Goal: Task Accomplishment & Management: Use online tool/utility

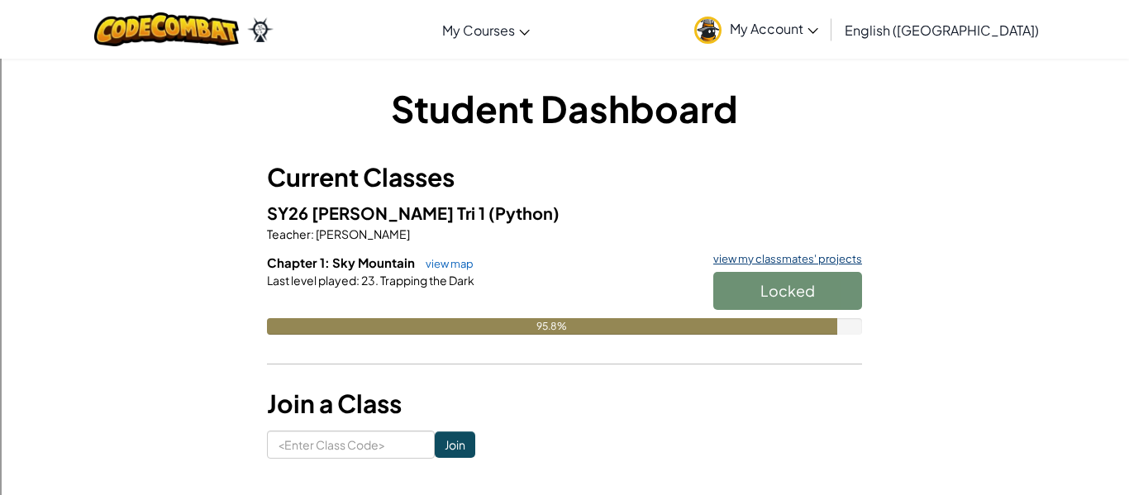
click at [852, 254] on link "view my classmates' projects" at bounding box center [783, 259] width 157 height 11
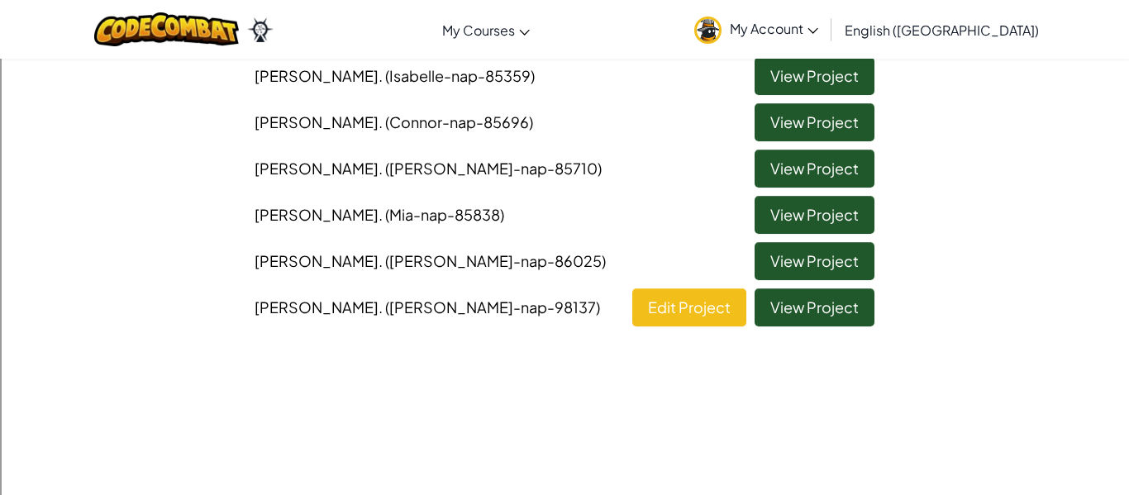
scroll to position [193, 0]
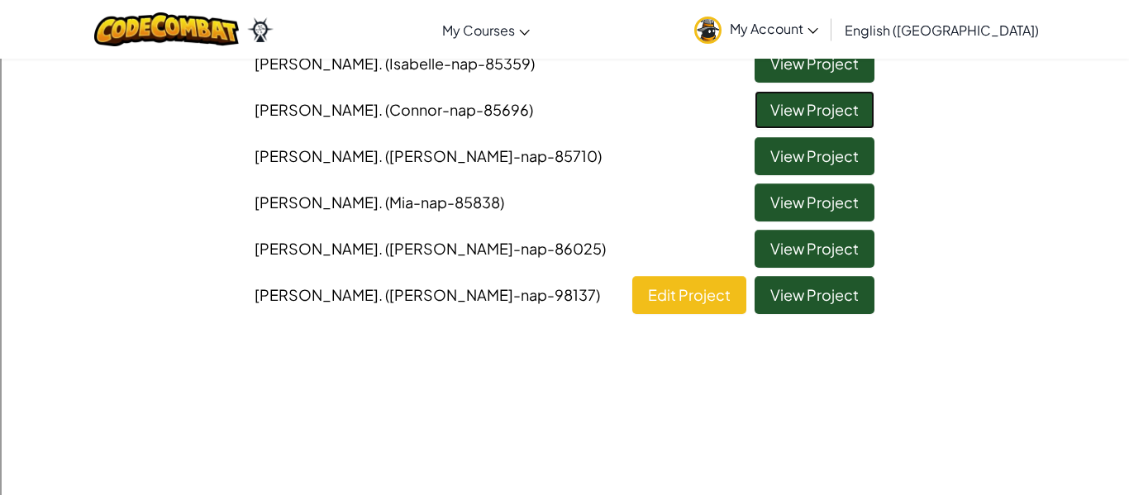
click at [801, 121] on link "View Project" at bounding box center [815, 110] width 120 height 38
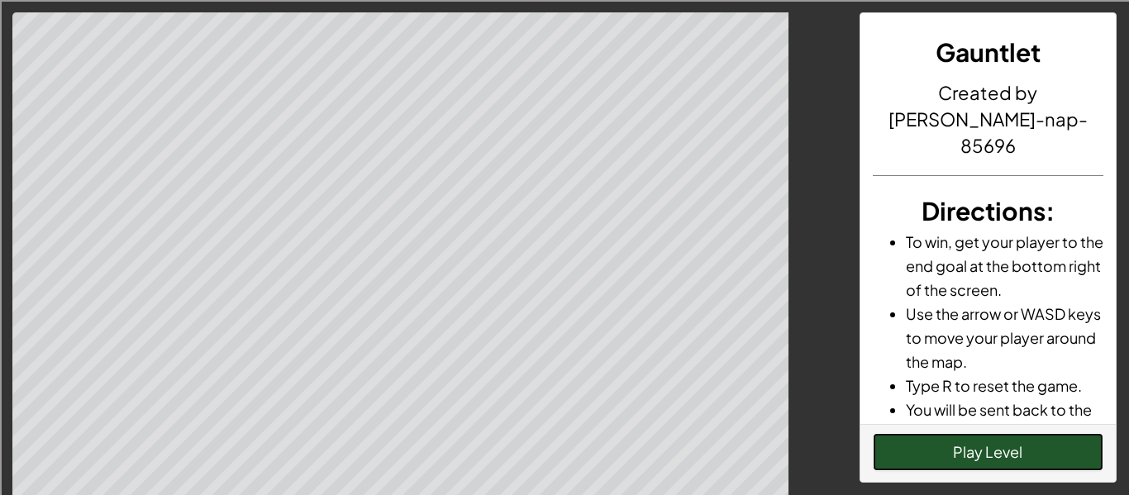
click at [890, 451] on button "Play Level" at bounding box center [988, 452] width 231 height 38
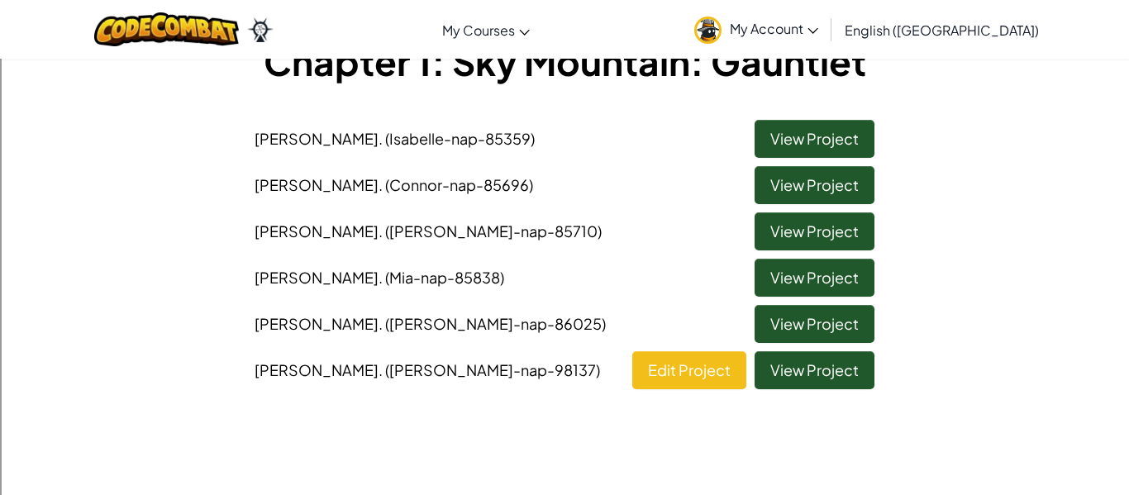
scroll to position [139, 0]
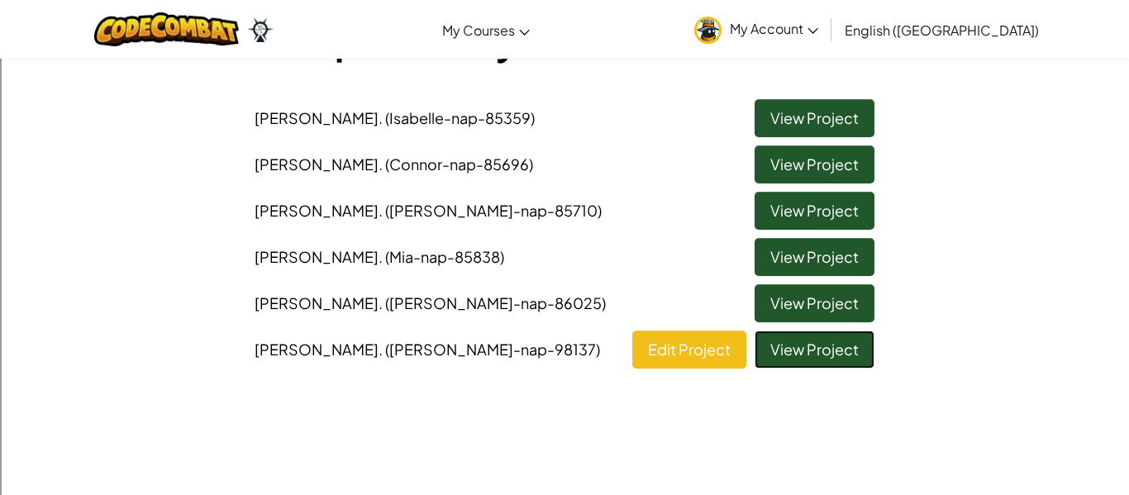
click at [785, 346] on link "View Project" at bounding box center [815, 350] width 120 height 38
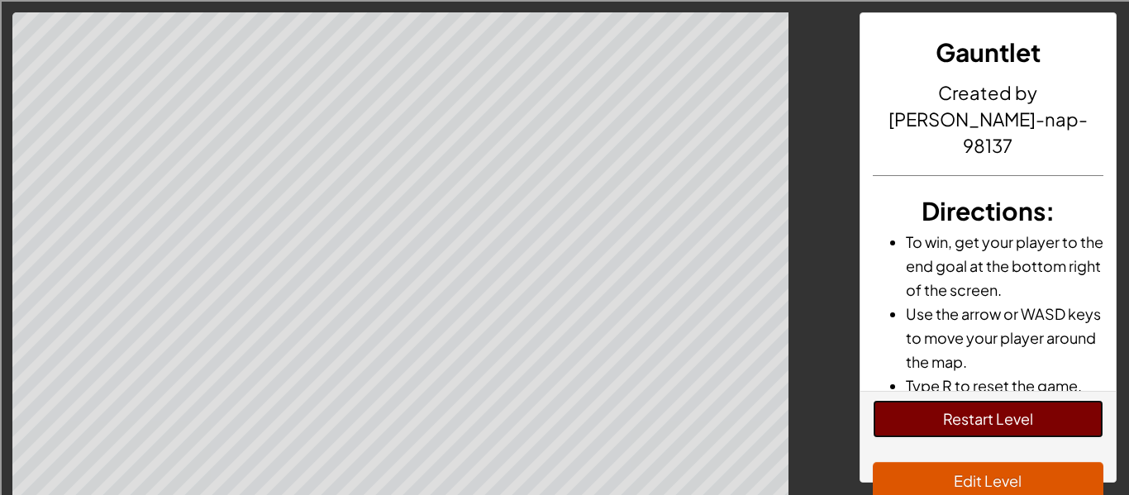
click at [888, 410] on button "Restart Level" at bounding box center [988, 419] width 231 height 38
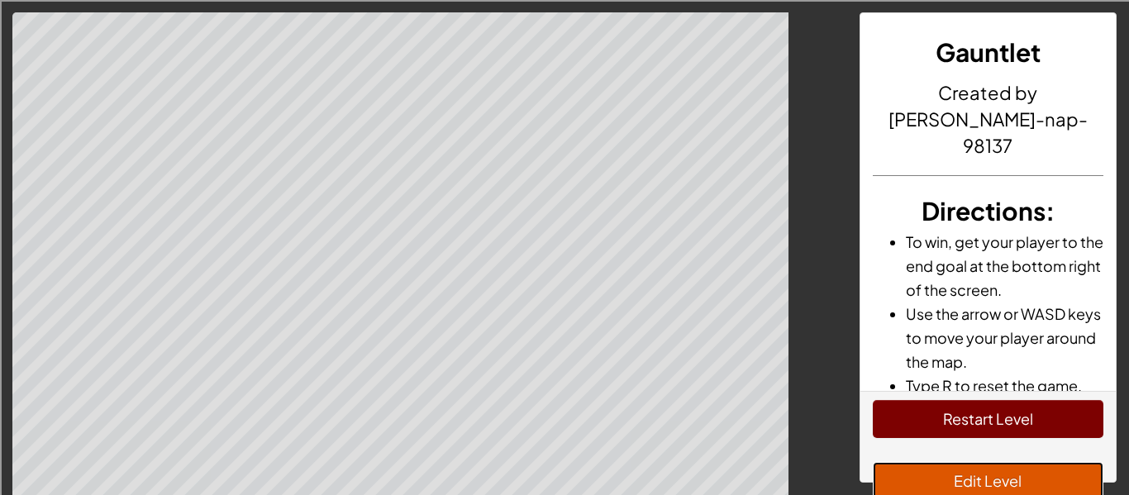
click at [958, 470] on button "Edit Level" at bounding box center [988, 481] width 231 height 38
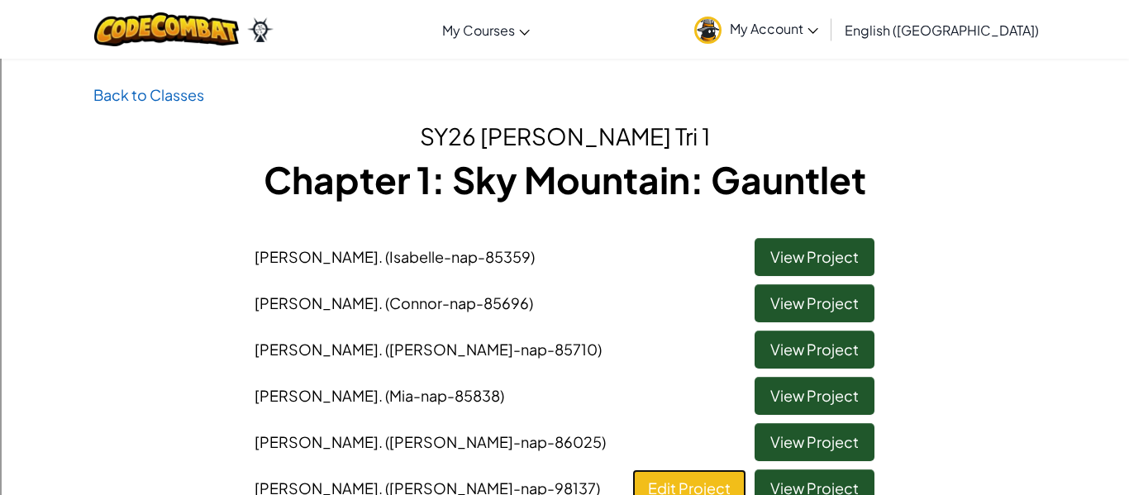
click at [711, 483] on link "Edit Project" at bounding box center [689, 489] width 114 height 38
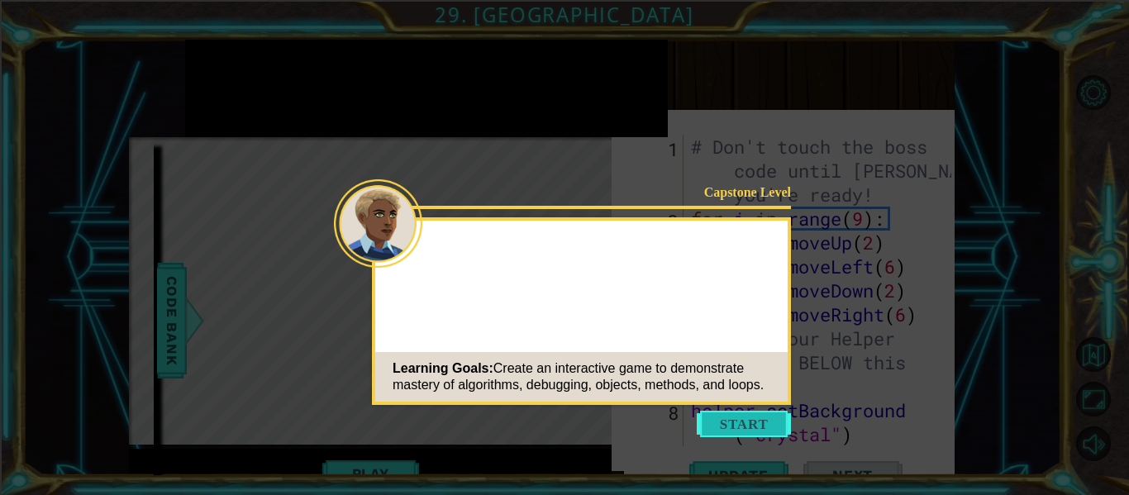
click at [754, 415] on button "Start" at bounding box center [744, 424] width 94 height 26
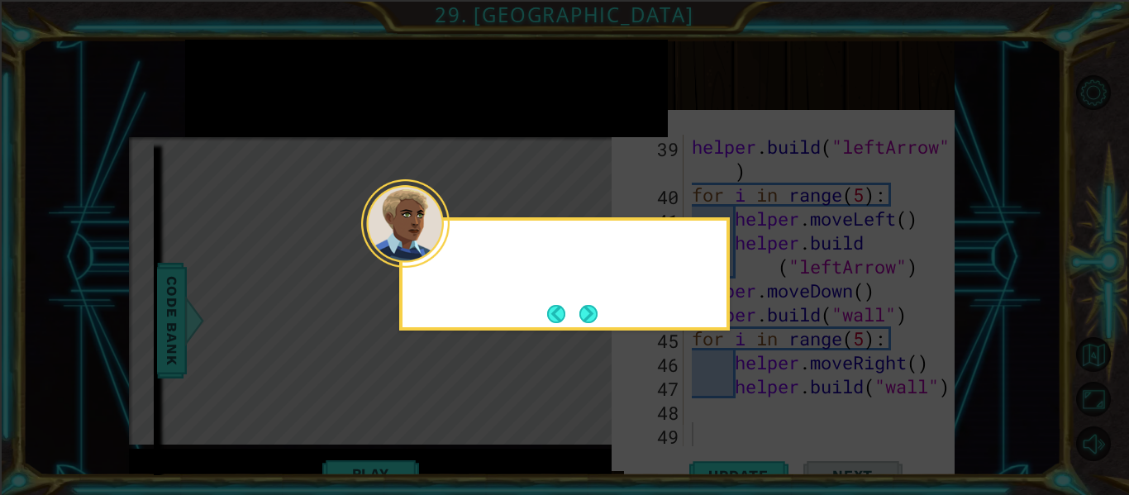
scroll to position [1223, 0]
click at [585, 308] on button "Next" at bounding box center [589, 314] width 18 height 18
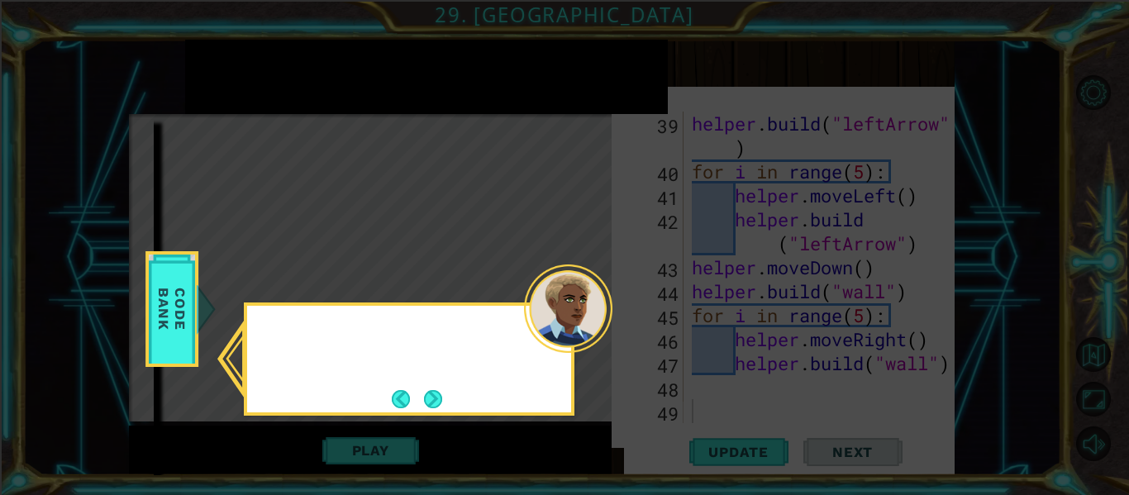
click at [585, 308] on div at bounding box center [568, 309] width 88 height 88
click at [436, 390] on button "Next" at bounding box center [433, 399] width 18 height 18
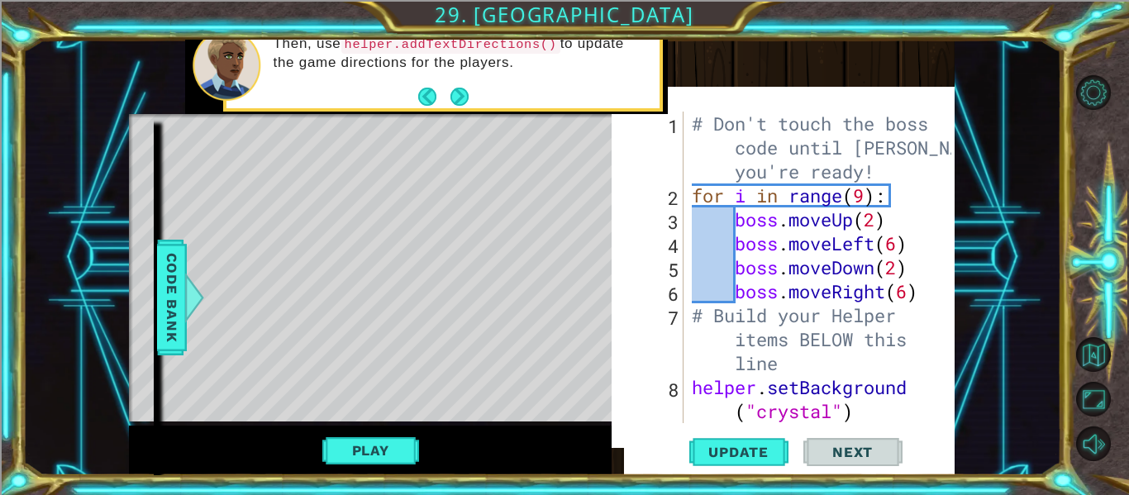
scroll to position [0, 0]
click at [689, 188] on div "# Don't touch the boss code until [PERSON_NAME] says you're ready! for i in ran…" at bounding box center [824, 328] width 271 height 432
type textarea "for i in range(9):"
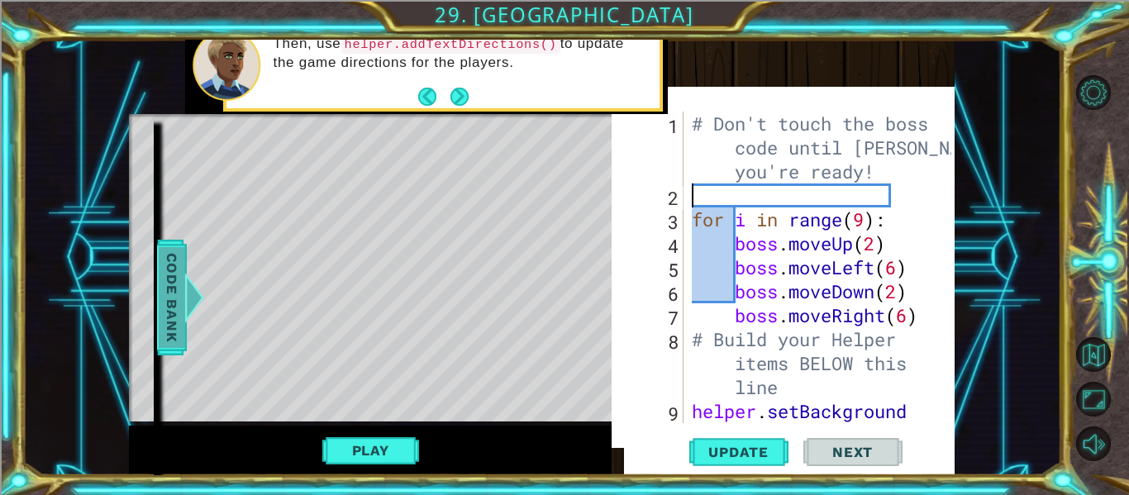
click at [159, 284] on span "Code Bank" at bounding box center [172, 297] width 26 height 101
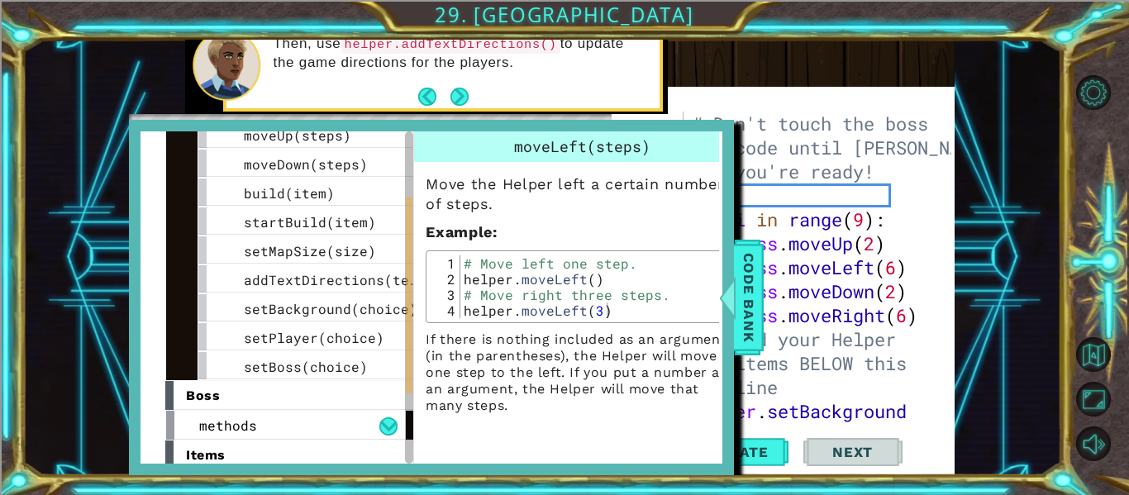
scroll to position [122, 0]
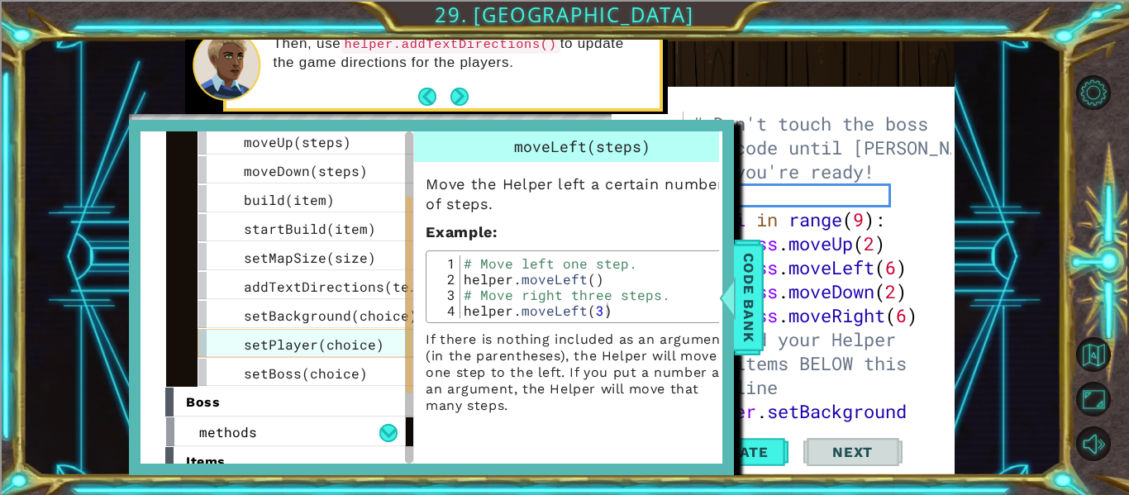
click at [306, 349] on span "setPlayer(choice)" at bounding box center [314, 344] width 141 height 17
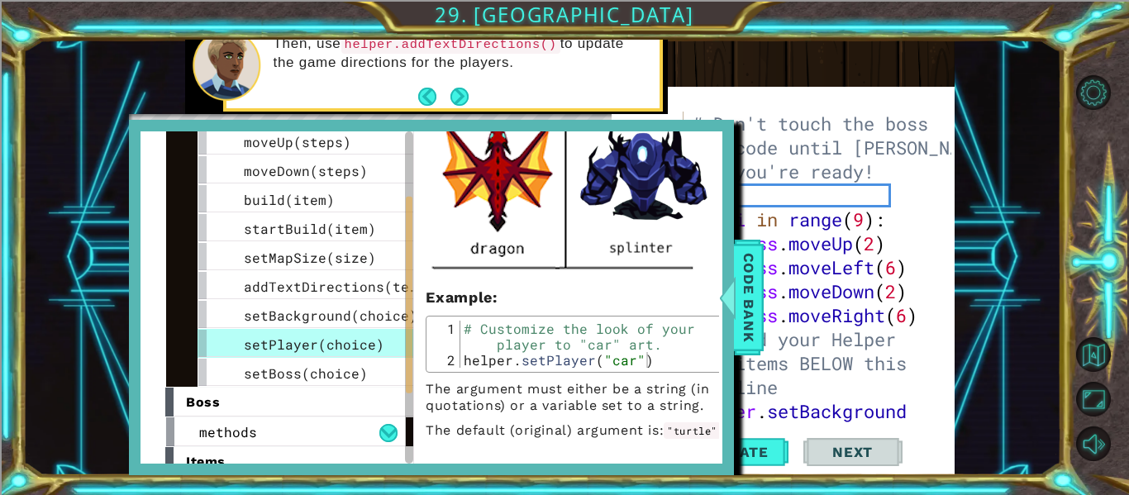
scroll to position [674, 0]
click at [802, 200] on div "# Don't touch the boss code until [PERSON_NAME] says you're ready! for i in ran…" at bounding box center [824, 328] width 271 height 432
click at [775, 194] on div "# Don't touch the boss code until [PERSON_NAME] says you're ready! for i in ran…" at bounding box center [824, 328] width 271 height 432
click at [743, 308] on span "Code Bank" at bounding box center [749, 297] width 26 height 101
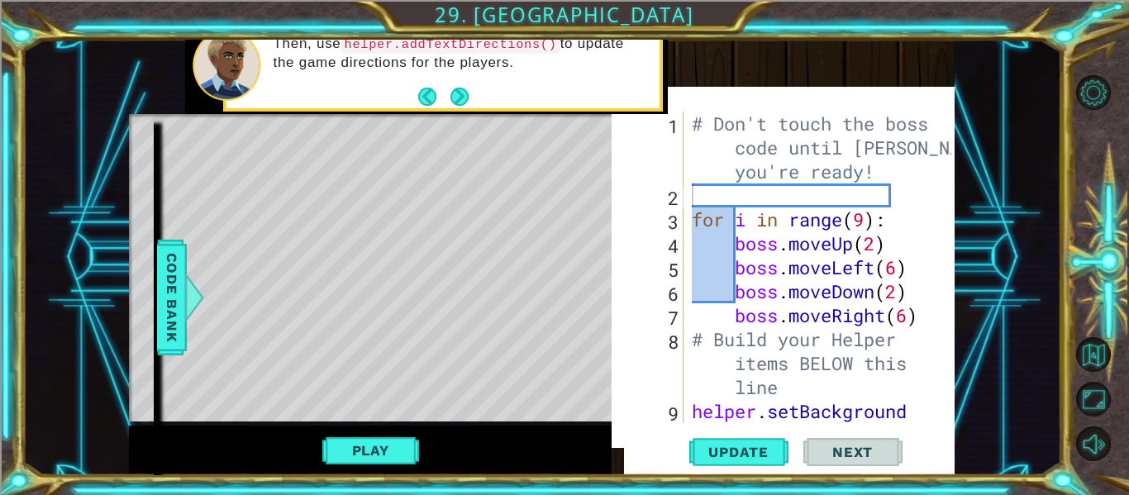
click at [741, 186] on div "# Don't touch the boss code until [PERSON_NAME] says you're ready! for i in ran…" at bounding box center [824, 328] width 271 height 432
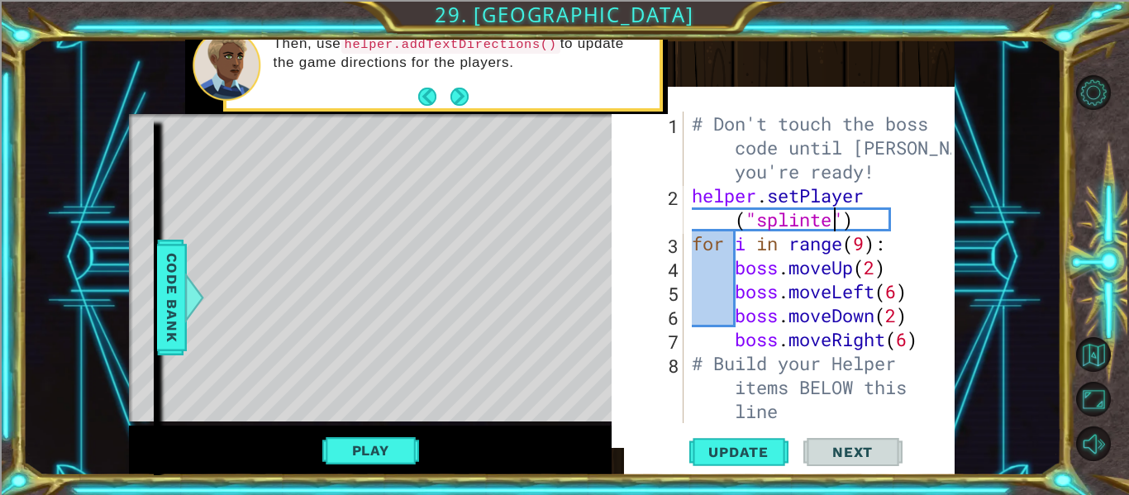
scroll to position [0, 13]
click at [718, 461] on button "Update" at bounding box center [738, 452] width 99 height 46
click at [413, 446] on button "Play" at bounding box center [370, 450] width 97 height 31
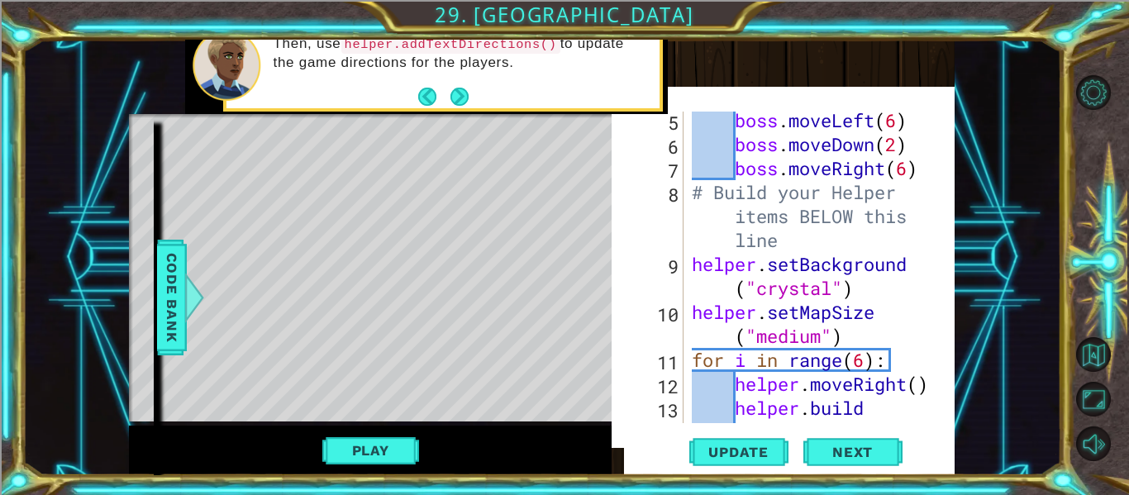
scroll to position [193, 0]
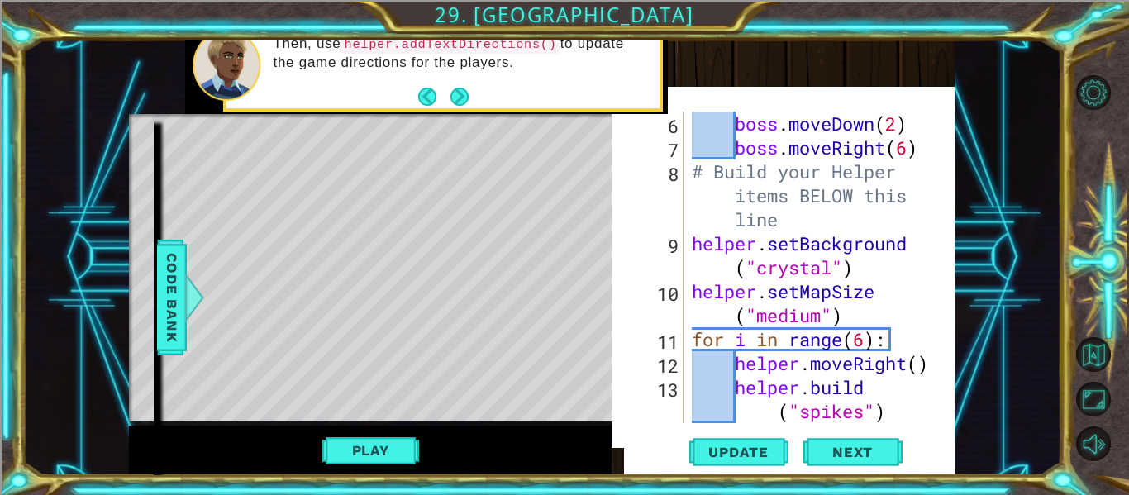
click at [820, 320] on div "boss . moveDown ( 2 ) boss . moveRight ( 6 ) # Build your Helper items BELOW th…" at bounding box center [824, 292] width 271 height 360
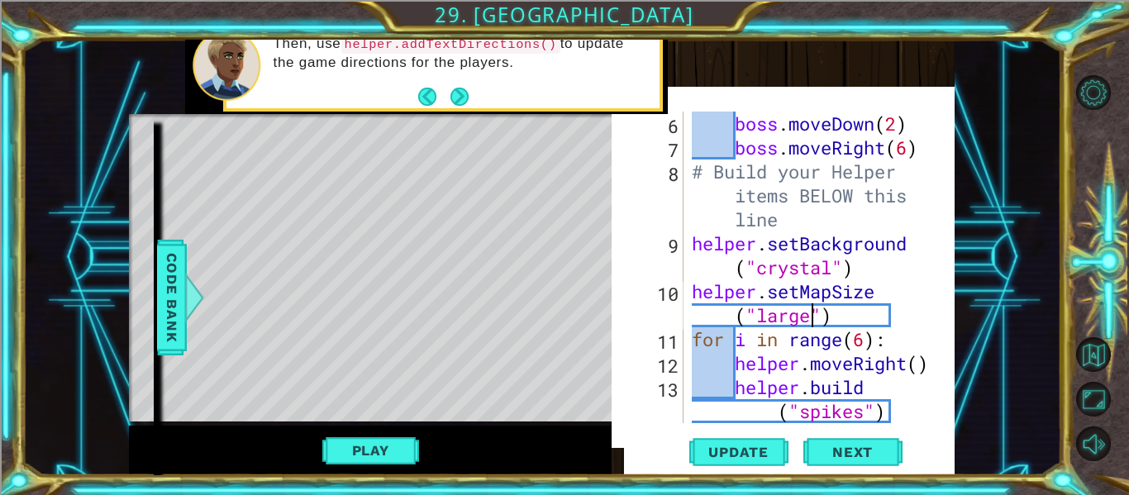
scroll to position [0, 12]
type textarea "helper.setMapSize("large")"
click at [772, 452] on span "Update" at bounding box center [738, 452] width 93 height 17
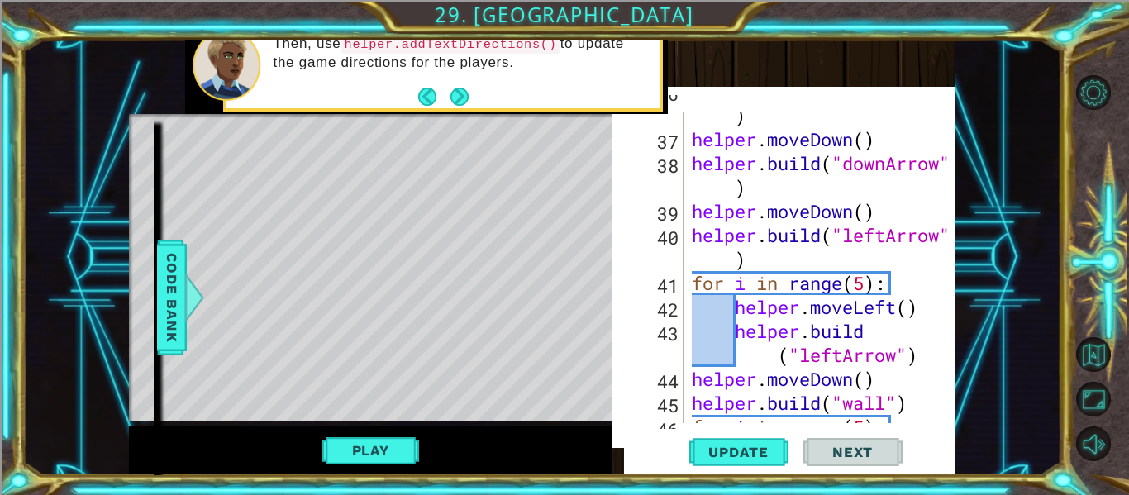
scroll to position [1271, 0]
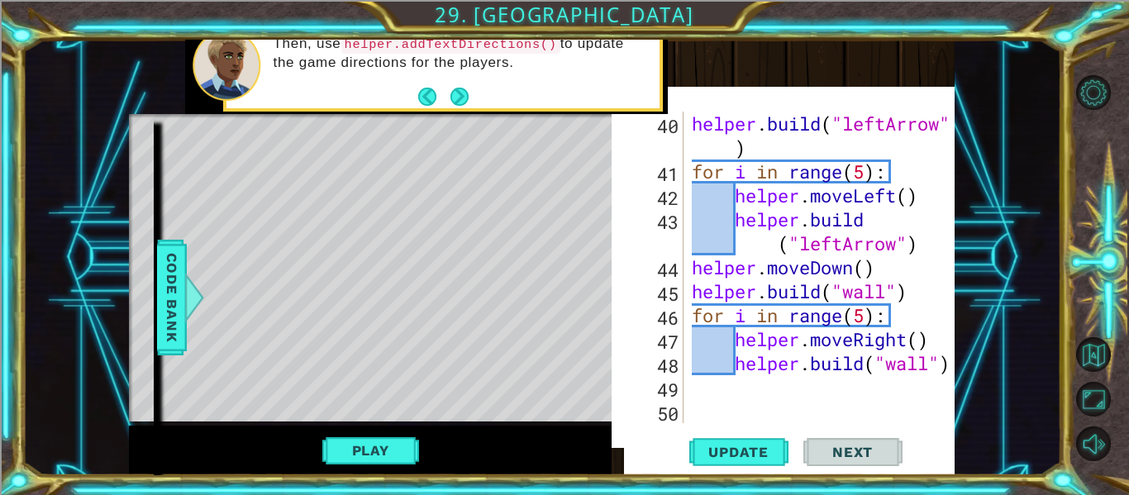
click at [883, 389] on div "helper . build ( "leftArrow" ) for i in range ( 5 ) : helper . moveLeft ( ) hel…" at bounding box center [824, 304] width 271 height 384
type textarea "h"
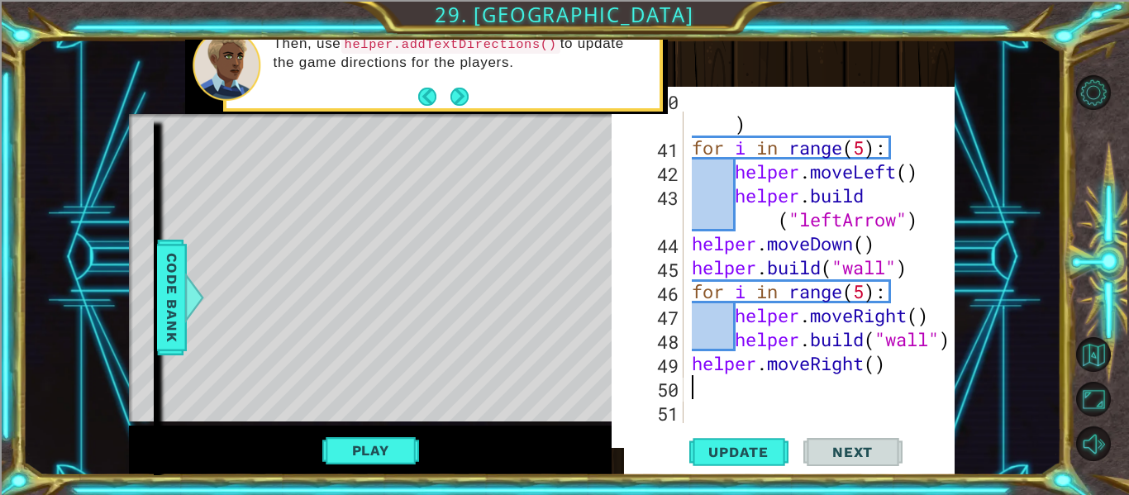
scroll to position [1295, 0]
click at [776, 452] on span "Update" at bounding box center [738, 452] width 93 height 17
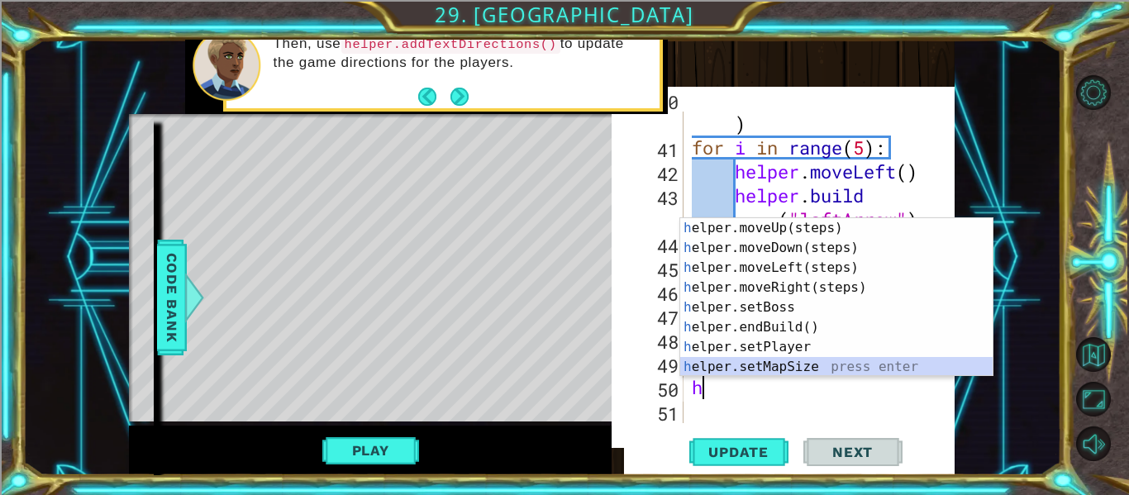
scroll to position [40, 0]
type textarea "[DOMAIN_NAME]("wall")"
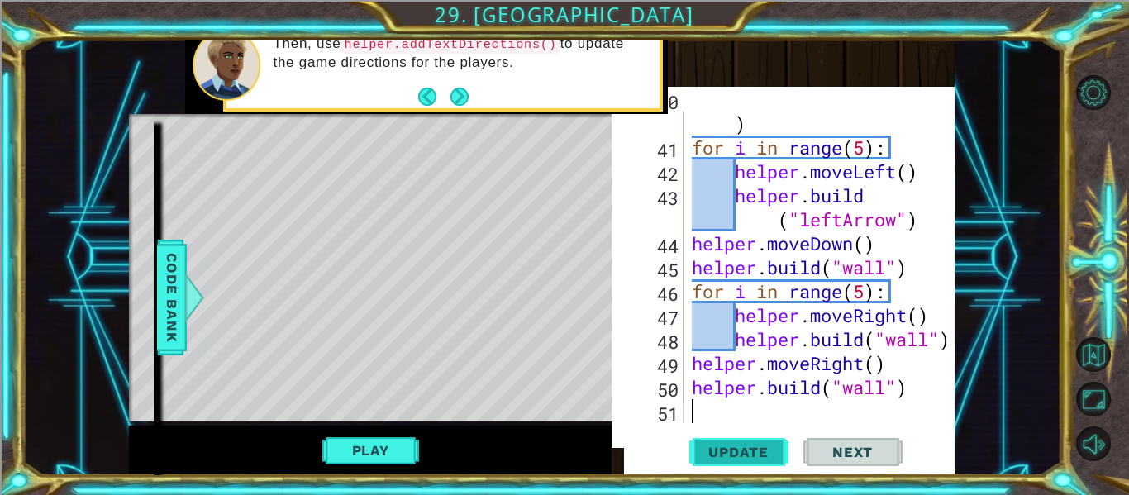
click at [739, 449] on span "Update" at bounding box center [738, 452] width 93 height 17
type textarea "h"
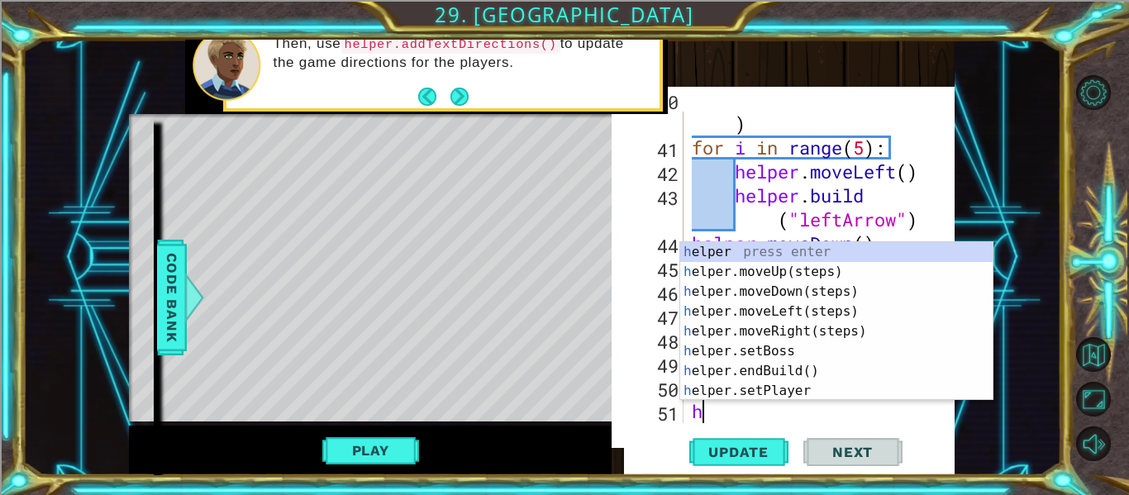
scroll to position [1319, 0]
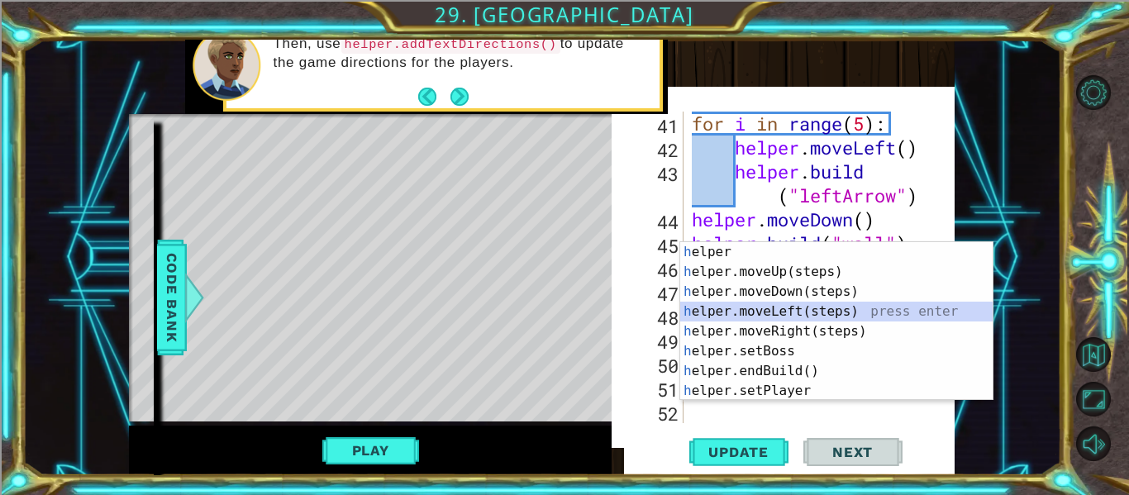
click at [727, 402] on div "for i in range ( 5 ) : helper . moveLeft ( ) helper . build ( "leftArrow" ) hel…" at bounding box center [824, 292] width 271 height 360
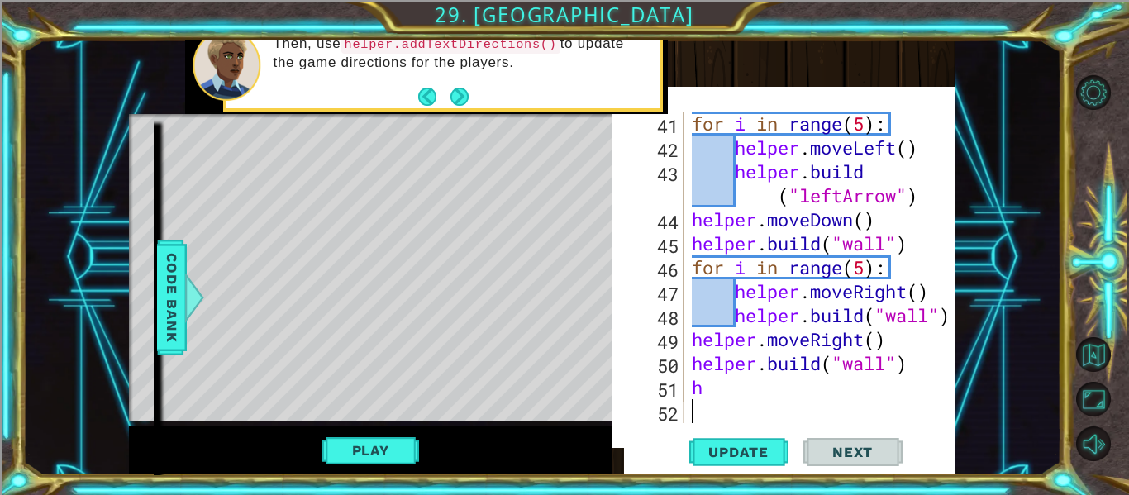
click at [723, 385] on div "for i in range ( 5 ) : helper . moveLeft ( ) helper . build ( "leftArrow" ) hel…" at bounding box center [824, 292] width 271 height 360
type textarea "h"
type textarea "for i in range():"
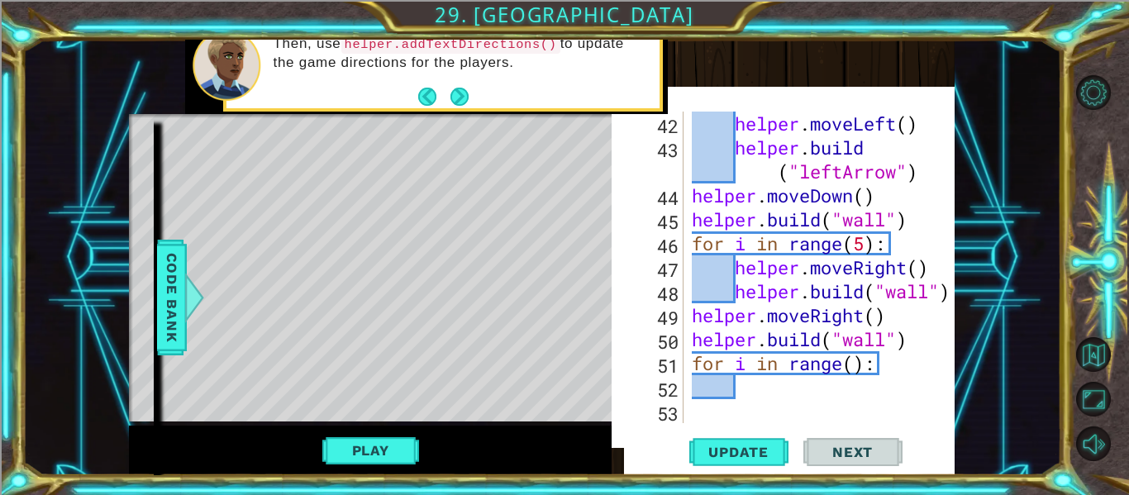
scroll to position [1367, 0]
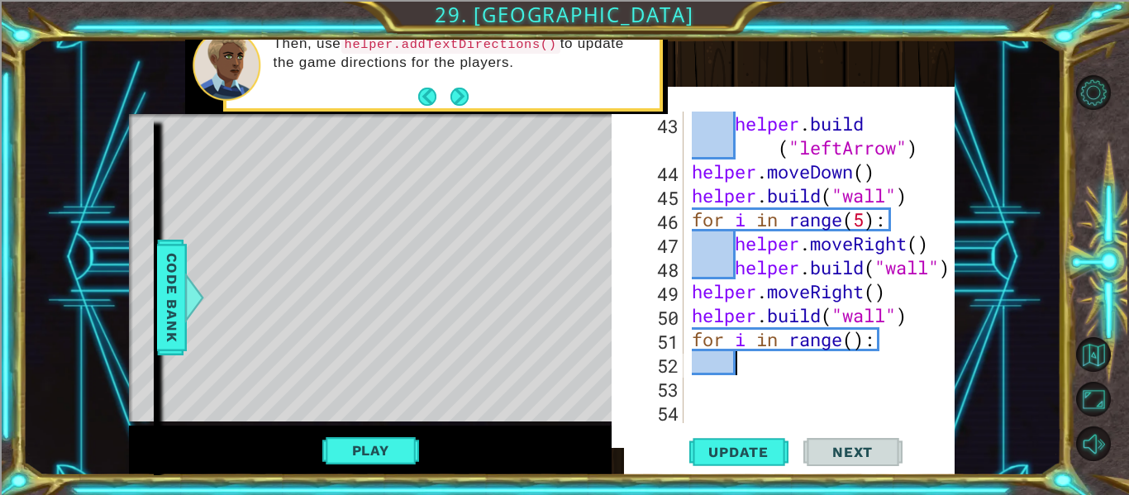
type textarea "h"
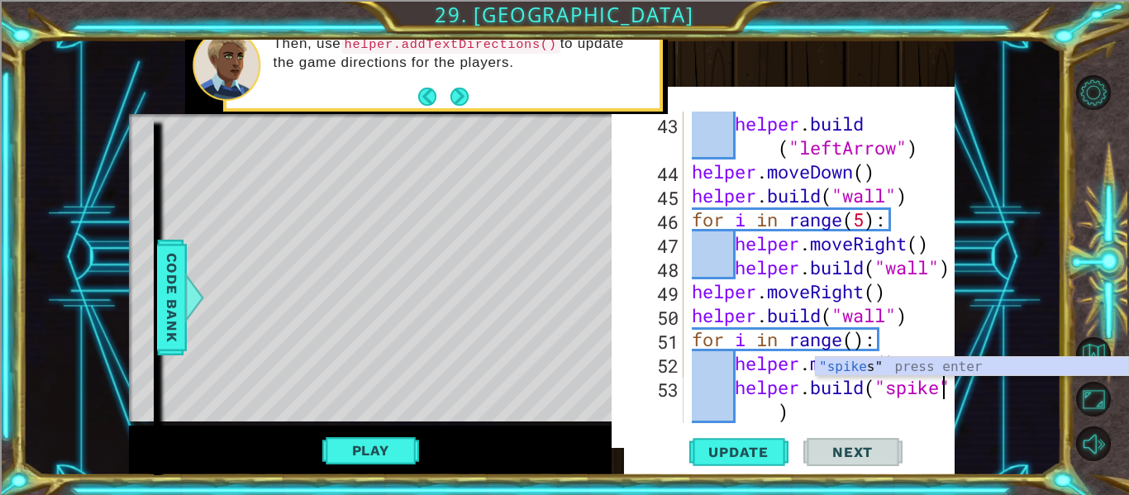
scroll to position [0, 12]
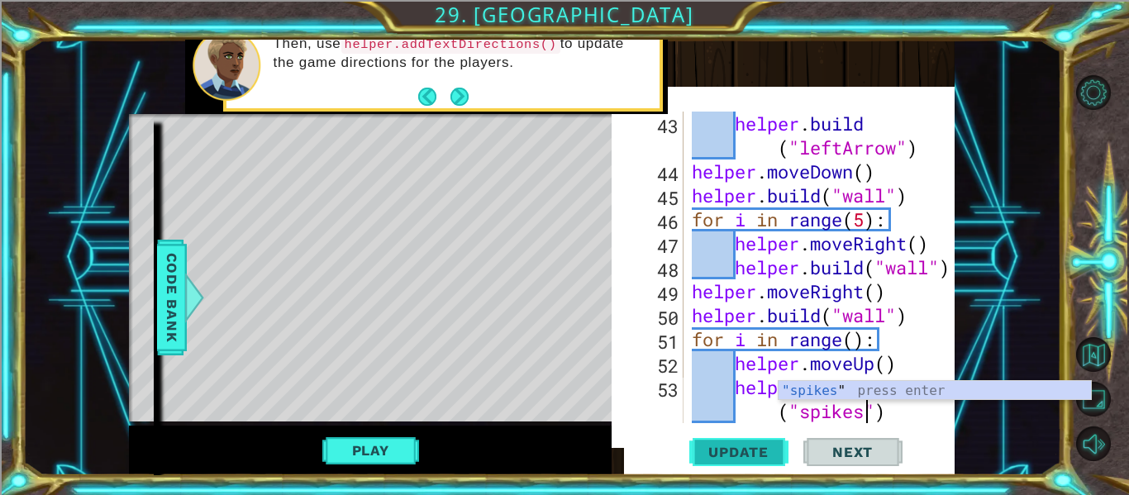
click at [753, 463] on button "Update" at bounding box center [738, 452] width 99 height 46
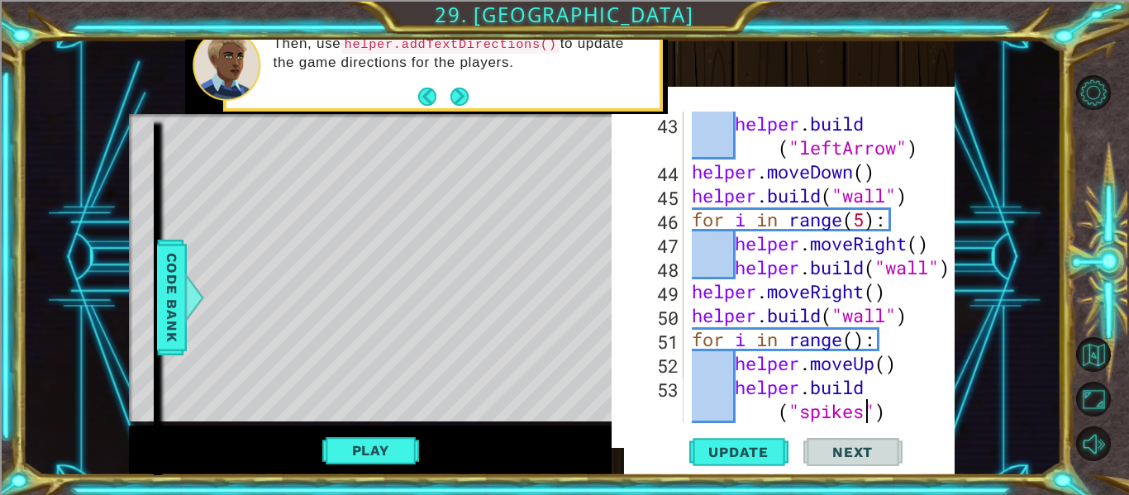
click at [857, 345] on div "helper . build ( "leftArrow" ) helper . moveDown ( ) helper . build ( "wall" ) …" at bounding box center [824, 304] width 271 height 384
click at [768, 458] on span "Update" at bounding box center [738, 452] width 93 height 17
click at [388, 446] on button "Play" at bounding box center [370, 450] width 97 height 31
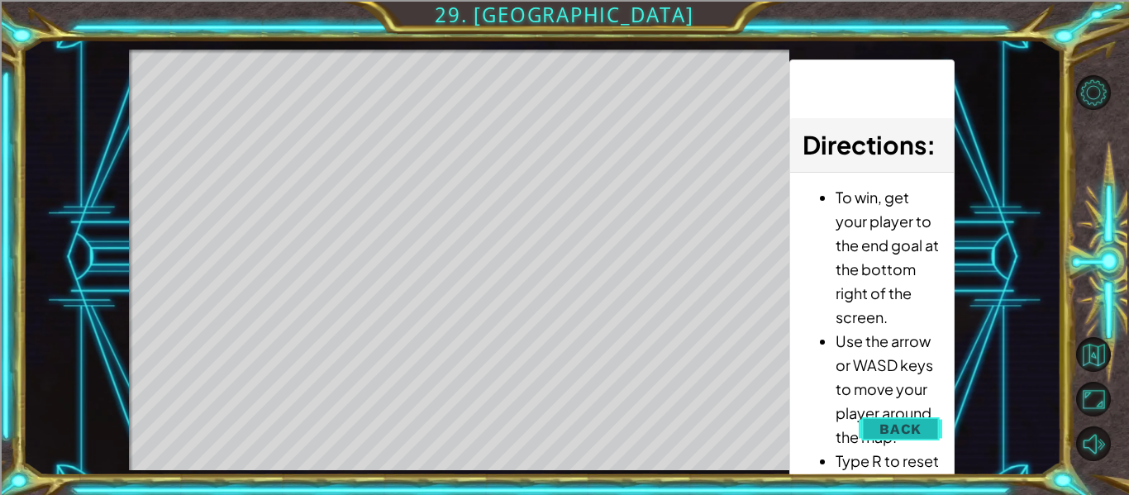
click at [890, 424] on span "Back" at bounding box center [901, 429] width 42 height 17
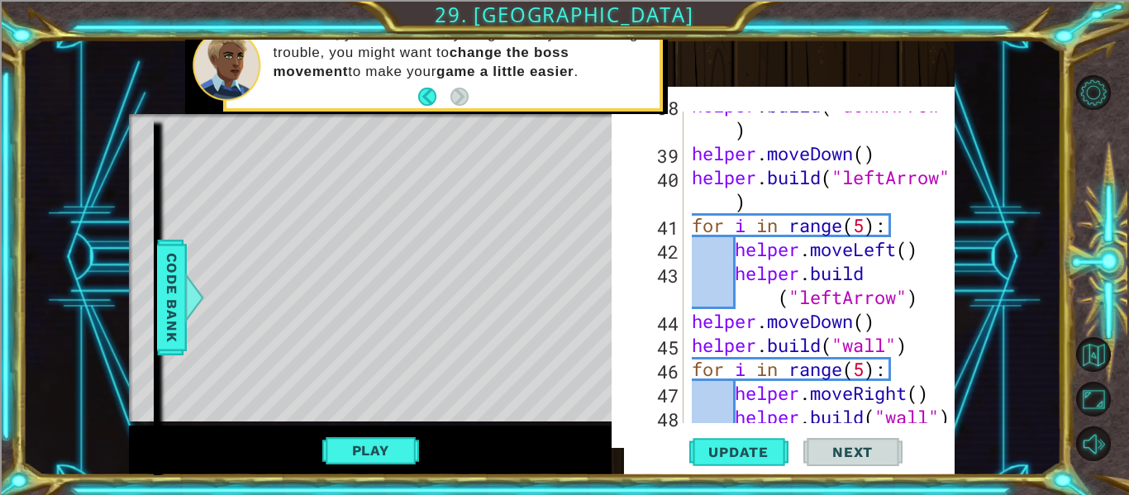
scroll to position [1217, 0]
click at [842, 300] on div "helper . build ( "downArrow" ) helper . moveDown ( ) helper . build ( "leftArro…" at bounding box center [824, 285] width 271 height 384
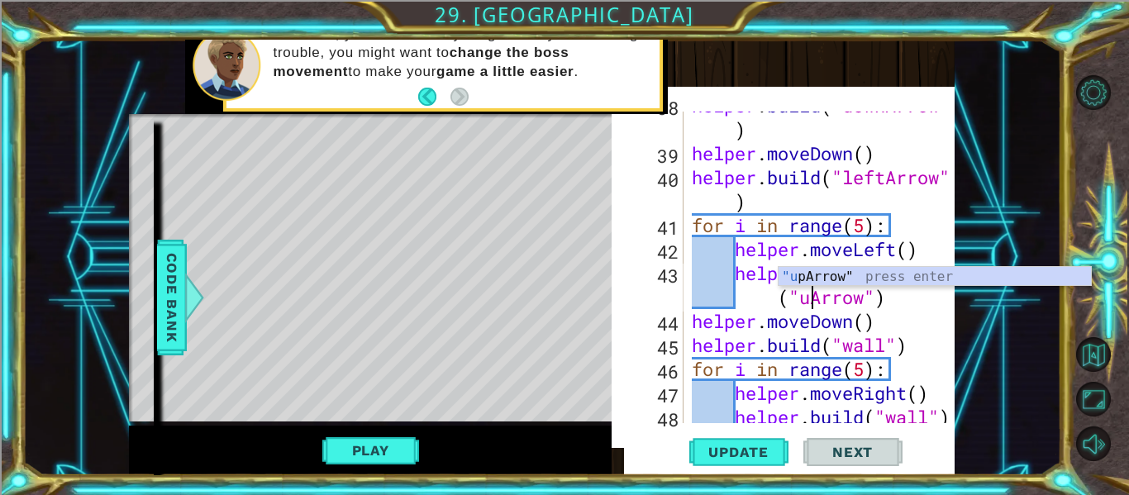
type textarea "[DOMAIN_NAME]("upArrow")"
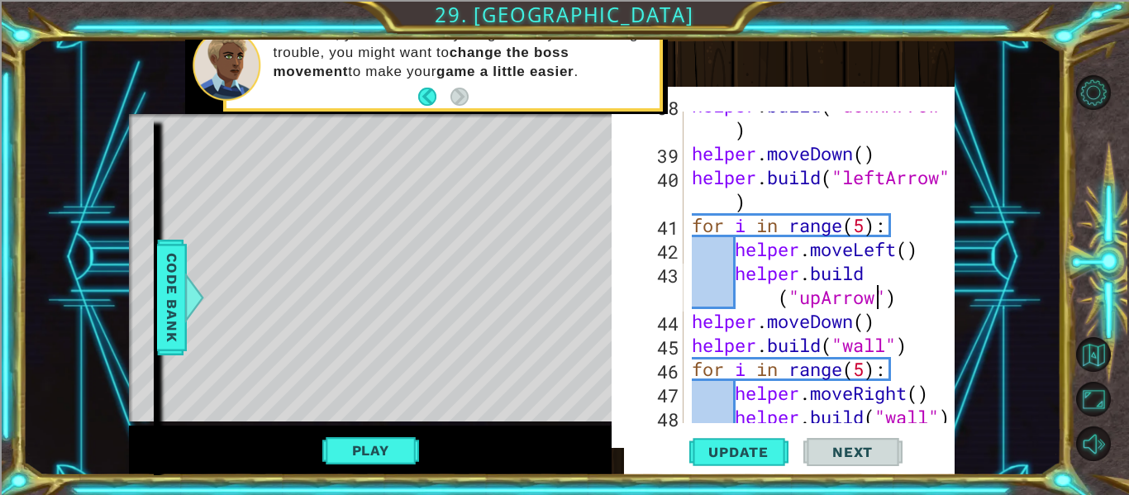
click at [909, 308] on div "helper . build ( "downArrow" ) helper . moveDown ( ) helper . build ( "leftArro…" at bounding box center [824, 285] width 271 height 384
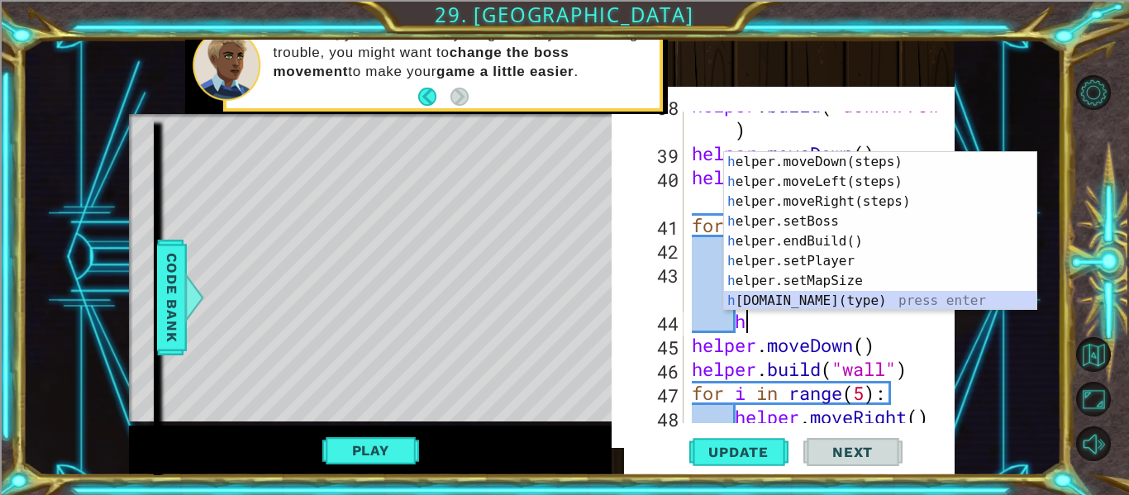
scroll to position [40, 0]
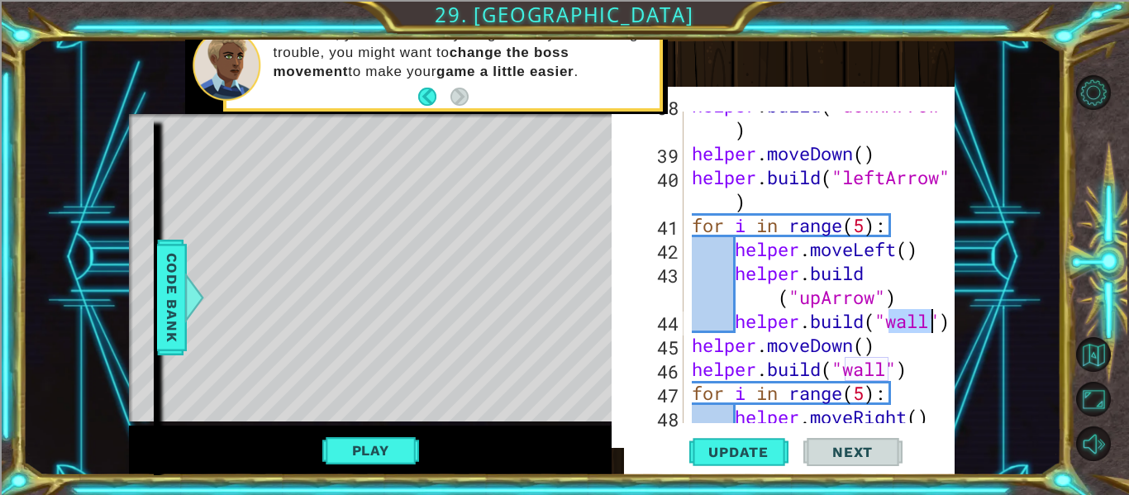
type textarea "[DOMAIN_NAME]("wall")"
click at [952, 327] on div "[DOMAIN_NAME]("wall") 38 39 40 41 42 43 44 45 46 47 48 49 helper . build ( "dow…" at bounding box center [783, 275] width 343 height 361
drag, startPoint x: 950, startPoint y: 324, endPoint x: 693, endPoint y: 322, distance: 257.1
click at [693, 322] on div "[DOMAIN_NAME]("wall") 38 39 40 41 42 43 44 45 46 47 48 49 helper . build ( "dow…" at bounding box center [794, 268] width 315 height 312
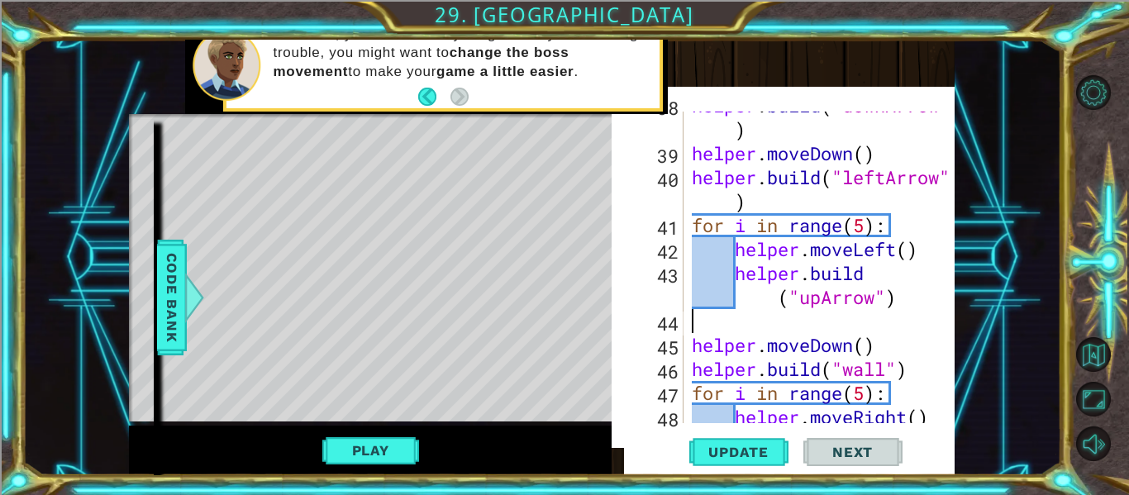
type textarea "[DOMAIN_NAME]("upArrow")"
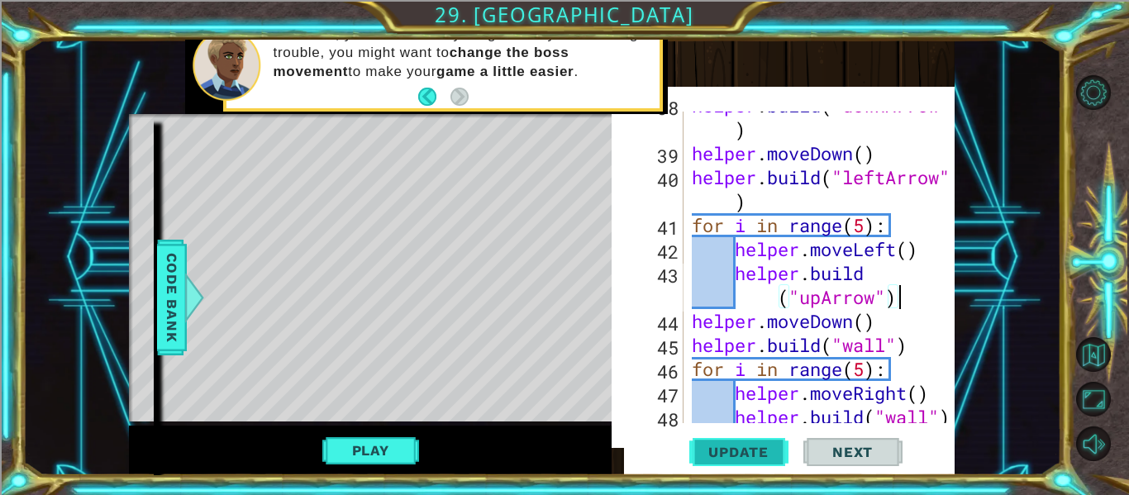
click at [740, 447] on span "Update" at bounding box center [738, 452] width 93 height 17
click at [391, 445] on button "Play" at bounding box center [370, 450] width 97 height 31
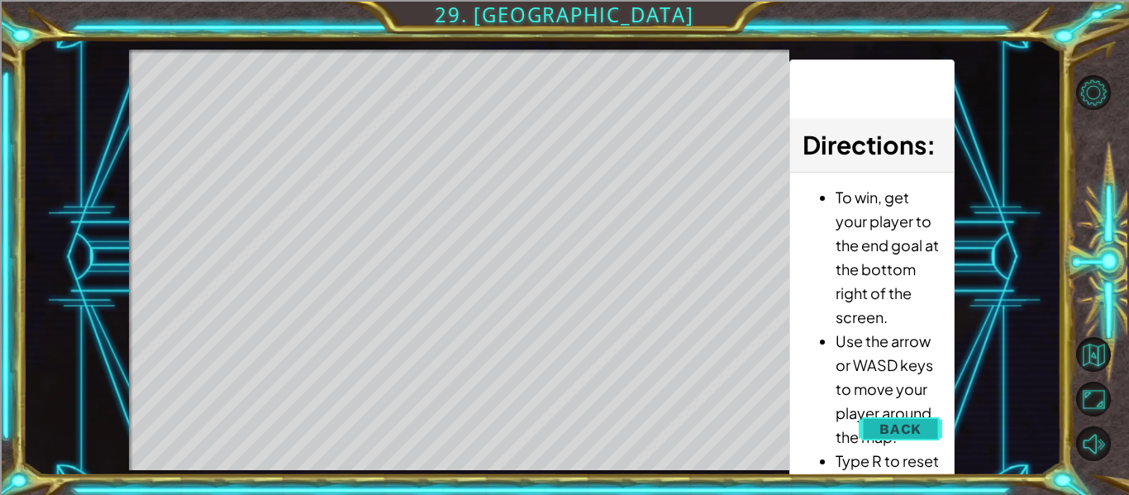
click at [909, 426] on span "Back" at bounding box center [901, 429] width 42 height 17
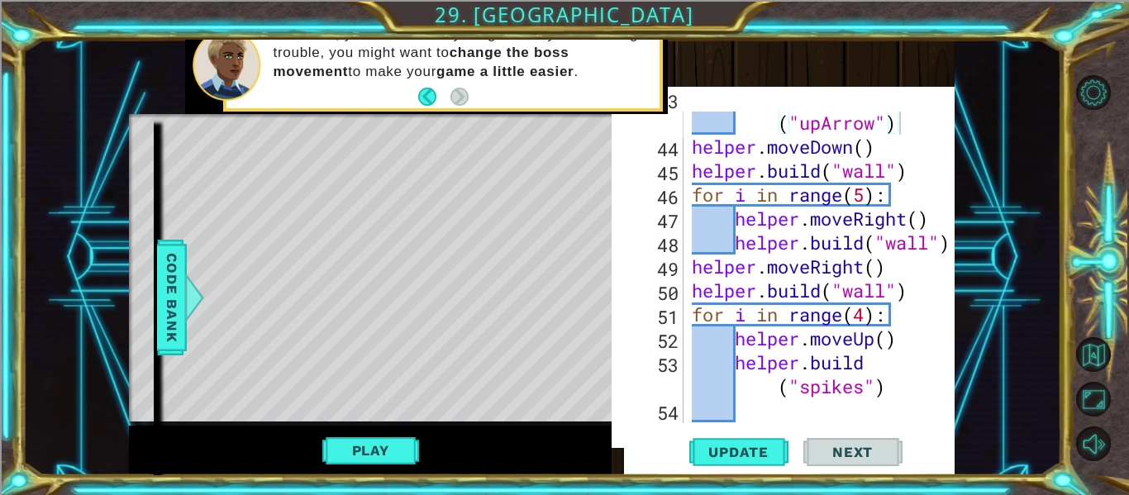
scroll to position [1414, 0]
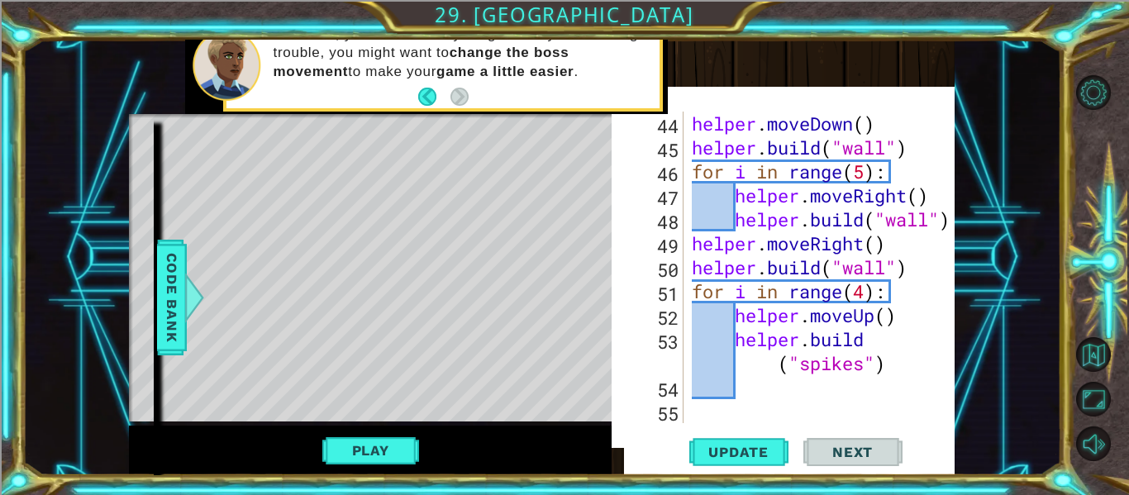
click at [790, 387] on div "helper . moveDown ( ) helper . build ( "wall" ) for i in range ( 5 ) : helper .…" at bounding box center [824, 292] width 271 height 360
click at [725, 446] on span "Update" at bounding box center [738, 452] width 93 height 17
type textarea "h"
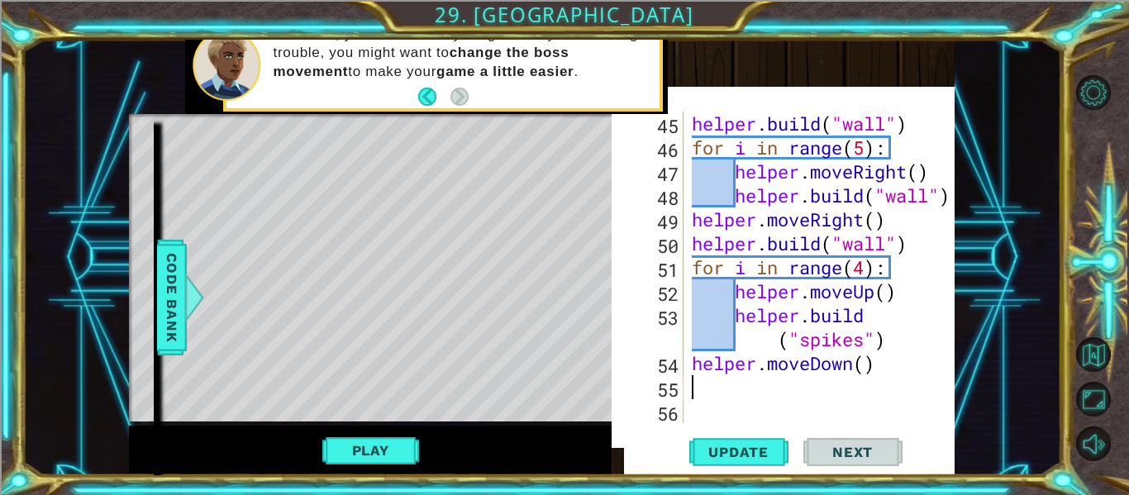
scroll to position [1438, 0]
click at [861, 363] on div "helper . build ( "wall" ) for i in range ( 5 ) : helper . moveRight ( ) helper …" at bounding box center [824, 292] width 271 height 360
type textarea "helper.moveDown(5)"
click at [794, 388] on div "helper . build ( "wall" ) for i in range ( 5 ) : helper . moveRight ( ) helper …" at bounding box center [824, 292] width 271 height 360
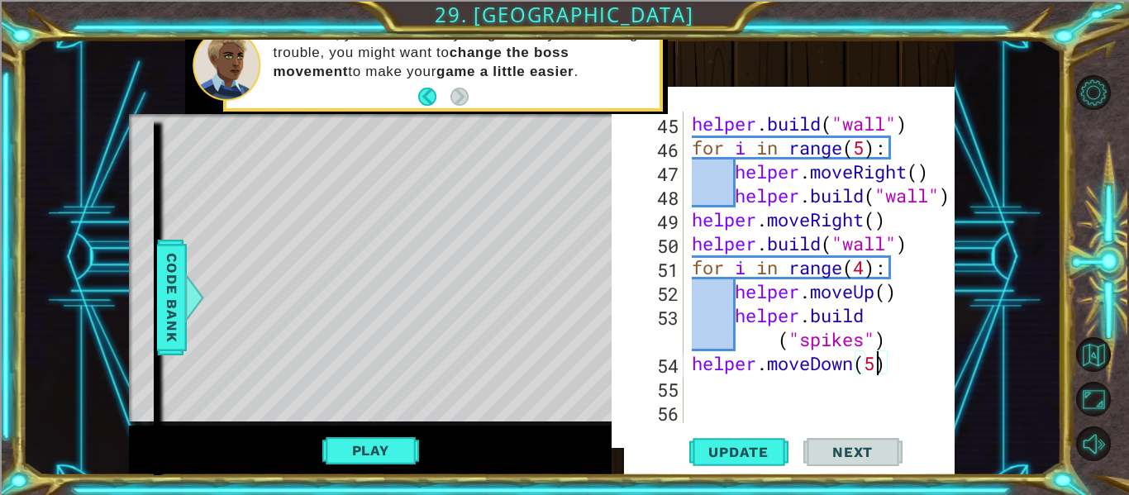
scroll to position [0, 0]
click at [710, 438] on button "Update" at bounding box center [738, 452] width 99 height 46
click at [875, 365] on div "helper . build ( "wall" ) for i in range ( 5 ) : helper . moveRight ( ) helper …" at bounding box center [824, 292] width 271 height 360
click at [723, 471] on button "Update" at bounding box center [738, 452] width 99 height 46
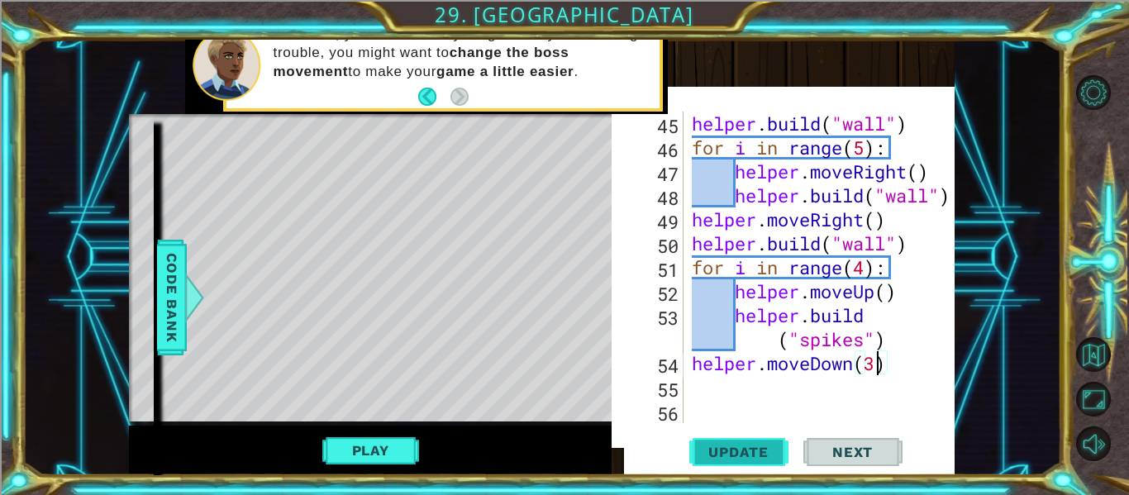
type textarea "helper.moveDown(3)"
click at [759, 441] on button "Update" at bounding box center [738, 452] width 99 height 46
click at [709, 384] on div "helper . build ( "wall" ) for i in range ( 5 ) : helper . moveRight ( ) helper …" at bounding box center [824, 292] width 271 height 360
type textarea "h"
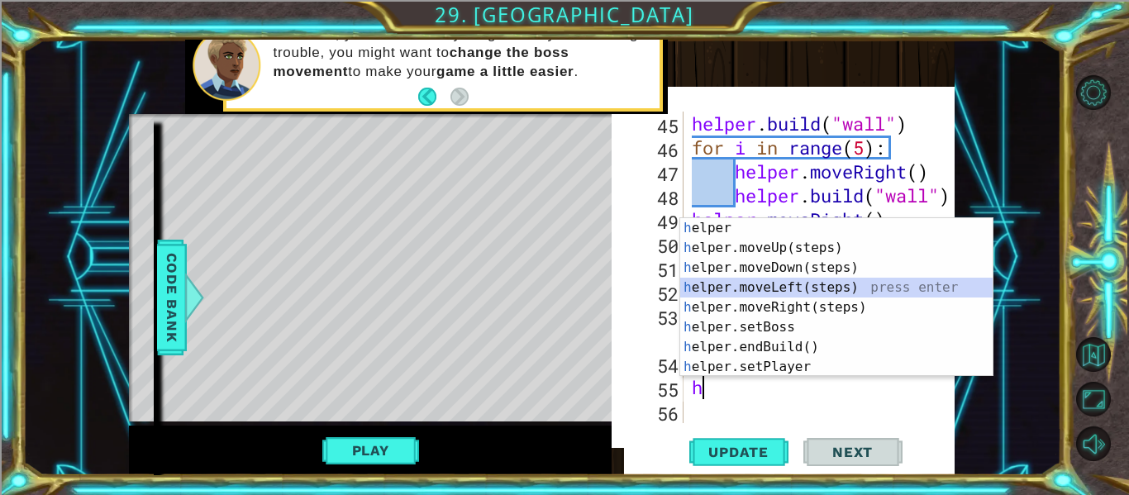
scroll to position [1462, 0]
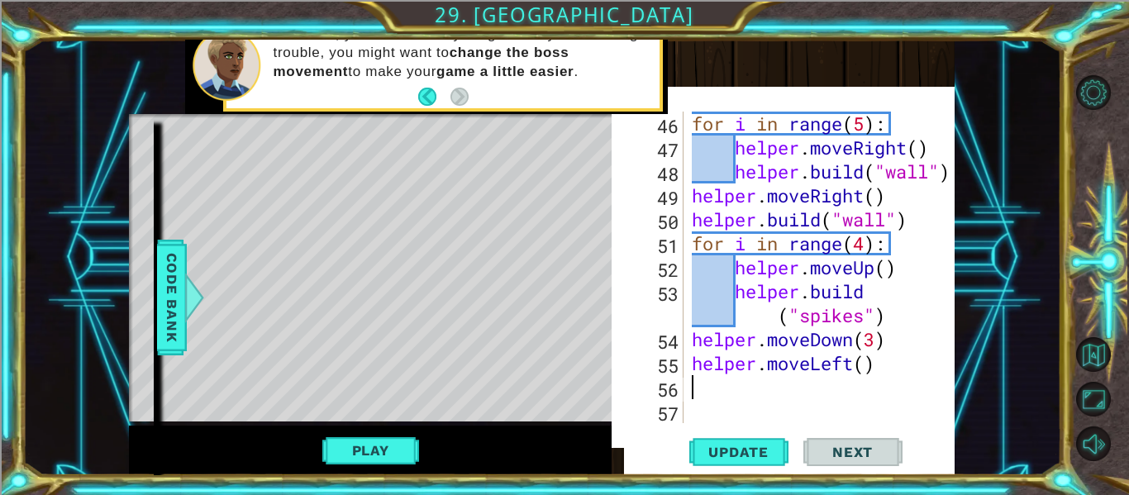
click at [870, 364] on div "for i in range ( 5 ) : helper . moveRight ( ) helper . build ( "wall" ) helper …" at bounding box center [824, 292] width 271 height 360
type textarea "helper.moveLeft(7)"
click at [760, 438] on button "Update" at bounding box center [738, 452] width 99 height 46
click at [758, 392] on div "for i in range ( 5 ) : helper . moveRight ( ) helper . build ( "wall" ) helper …" at bounding box center [824, 292] width 271 height 360
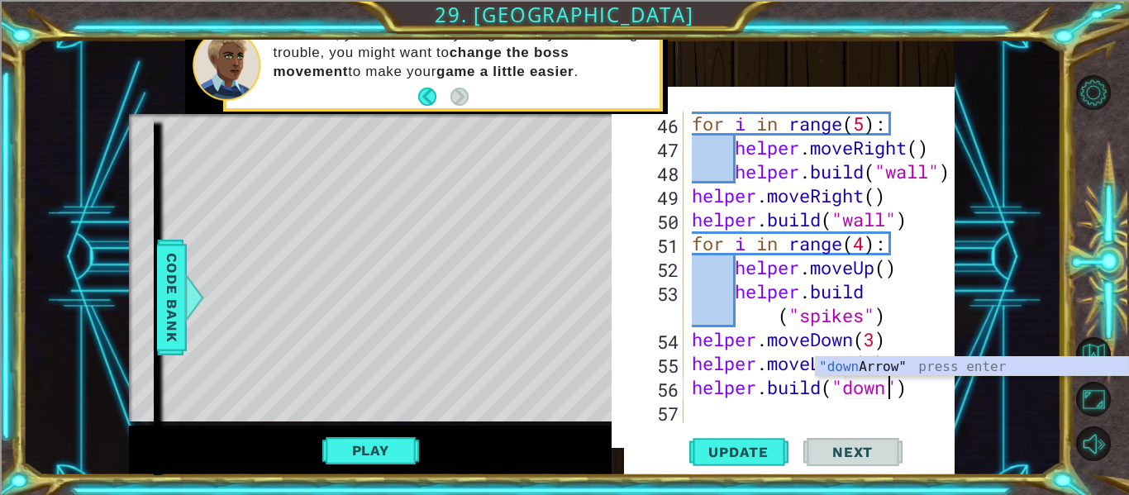
scroll to position [0, 9]
type textarea "[DOMAIN_NAME]("downArrow")"
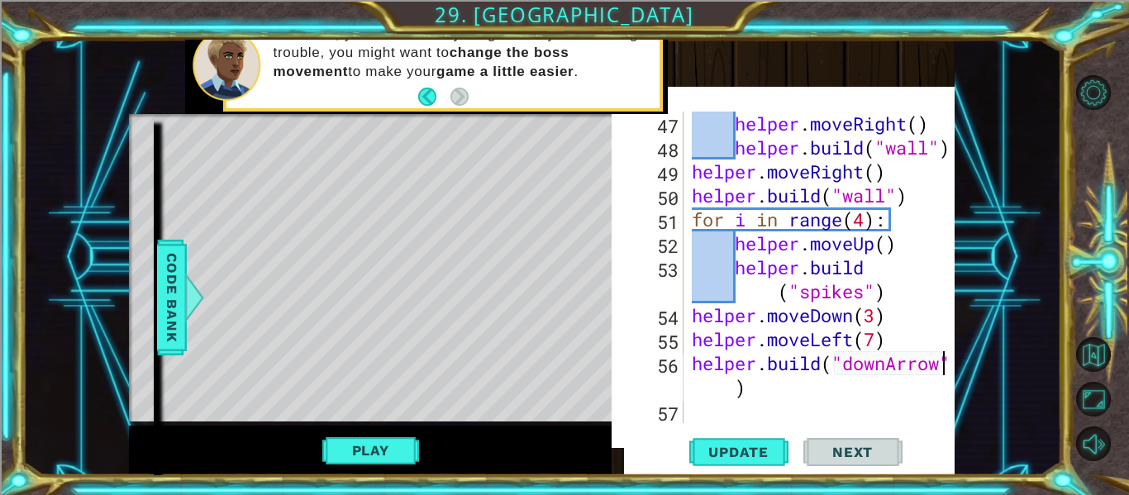
scroll to position [1486, 0]
click at [741, 422] on div "helper . moveRight ( ) helper . build ( "wall" ) helper . moveRight ( ) helper …" at bounding box center [824, 292] width 271 height 360
click at [743, 451] on span "Update" at bounding box center [738, 452] width 93 height 17
type textarea "h"
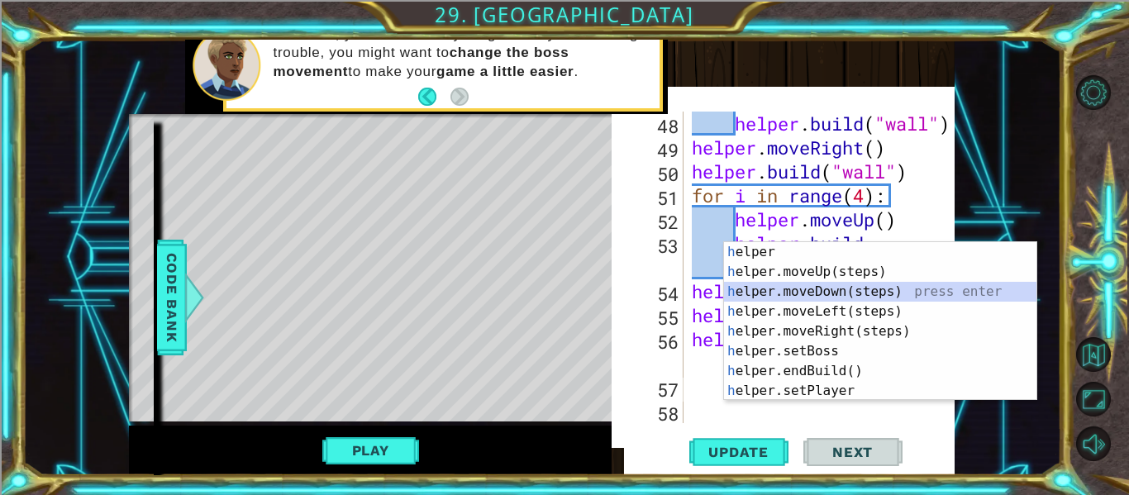
scroll to position [1534, 0]
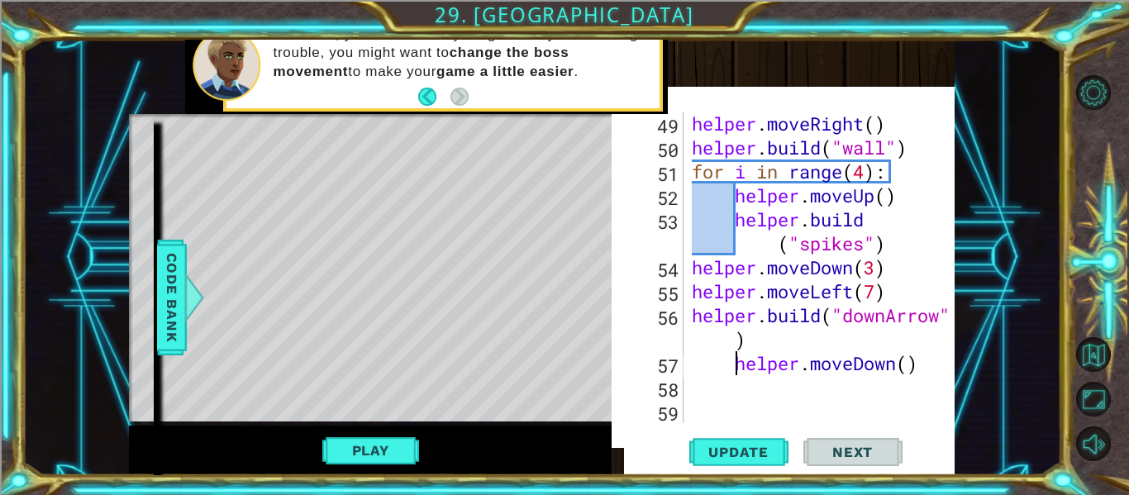
type textarea "helper.moveDown()"
click at [727, 396] on div "helper . moveRight ( ) helper . build ( "wall" ) for i in range ( 4 ) : helper …" at bounding box center [824, 292] width 271 height 360
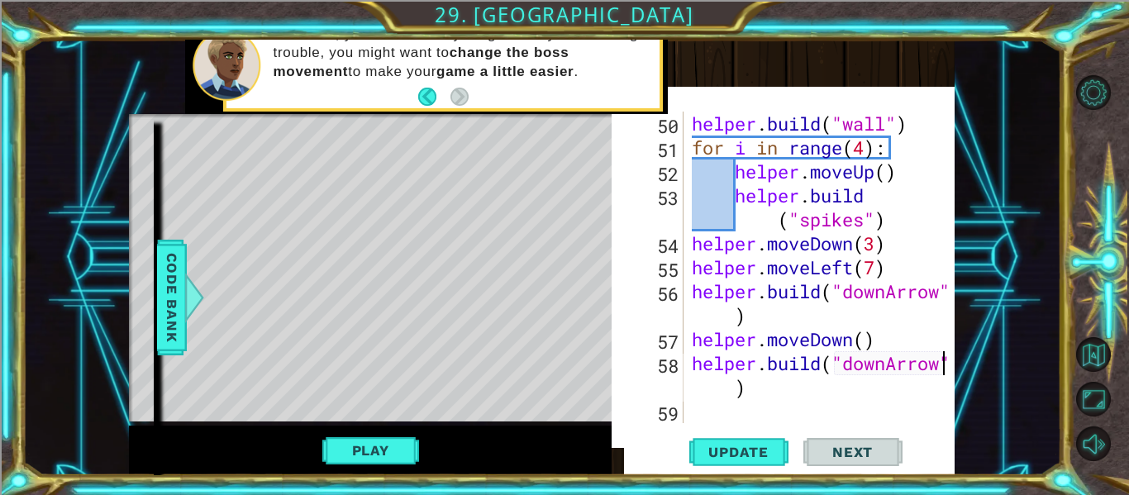
scroll to position [1558, 0]
type textarea "[DOMAIN_NAME]("downArrow")"
click at [707, 459] on span "Update" at bounding box center [738, 452] width 93 height 17
click at [783, 403] on div "helper . build ( "wall" ) for i in range ( 4 ) : helper . moveUp ( ) helper . b…" at bounding box center [824, 292] width 271 height 360
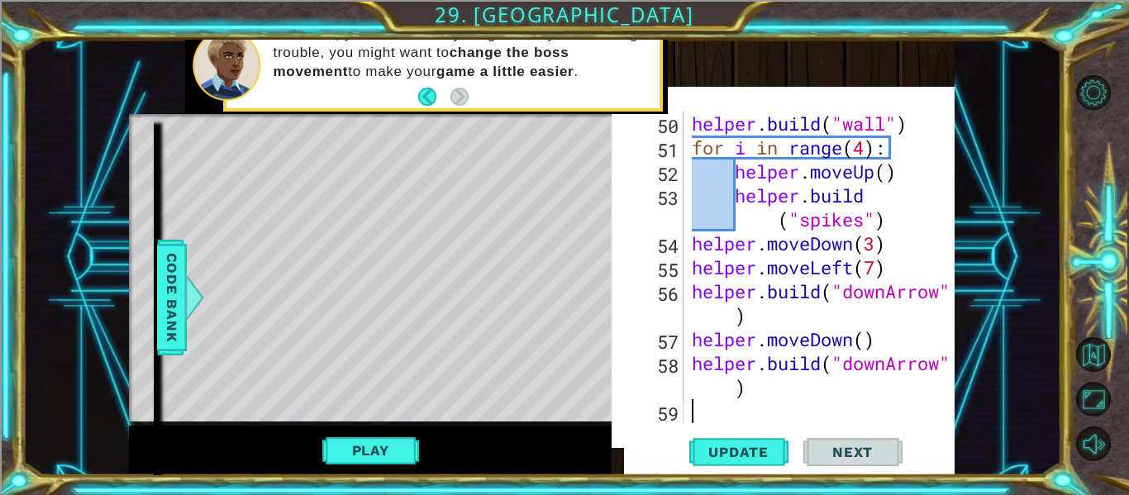
type textarea "h"
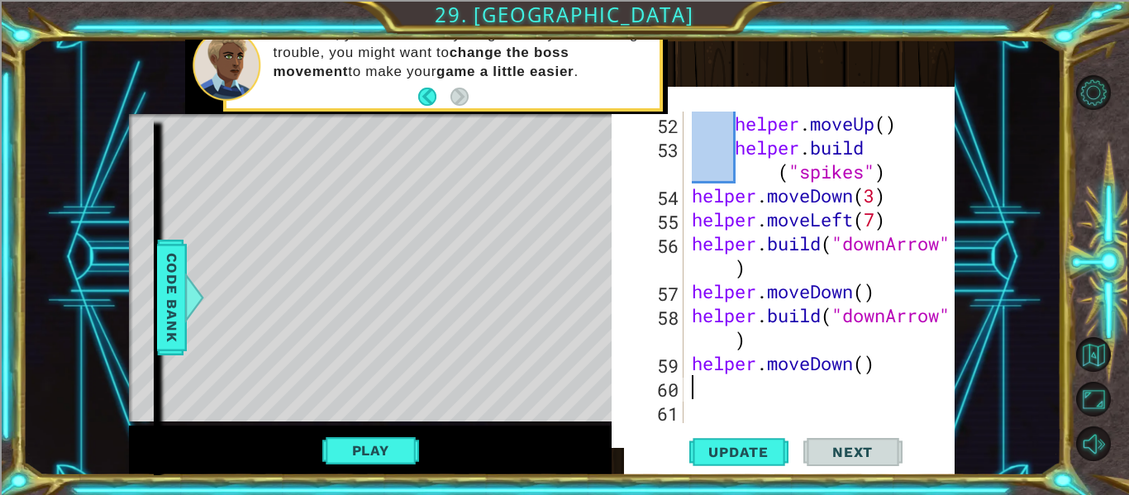
scroll to position [1606, 0]
click at [784, 456] on span "Update" at bounding box center [738, 452] width 93 height 17
click at [160, 323] on span "Code Bank" at bounding box center [172, 297] width 26 height 101
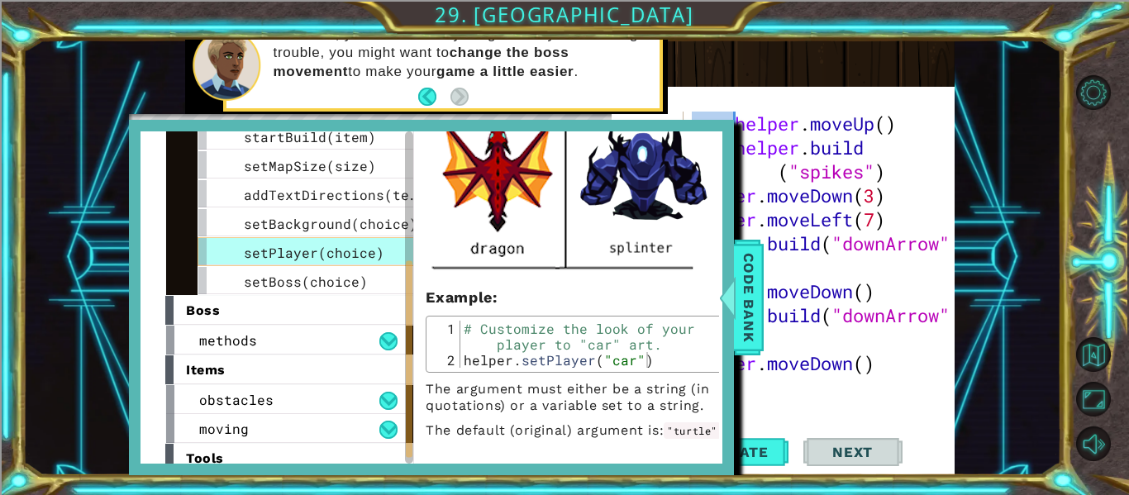
scroll to position [253, 0]
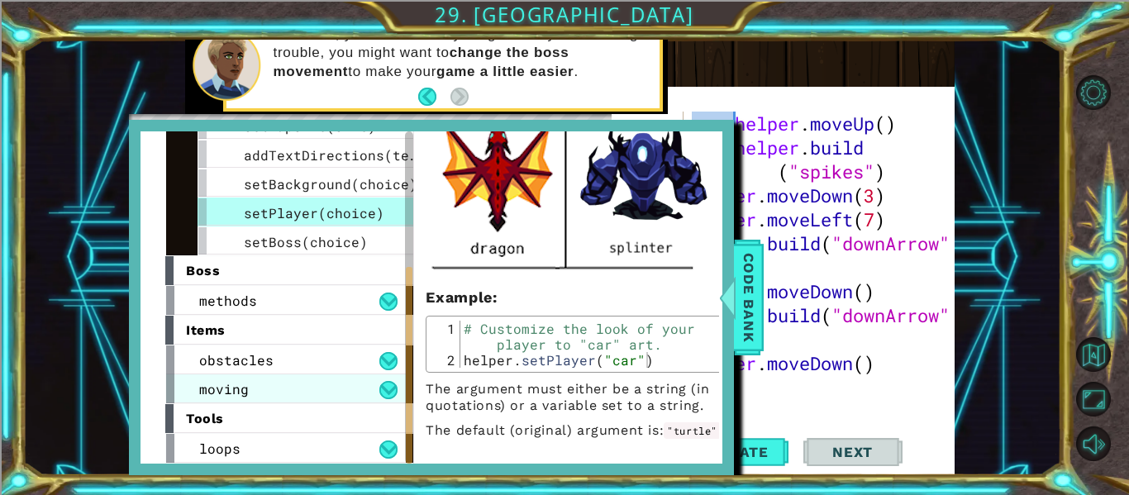
click at [280, 380] on div "moving" at bounding box center [286, 388] width 240 height 29
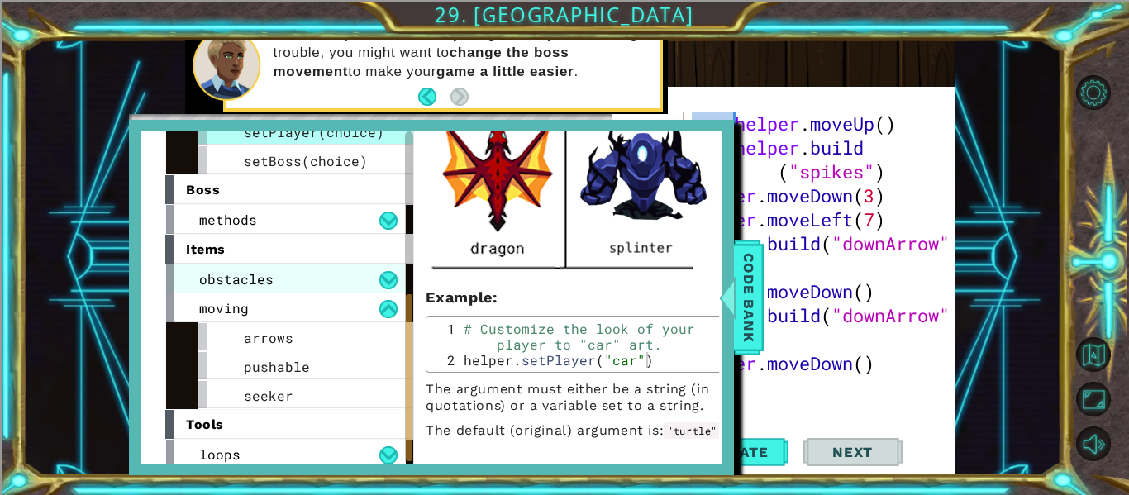
scroll to position [336, 0]
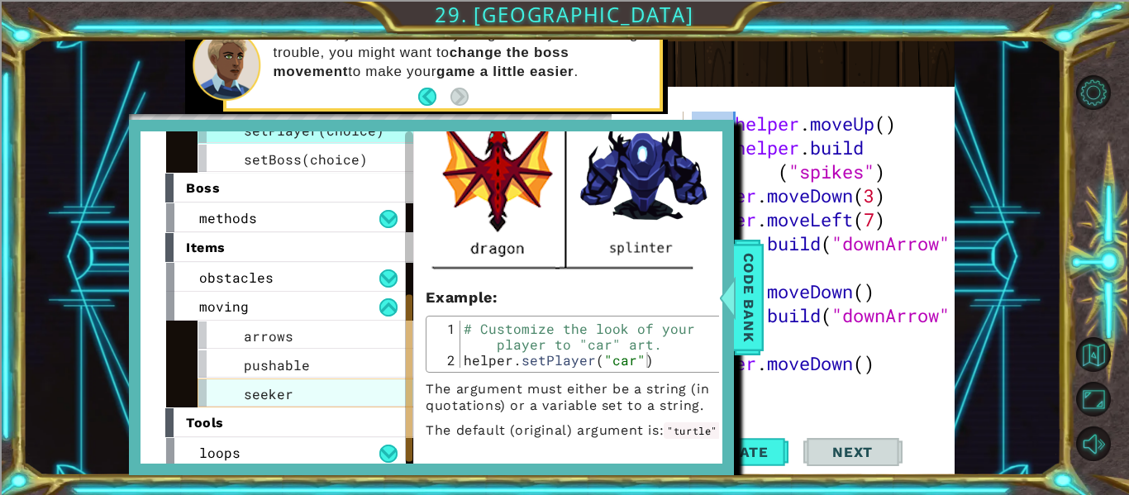
click at [292, 391] on div "seeker" at bounding box center [322, 393] width 248 height 29
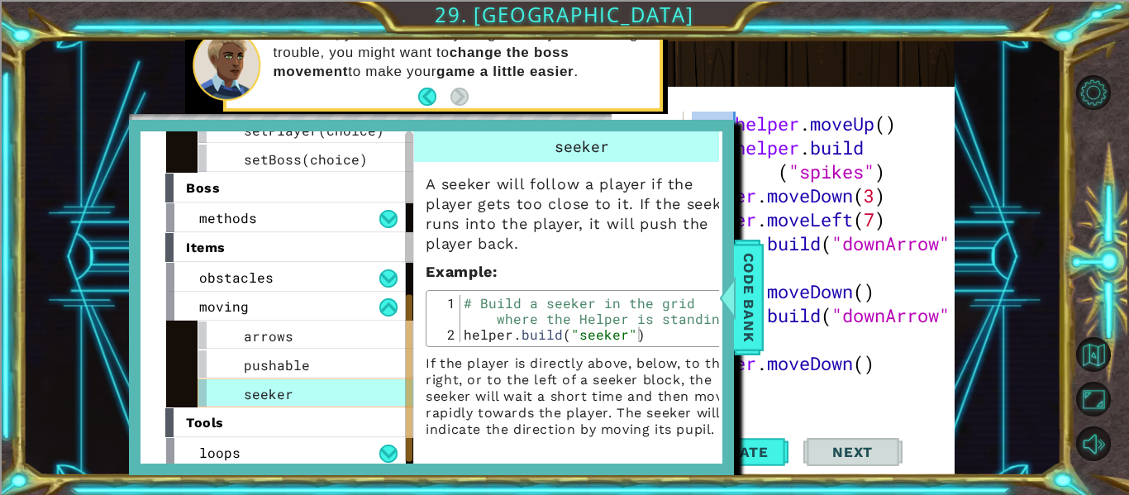
scroll to position [0, 0]
click at [342, 275] on div "obstacles" at bounding box center [286, 277] width 240 height 29
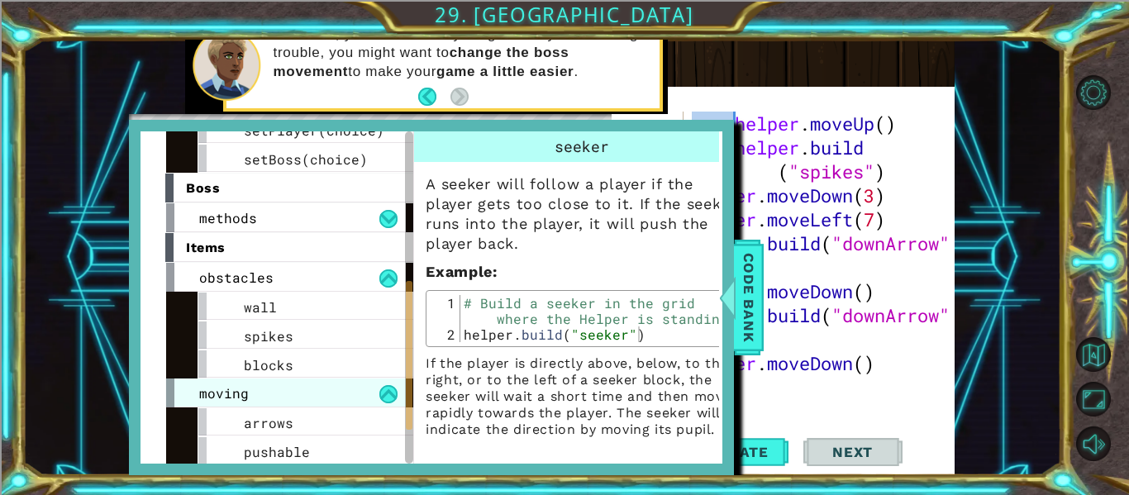
click at [325, 384] on div "moving" at bounding box center [286, 393] width 240 height 29
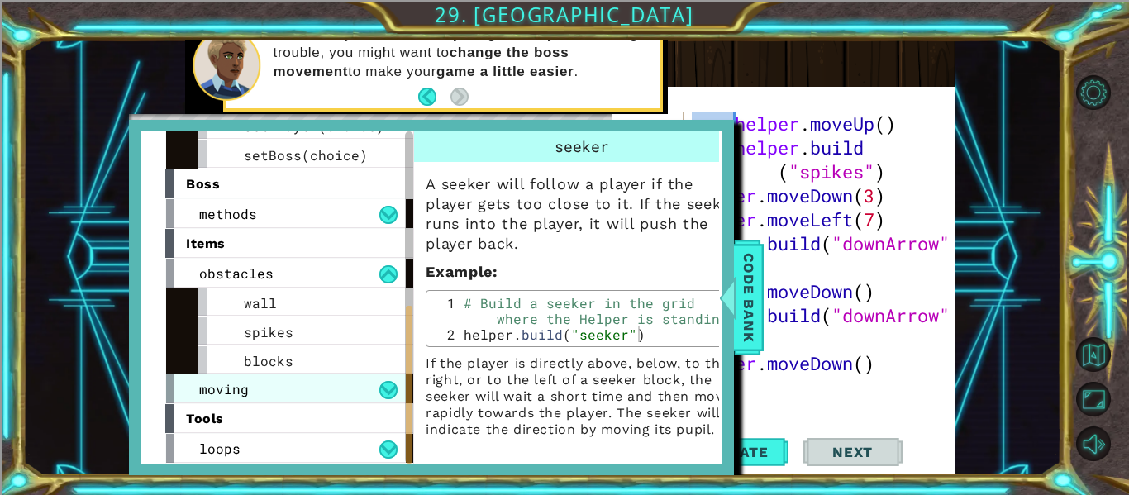
click at [325, 384] on div "moving" at bounding box center [286, 388] width 240 height 29
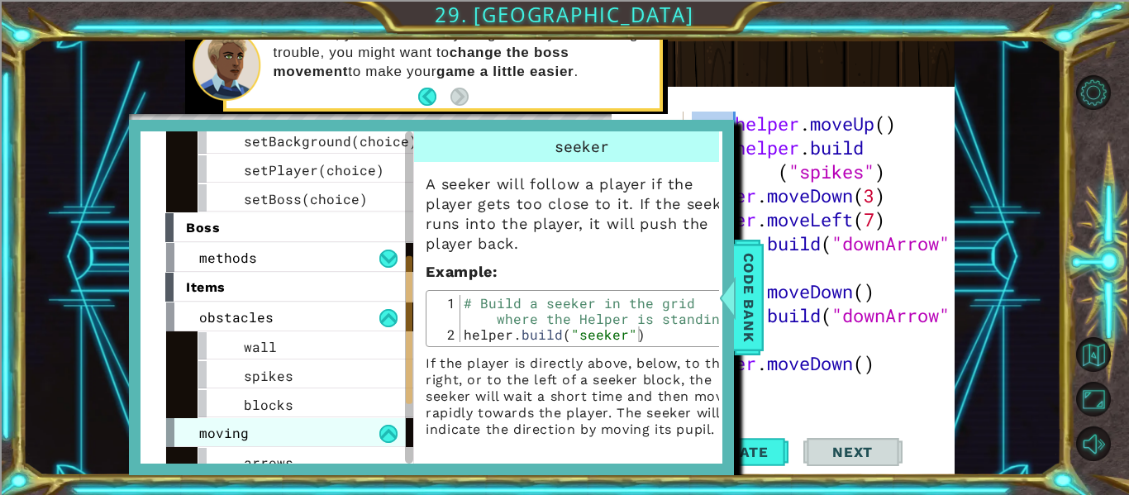
scroll to position [287, 0]
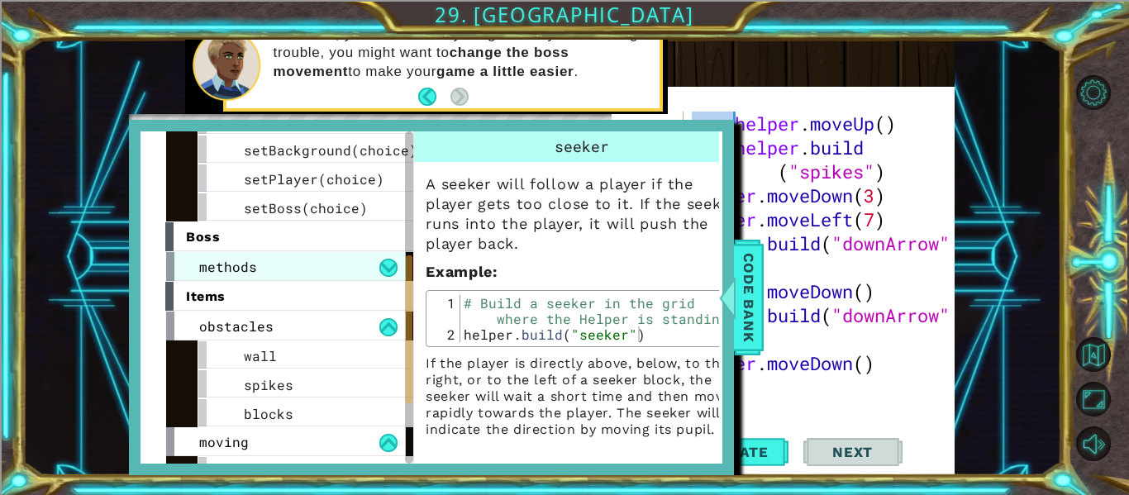
click at [321, 265] on div "methods" at bounding box center [286, 266] width 240 height 29
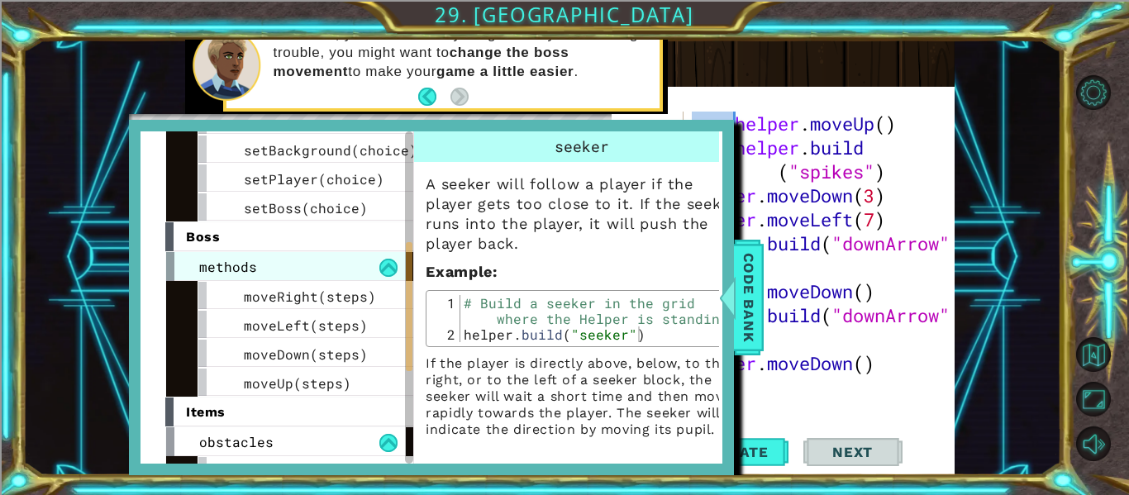
click at [321, 265] on div "methods" at bounding box center [286, 266] width 240 height 29
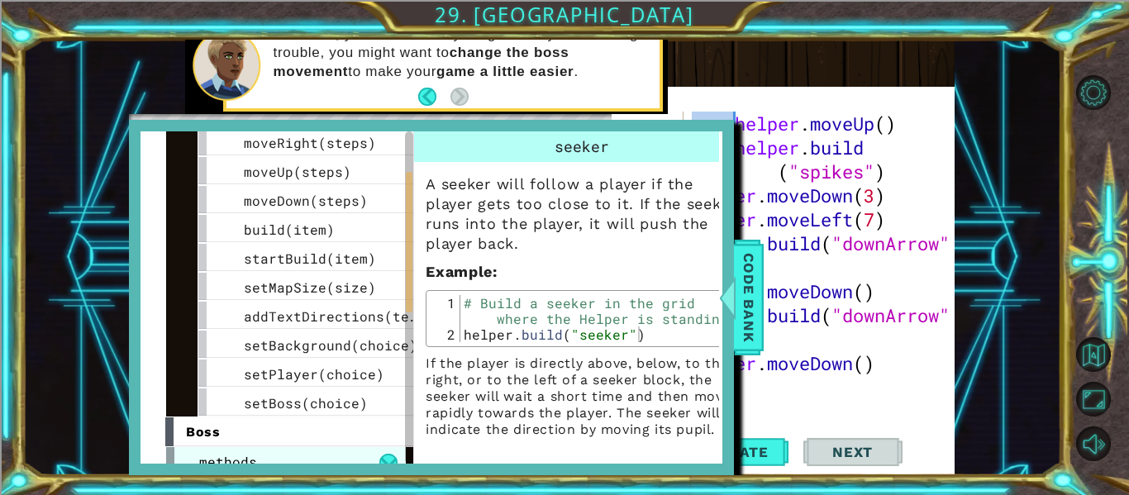
scroll to position [96, 0]
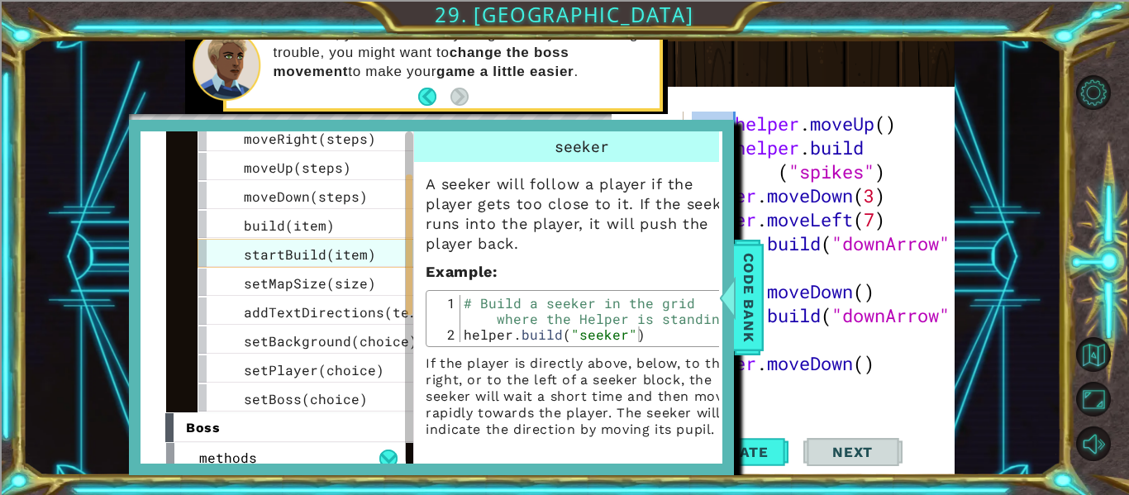
click at [319, 256] on span "startBuild(item)" at bounding box center [310, 254] width 132 height 17
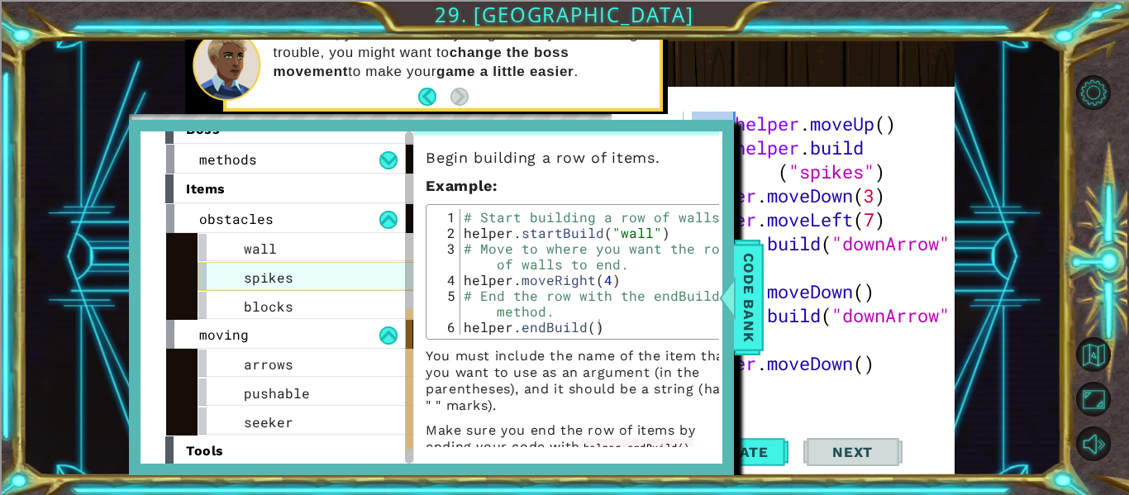
scroll to position [427, 0]
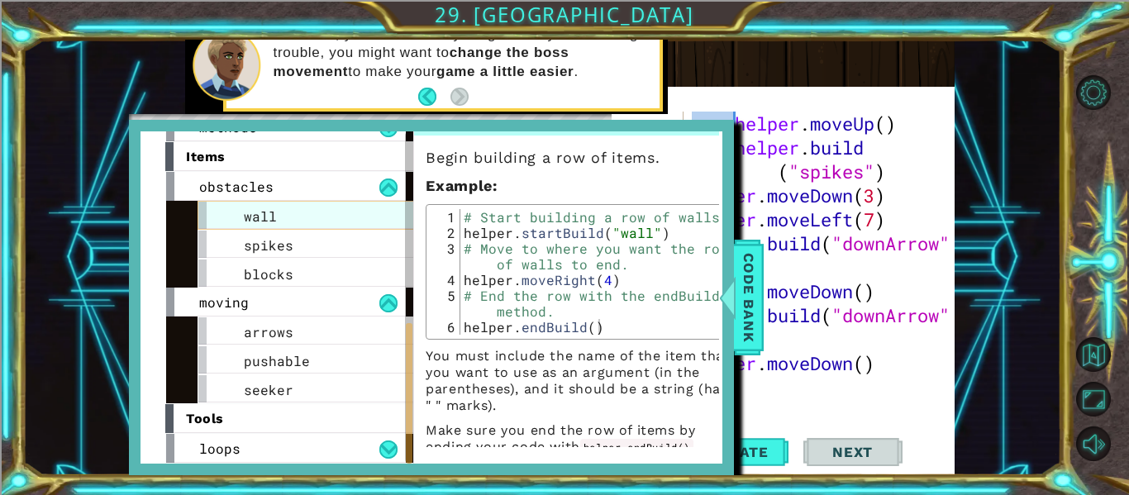
click at [307, 225] on div "wall" at bounding box center [322, 215] width 248 height 29
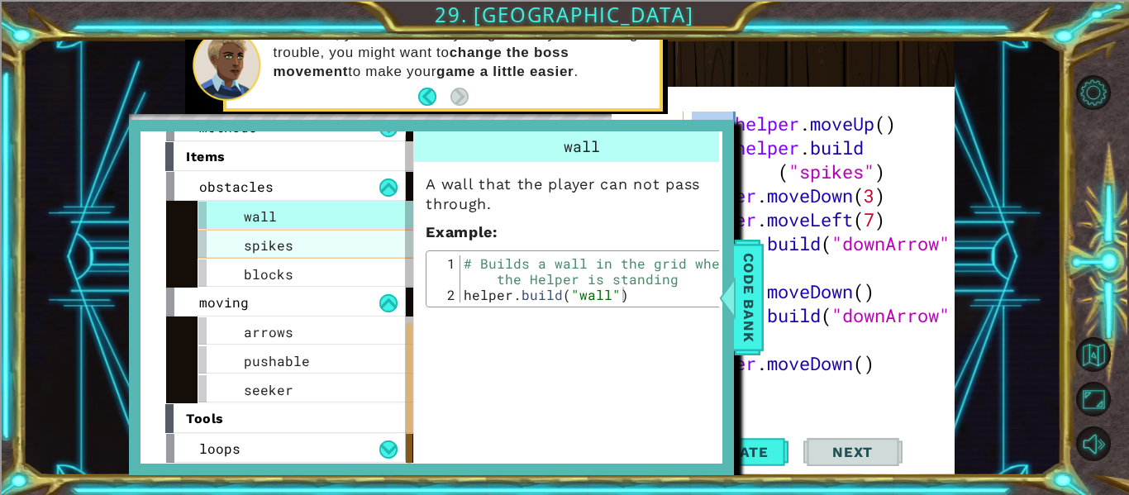
click at [308, 242] on div "spikes" at bounding box center [322, 244] width 248 height 29
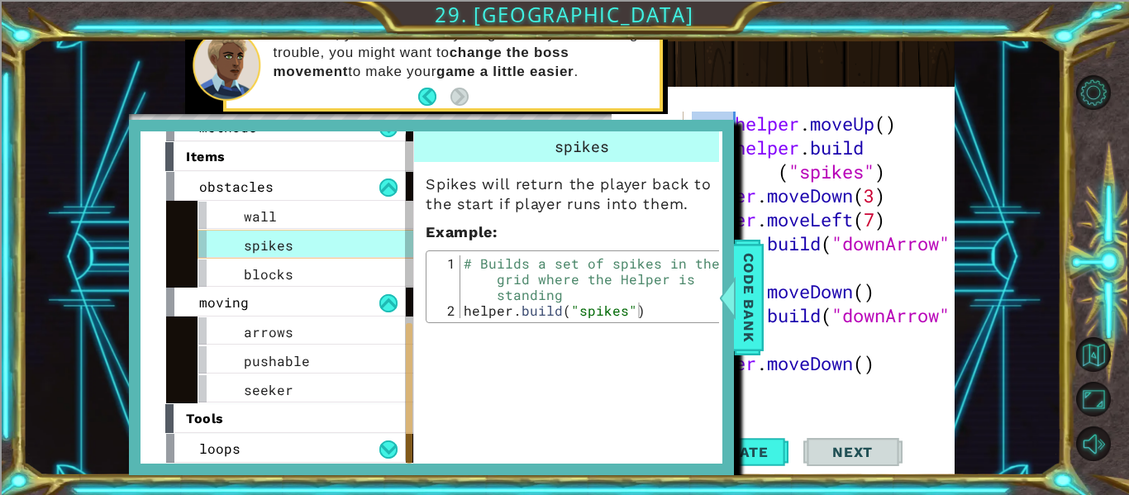
click at [304, 255] on div "spikes" at bounding box center [322, 244] width 248 height 29
click at [303, 262] on div "blocks" at bounding box center [322, 273] width 248 height 29
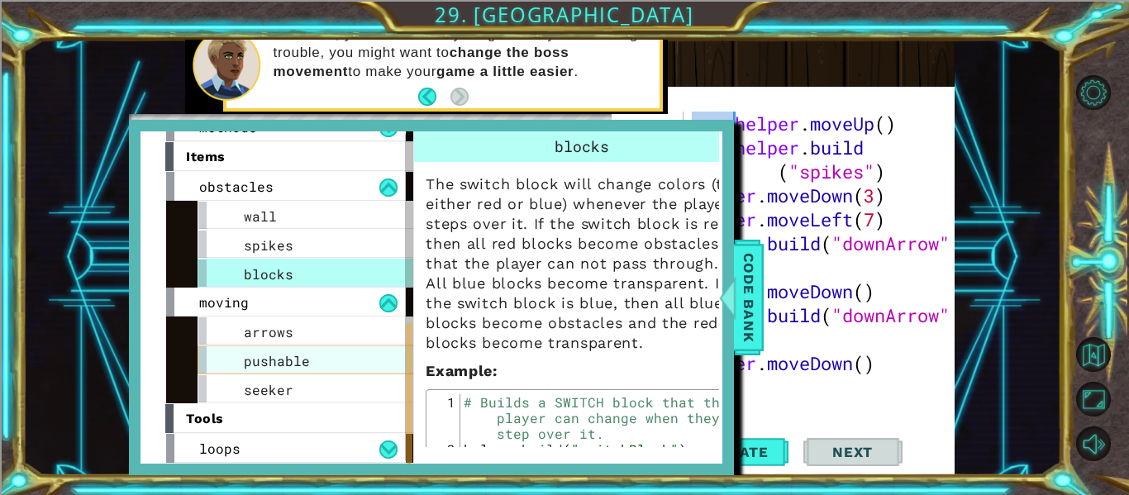
click at [301, 355] on span "pushable" at bounding box center [277, 360] width 66 height 17
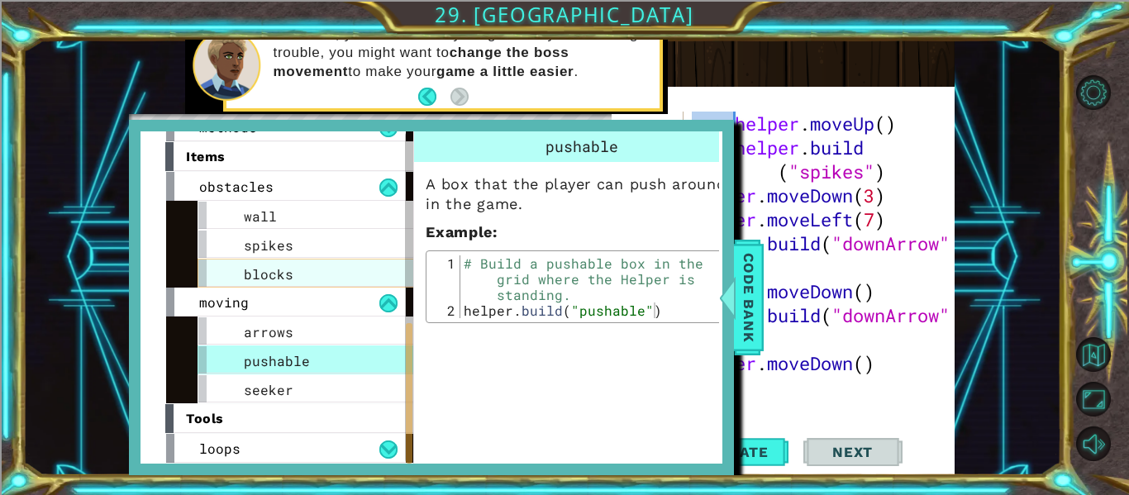
click at [299, 279] on div "blocks" at bounding box center [322, 273] width 248 height 29
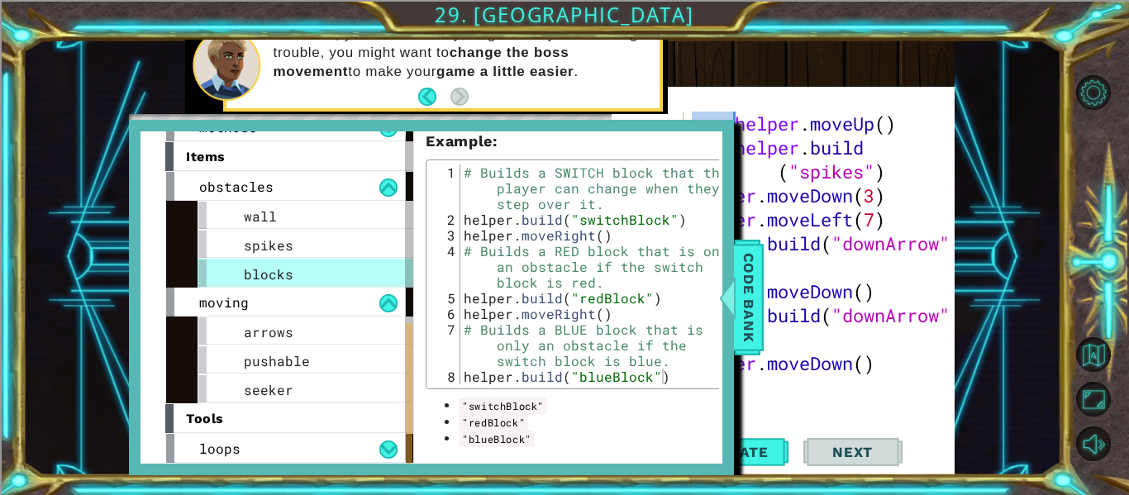
scroll to position [238, 0]
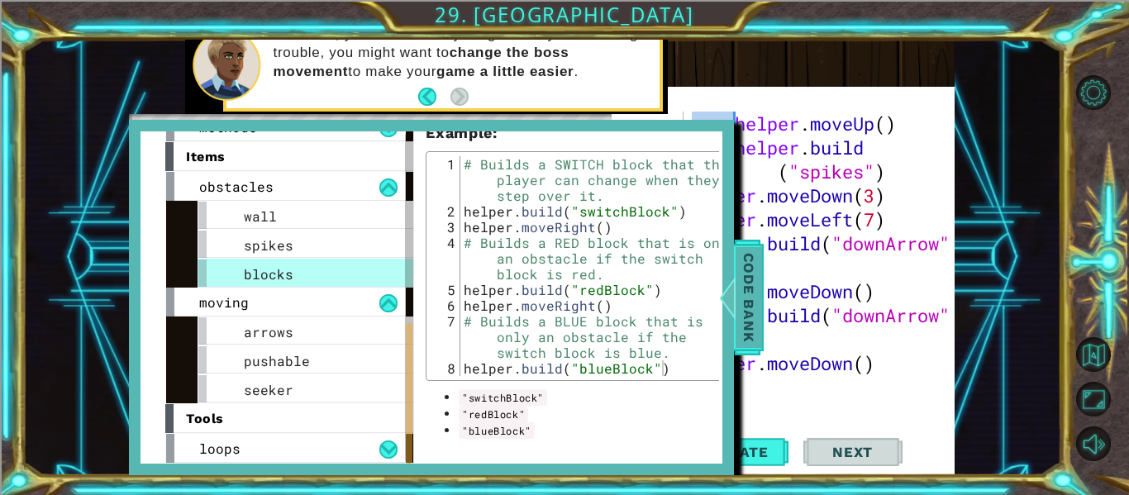
click at [745, 321] on span "Code Bank" at bounding box center [749, 297] width 26 height 101
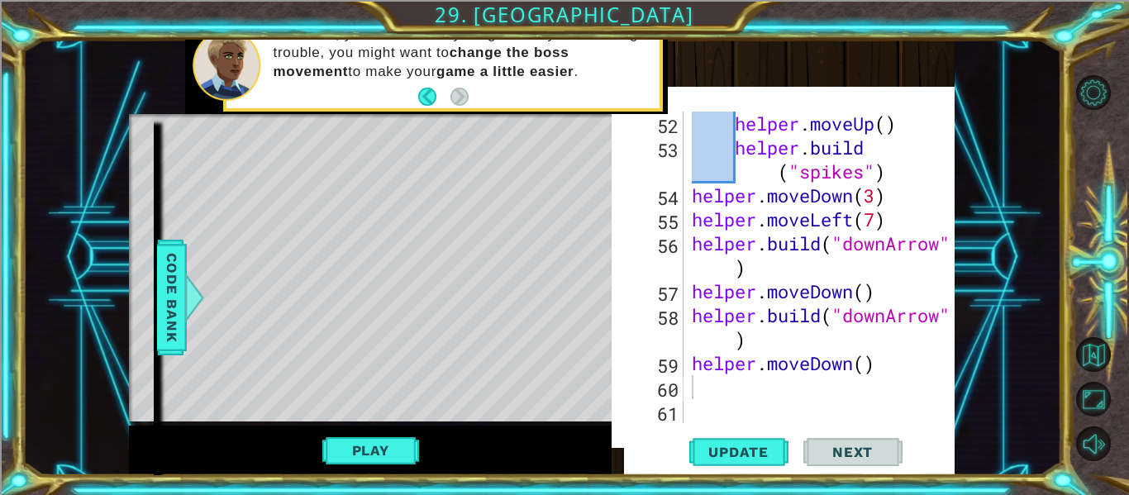
click at [725, 399] on div "helper . moveUp ( ) helper . build ( "spikes" ) helper . moveDown ( 3 ) helper …" at bounding box center [824, 292] width 271 height 360
type textarea "h"
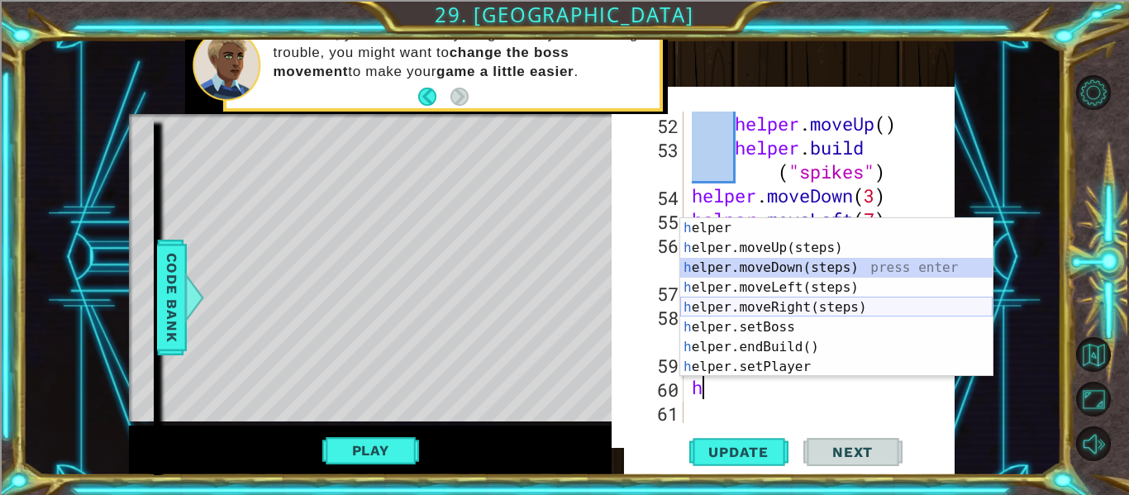
click at [820, 303] on div "h elper press enter h elper.moveUp(steps) press enter h elper.moveDown(steps) p…" at bounding box center [836, 317] width 312 height 198
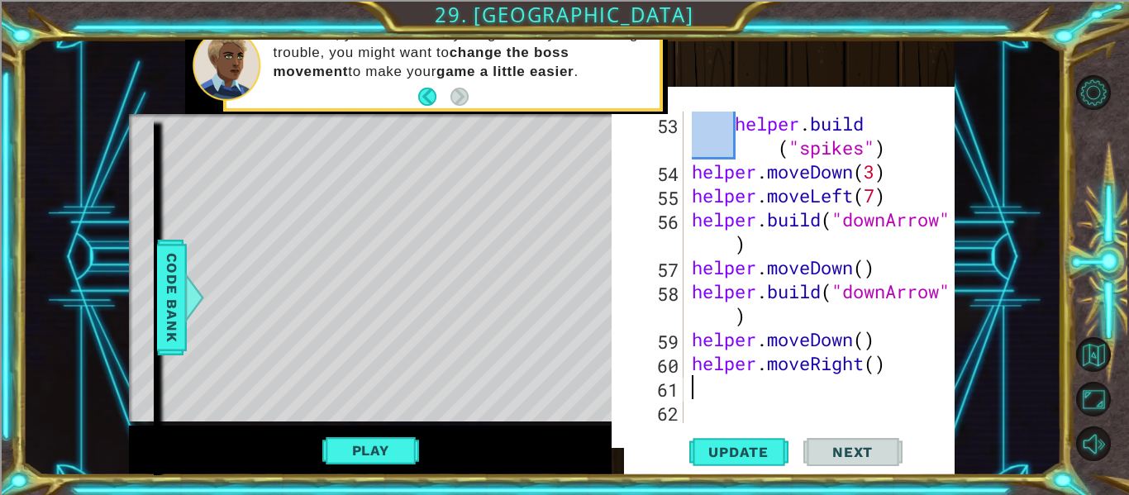
click at [881, 369] on div "helper . build ( "spikes" ) helper . moveDown ( 3 ) helper . moveLeft ( 7 ) hel…" at bounding box center [824, 304] width 271 height 384
click at [880, 368] on div "helper . build ( "spikes" ) helper . moveDown ( 3 ) helper . moveLeft ( 7 ) hel…" at bounding box center [820, 268] width 263 height 312
type textarea "helper.moveRight(8)"
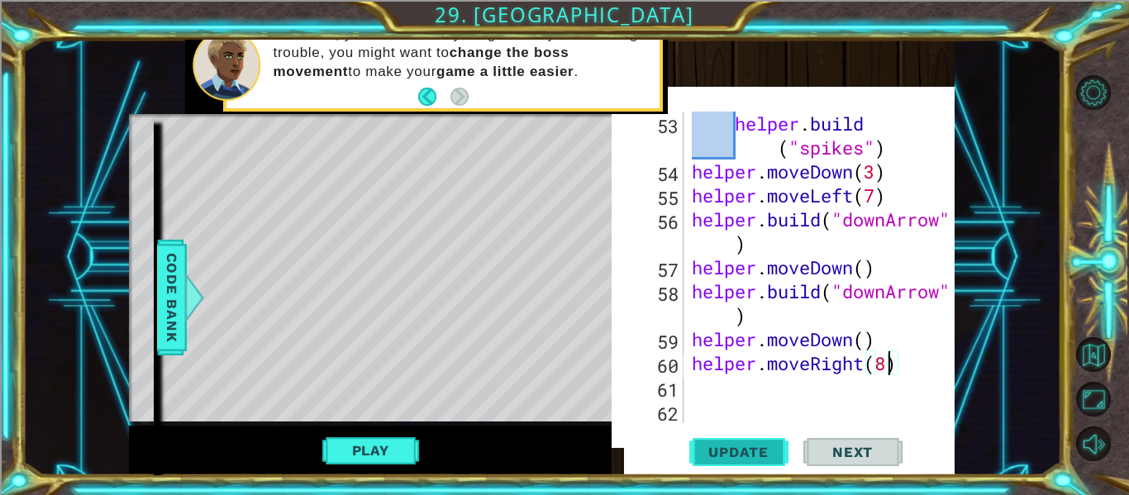
click at [727, 463] on button "Update" at bounding box center [738, 452] width 99 height 46
click at [746, 389] on div "helper . build ( "spikes" ) helper . moveDown ( 3 ) helper . moveLeft ( 7 ) hel…" at bounding box center [824, 304] width 271 height 384
type textarea "h"
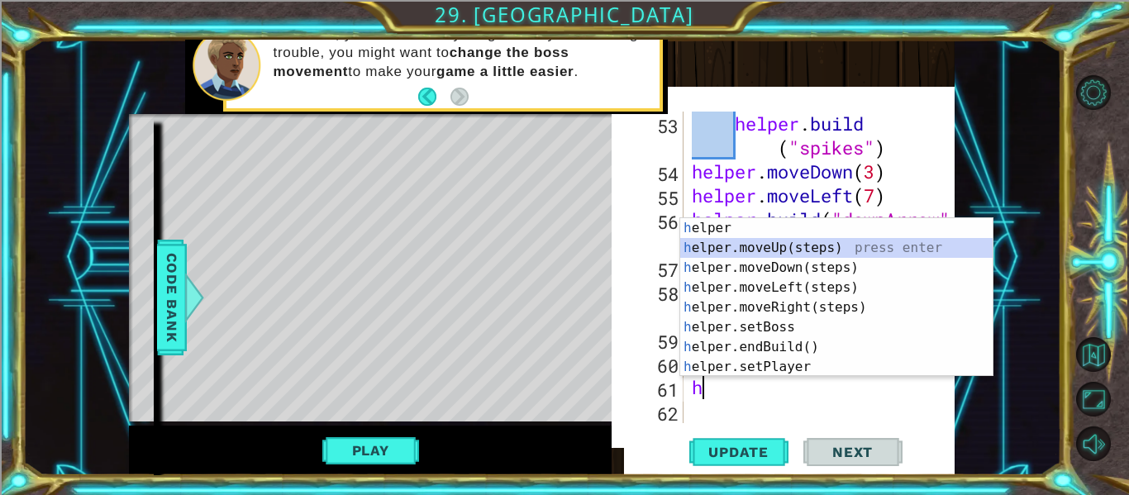
scroll to position [1654, 0]
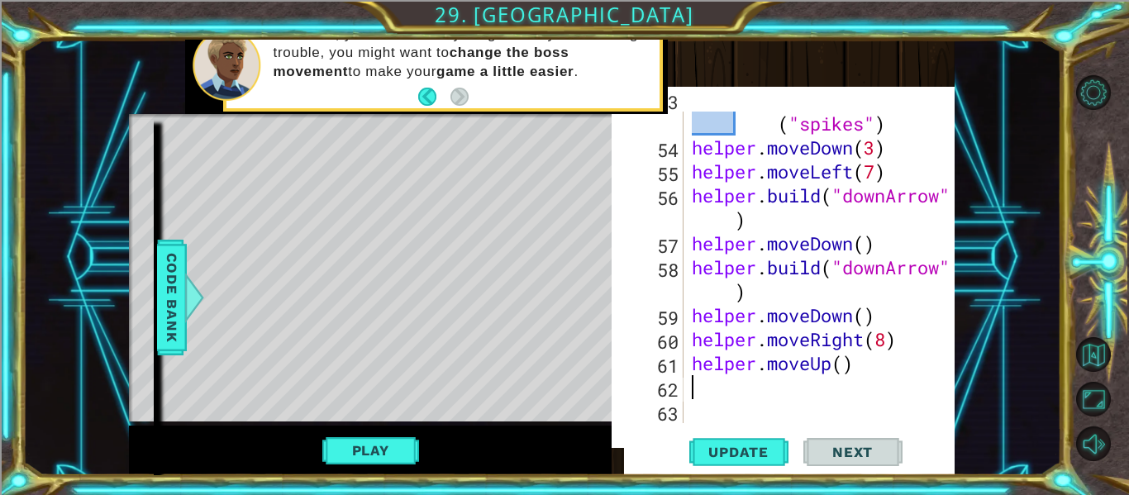
click at [841, 367] on div "helper . build ( "spikes" ) helper . moveDown ( 3 ) helper . moveLeft ( 7 ) hel…" at bounding box center [824, 280] width 271 height 384
type textarea "helper.moveUp(5)"
click at [764, 436] on button "Update" at bounding box center [738, 452] width 99 height 46
click at [734, 389] on div "helper . build ( "spikes" ) helper . moveDown ( 3 ) helper . moveLeft ( 7 ) hel…" at bounding box center [824, 280] width 271 height 384
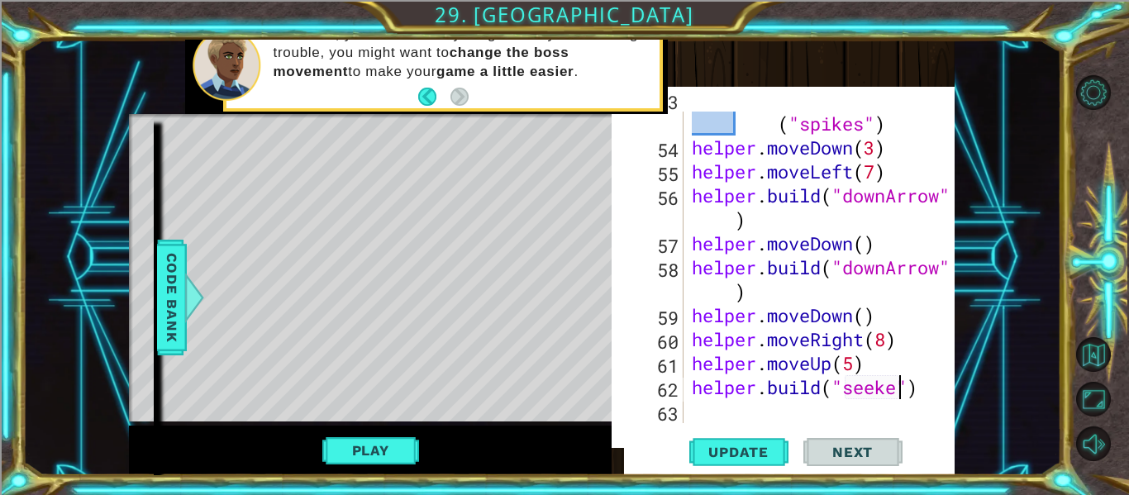
scroll to position [0, 10]
type textarea "[DOMAIN_NAME]("seeker")"
click at [750, 448] on span "Update" at bounding box center [738, 452] width 93 height 17
click at [378, 457] on button "Play" at bounding box center [370, 450] width 97 height 31
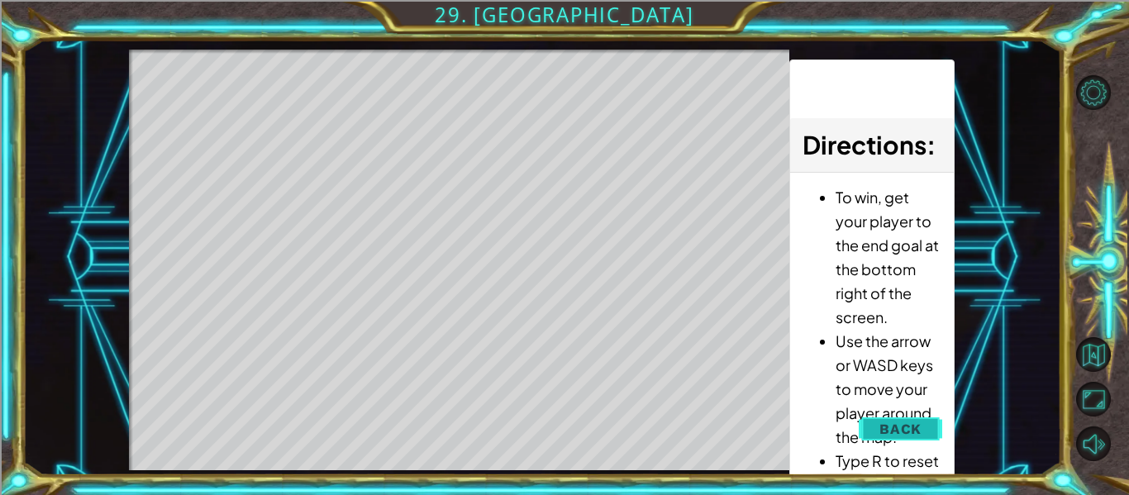
click at [899, 418] on button "Back" at bounding box center [900, 429] width 83 height 33
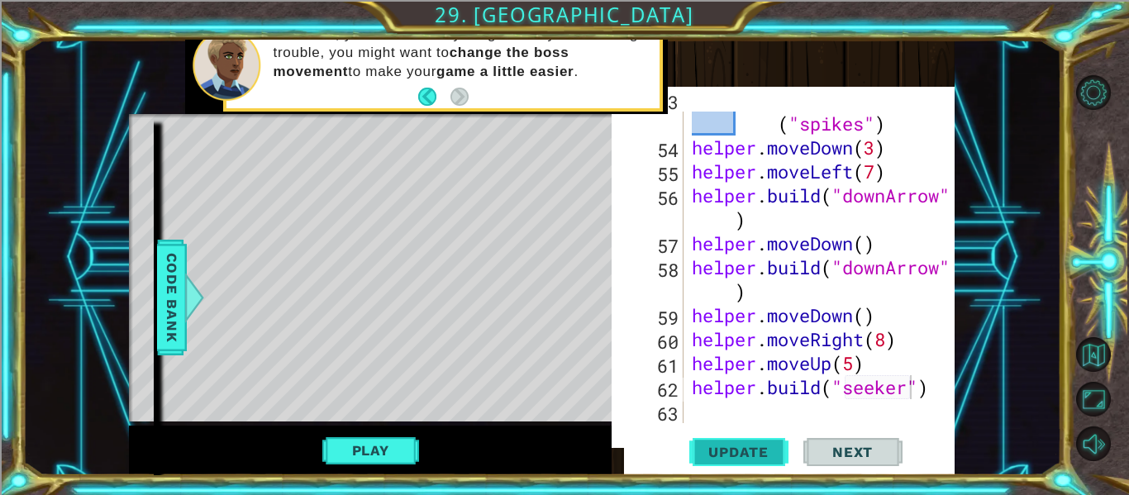
click at [765, 441] on button "Update" at bounding box center [738, 452] width 99 height 46
click at [768, 398] on div "helper . build ( "spikes" ) helper . moveDown ( 3 ) helper . moveLeft ( 7 ) hel…" at bounding box center [824, 280] width 271 height 384
click at [756, 421] on div "helper . build ( "spikes" ) helper . moveDown ( 3 ) helper . moveLeft ( 7 ) hel…" at bounding box center [824, 280] width 271 height 384
type textarea "h"
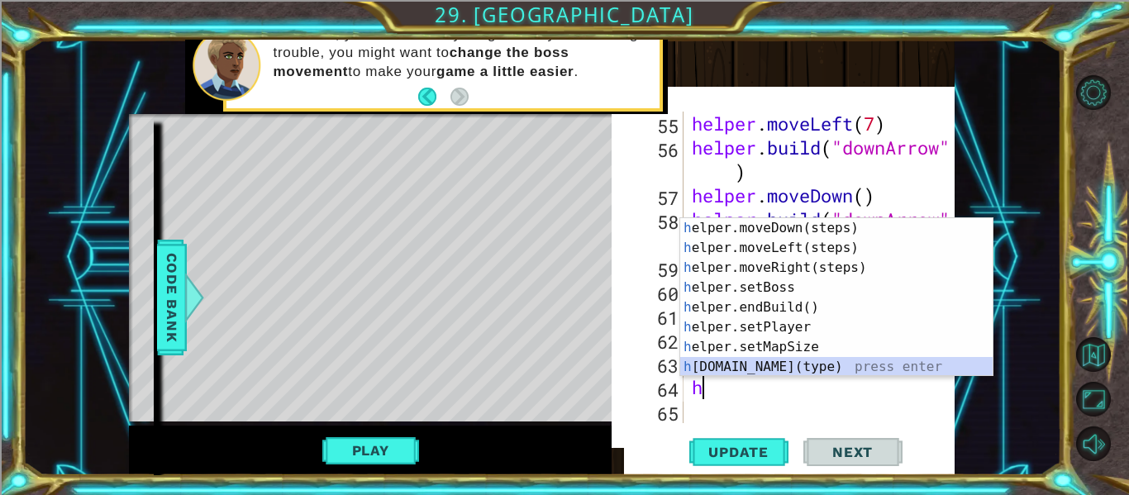
scroll to position [40, 0]
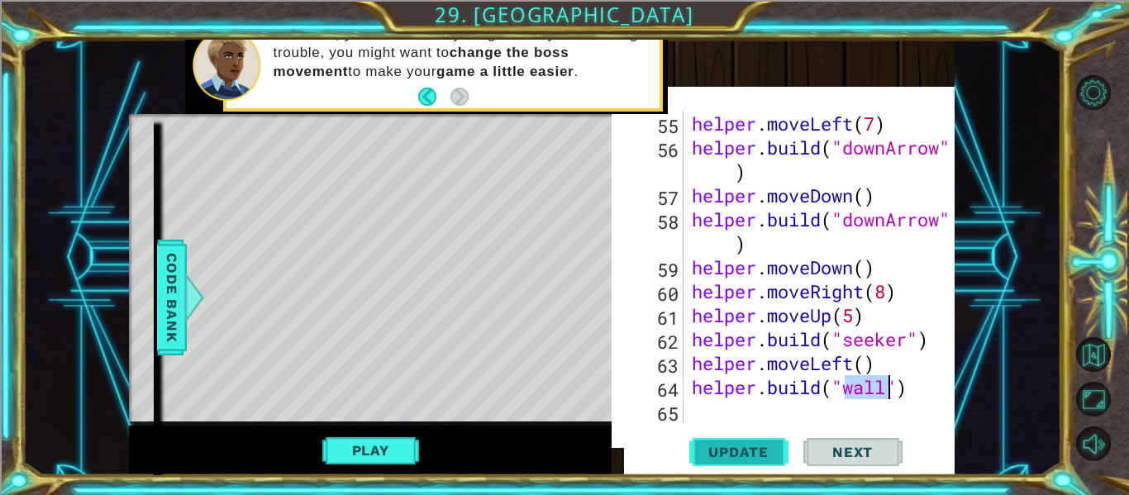
type textarea "[DOMAIN_NAME]("wall")"
click at [737, 457] on span "Update" at bounding box center [738, 452] width 93 height 17
click at [379, 448] on button "Play" at bounding box center [370, 450] width 97 height 31
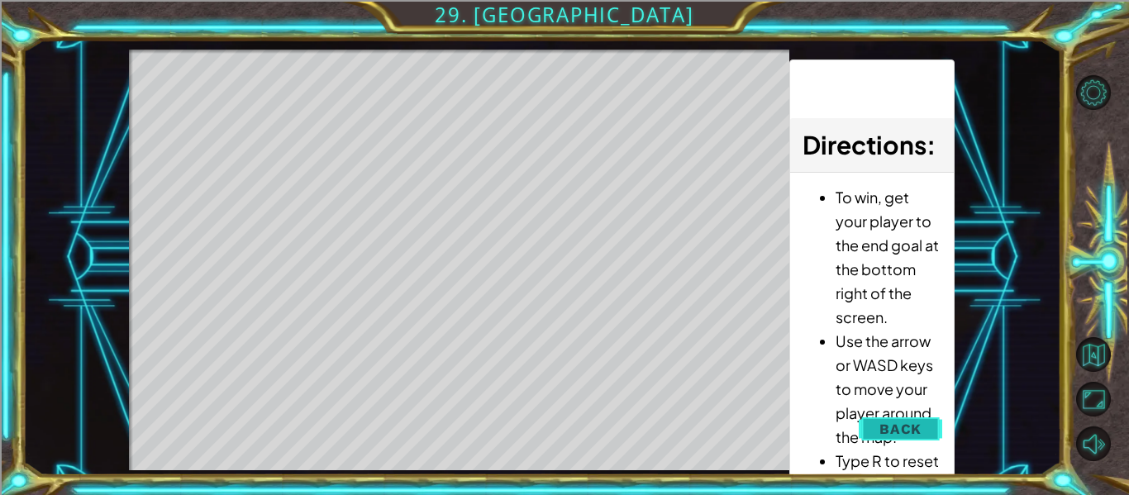
click at [896, 436] on span "Back" at bounding box center [901, 429] width 42 height 17
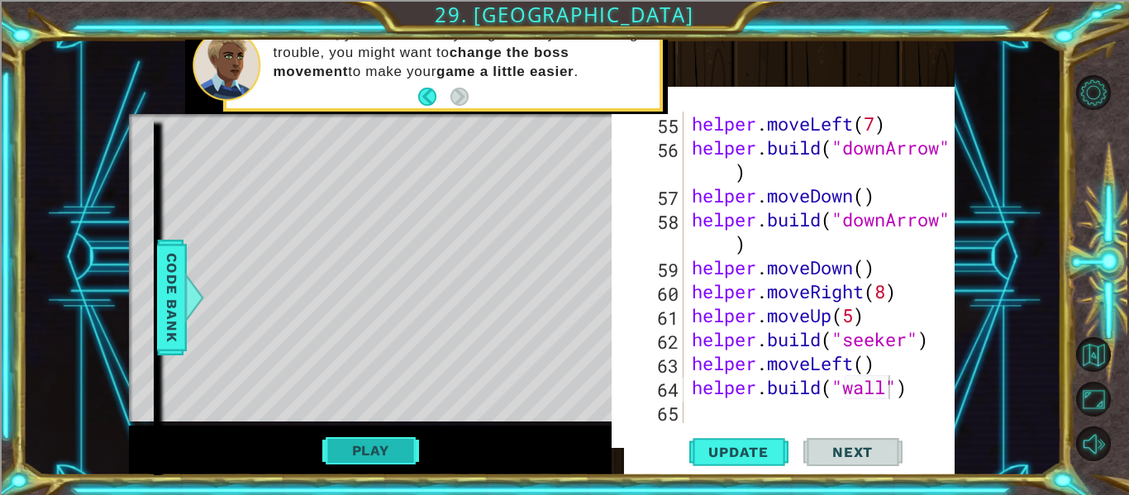
click at [350, 442] on button "Play" at bounding box center [370, 450] width 97 height 31
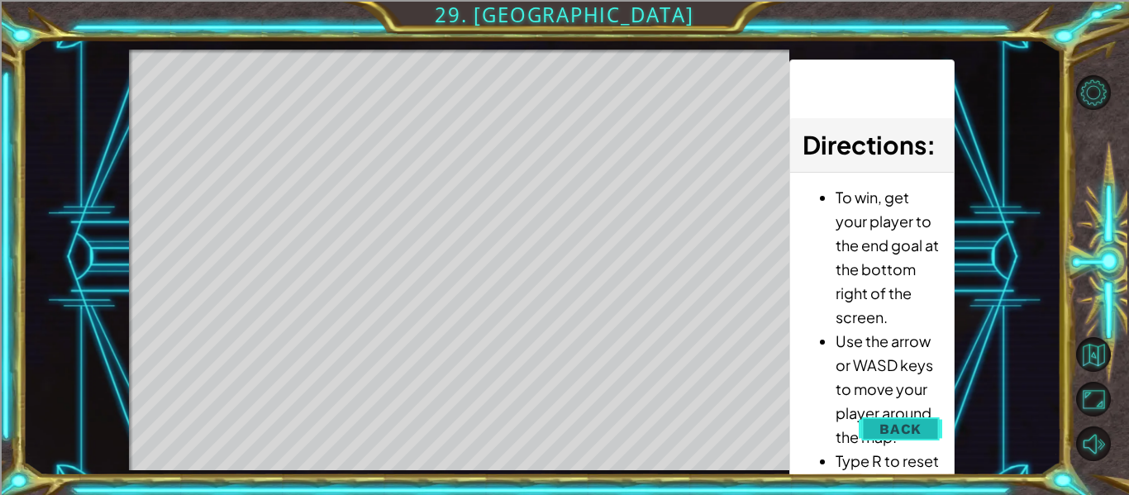
click at [933, 437] on button "Back" at bounding box center [900, 429] width 83 height 33
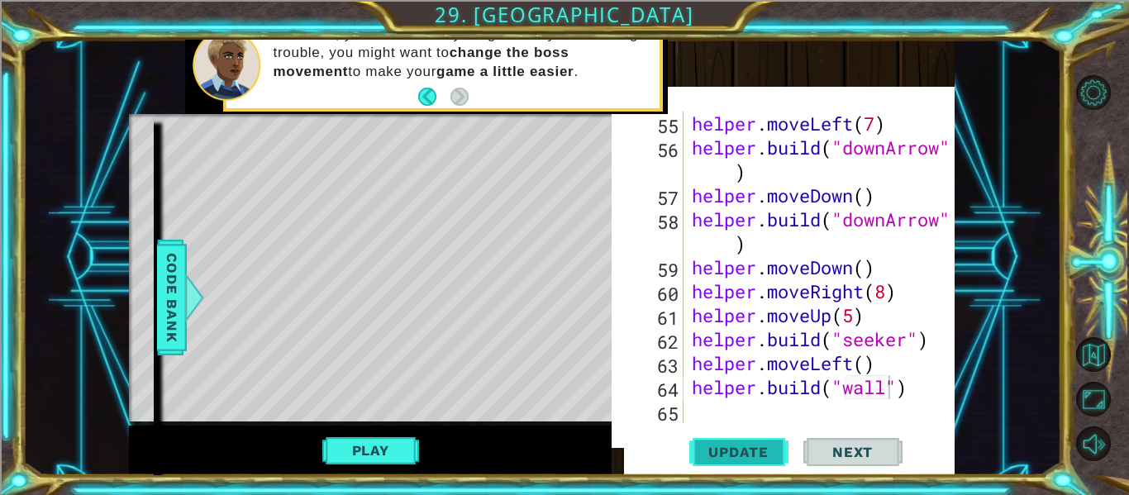
click at [736, 451] on span "Update" at bounding box center [738, 452] width 93 height 17
click at [727, 407] on div "helper . moveLeft ( 7 ) helper . build ( "downArrow" ) helper . moveDown ( ) he…" at bounding box center [824, 292] width 271 height 360
type textarea "h"
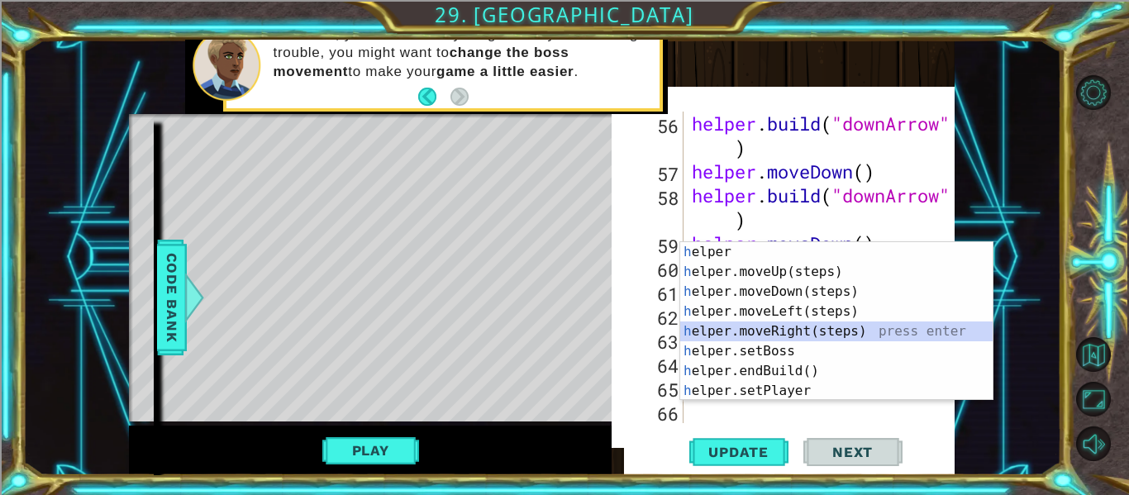
scroll to position [1750, 0]
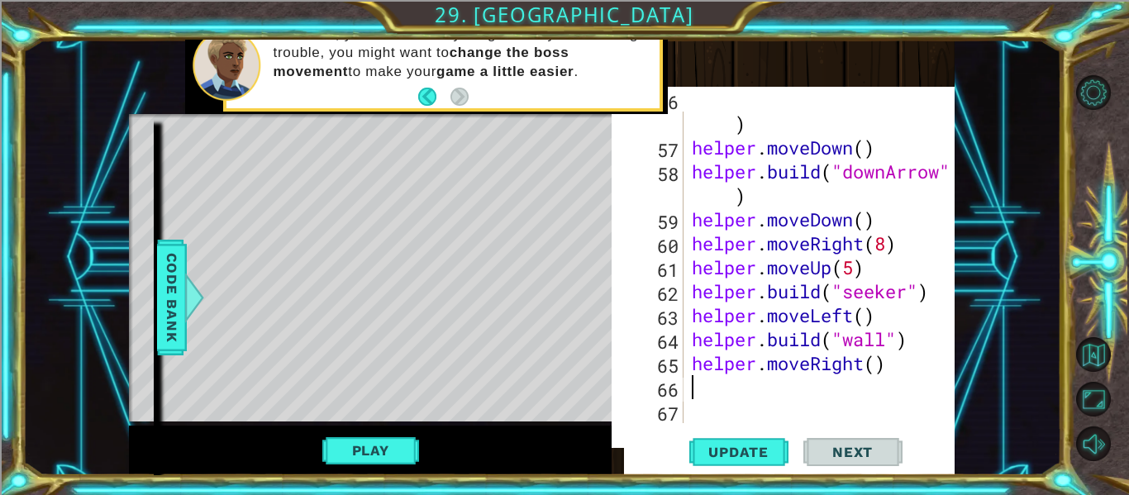
type textarea "h"
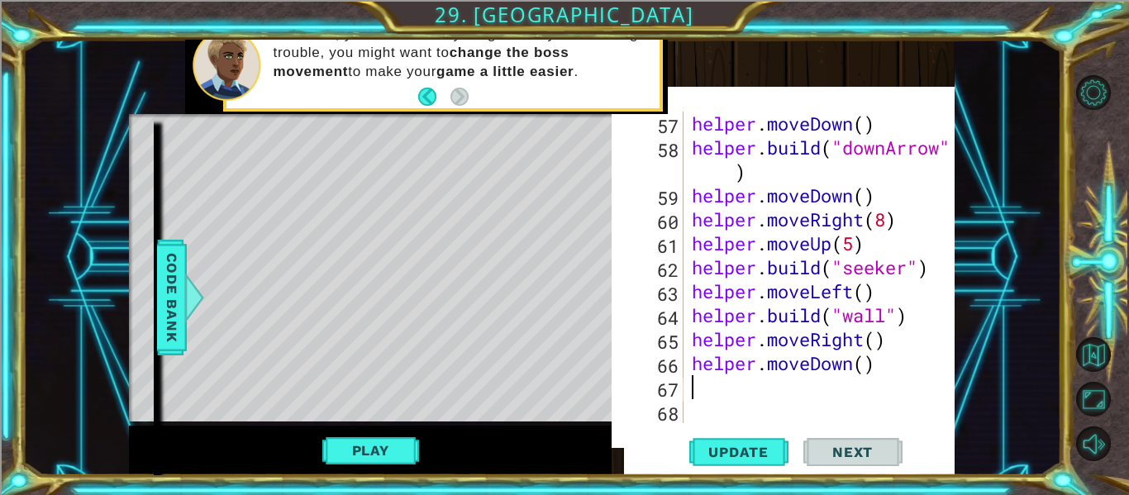
scroll to position [1774, 0]
click at [871, 363] on div "helper . moveDown ( ) helper . build ( "downArrow" ) helper . moveDown ( ) help…" at bounding box center [824, 292] width 271 height 360
type textarea "helper.moveDown(4)"
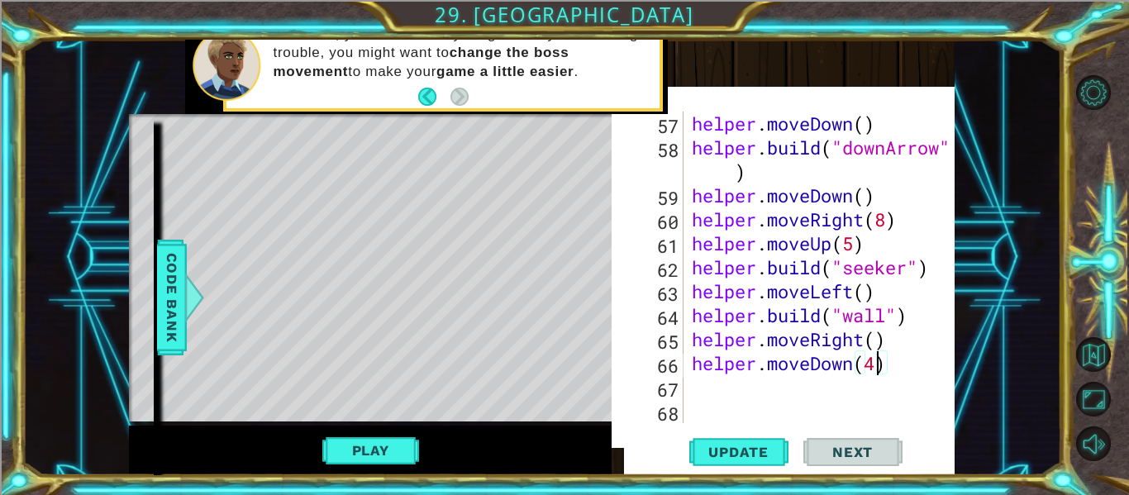
click at [804, 397] on div "helper . moveDown ( ) helper . build ( "downArrow" ) helper . moveDown ( ) help…" at bounding box center [824, 292] width 271 height 360
click at [758, 470] on button "Update" at bounding box center [738, 452] width 99 height 46
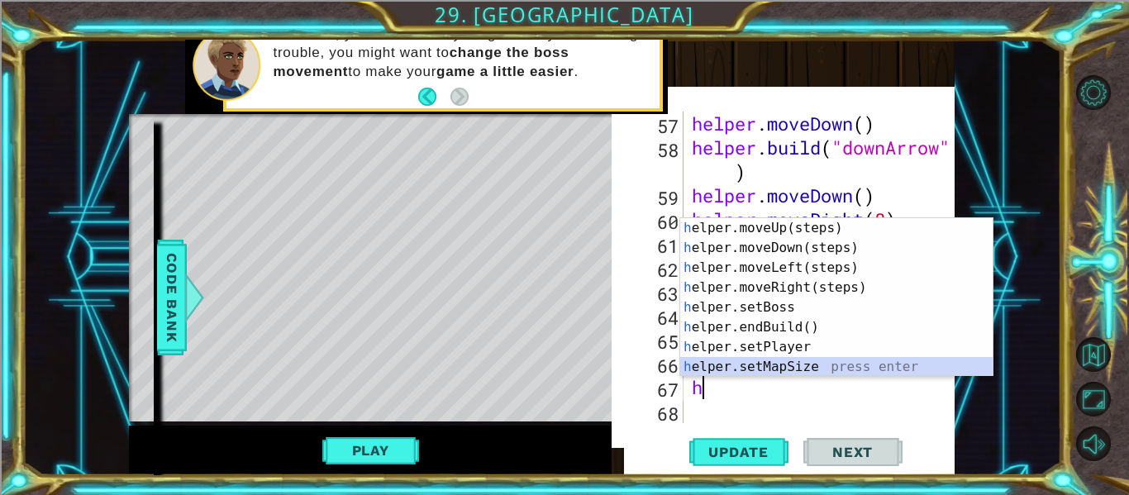
scroll to position [40, 0]
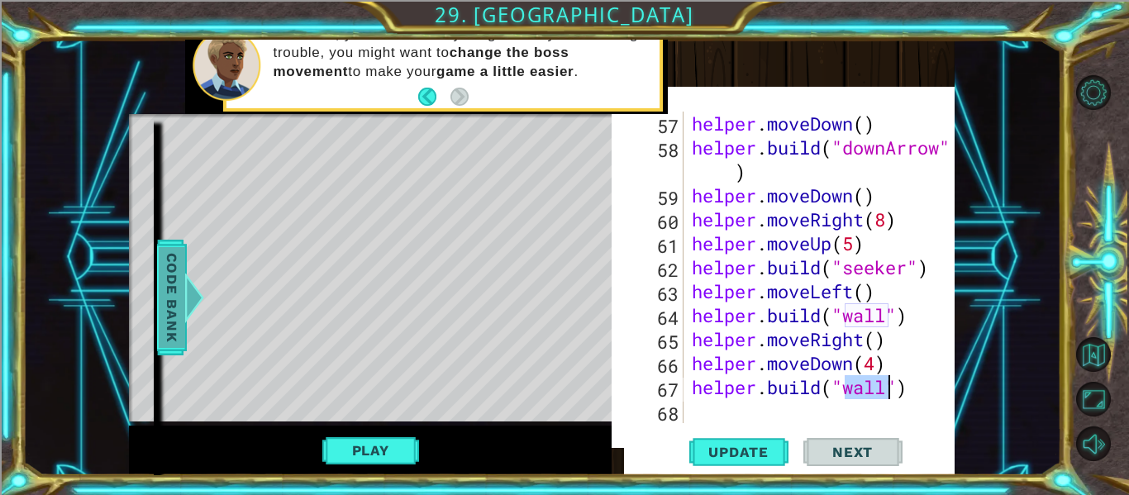
click at [162, 264] on span "Code Bank" at bounding box center [172, 297] width 26 height 101
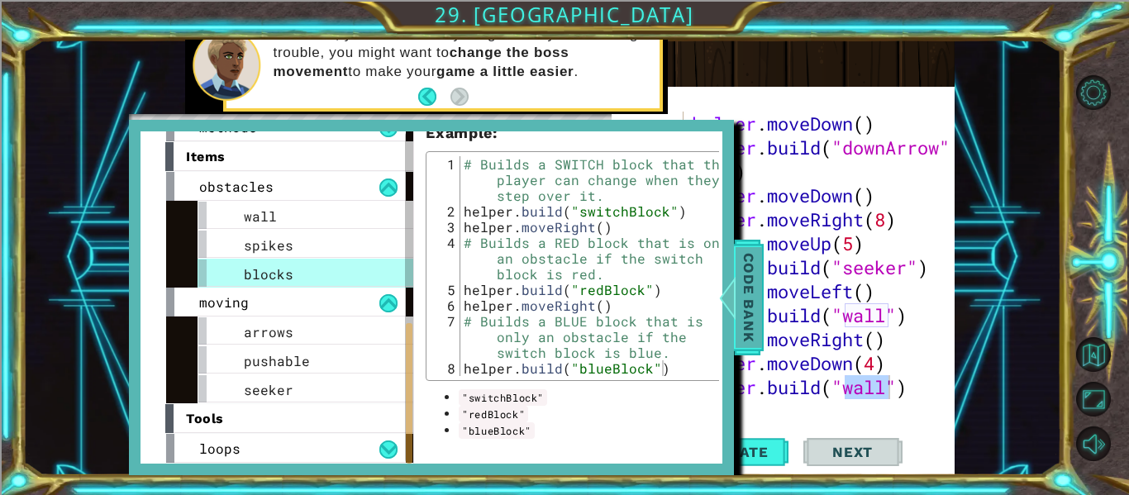
click at [743, 287] on span "Code Bank" at bounding box center [749, 297] width 26 height 101
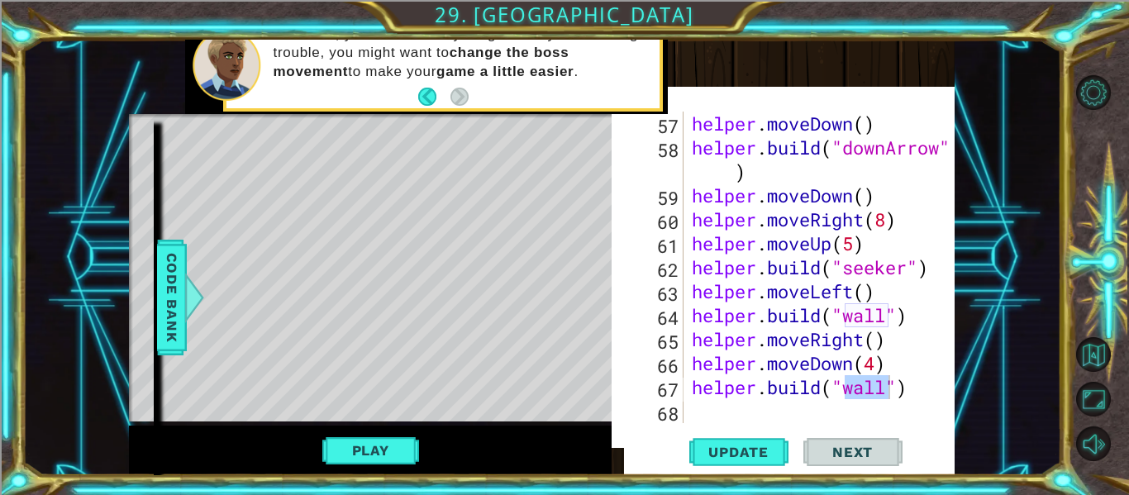
click at [892, 389] on div "helper . moveDown ( ) helper . build ( "downArrow" ) helper . moveDown ( ) help…" at bounding box center [820, 268] width 263 height 312
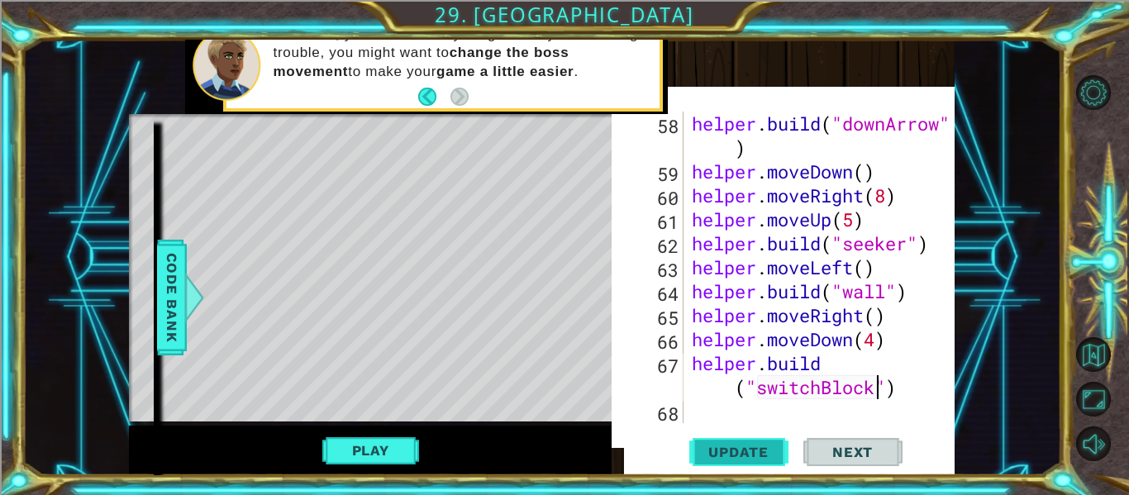
type textarea "[DOMAIN_NAME]("switchBlock")"
click at [751, 451] on span "Update" at bounding box center [738, 452] width 93 height 17
click at [789, 408] on div "helper . build ( "downArrow" ) helper . moveDown ( ) helper . moveRight ( 8 ) h…" at bounding box center [824, 304] width 271 height 384
type textarea "h"
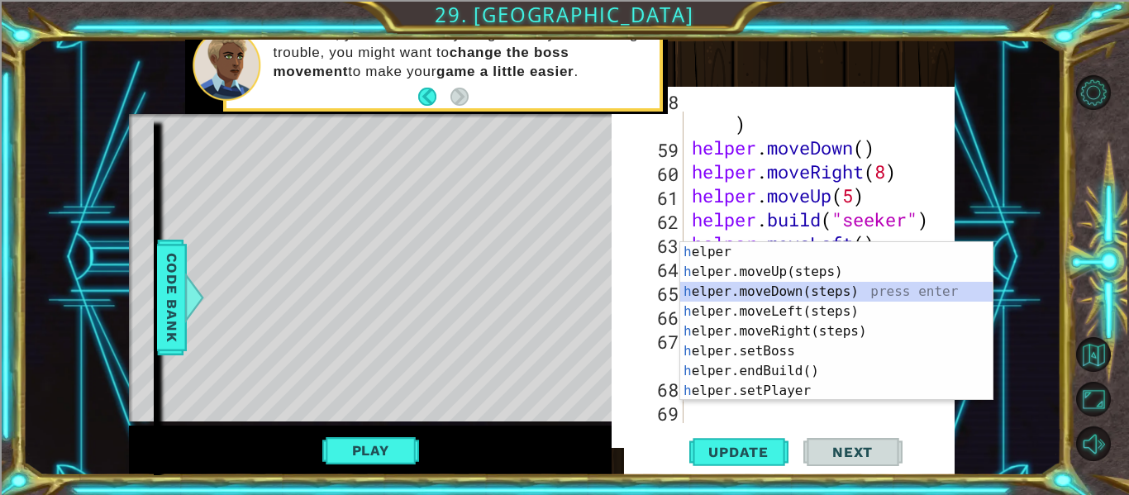
scroll to position [1846, 0]
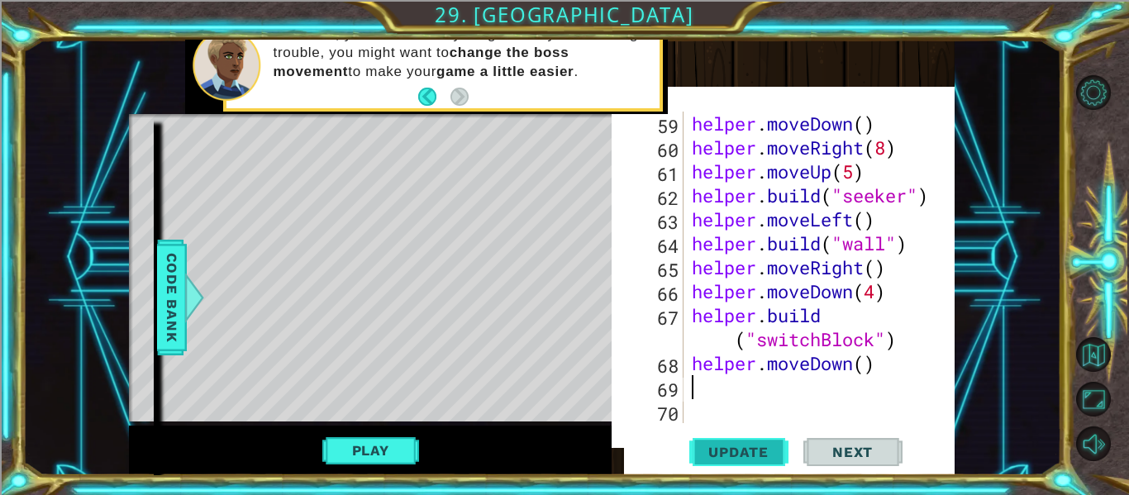
click at [758, 452] on span "Update" at bounding box center [738, 452] width 93 height 17
type textarea "for i in range():"
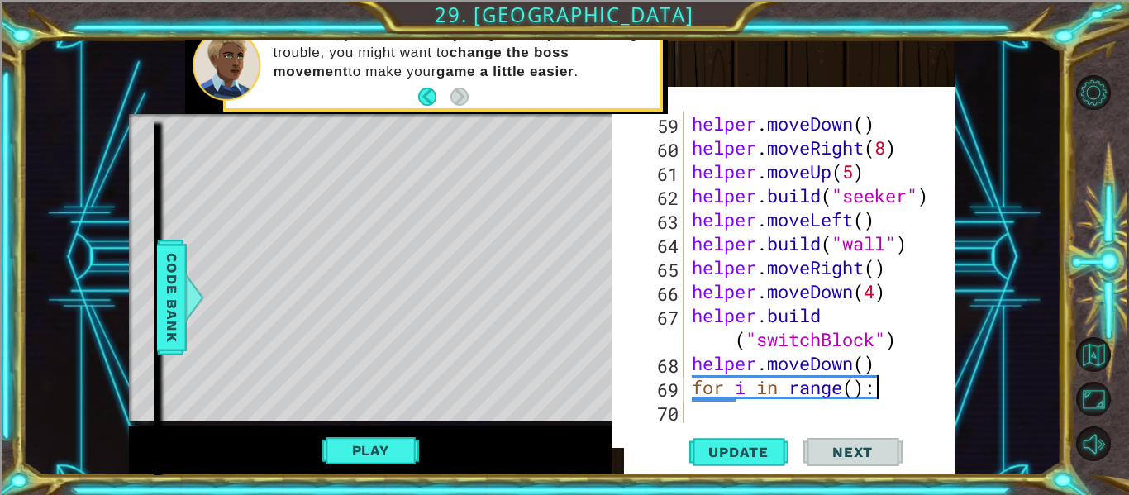
scroll to position [1870, 0]
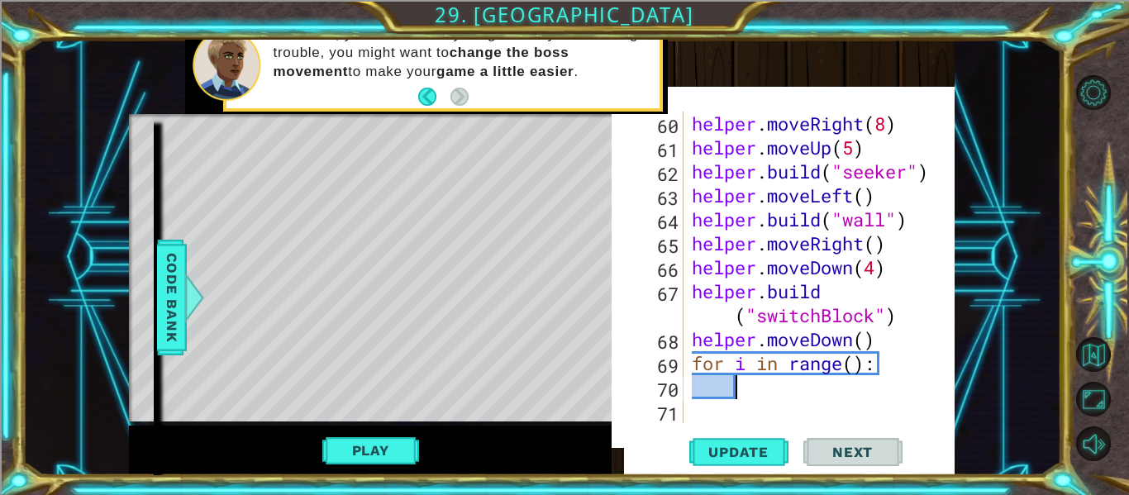
type textarea "h"
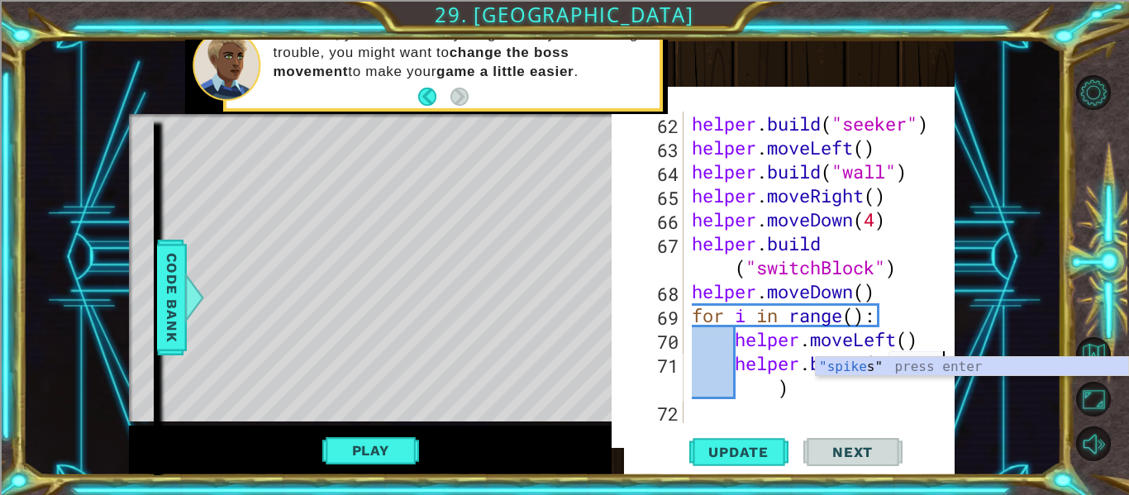
scroll to position [0, 12]
click at [854, 327] on div "helper . build ( "seeker" ) helper . moveLeft ( ) helper . build ( "wall" ) hel…" at bounding box center [824, 292] width 271 height 360
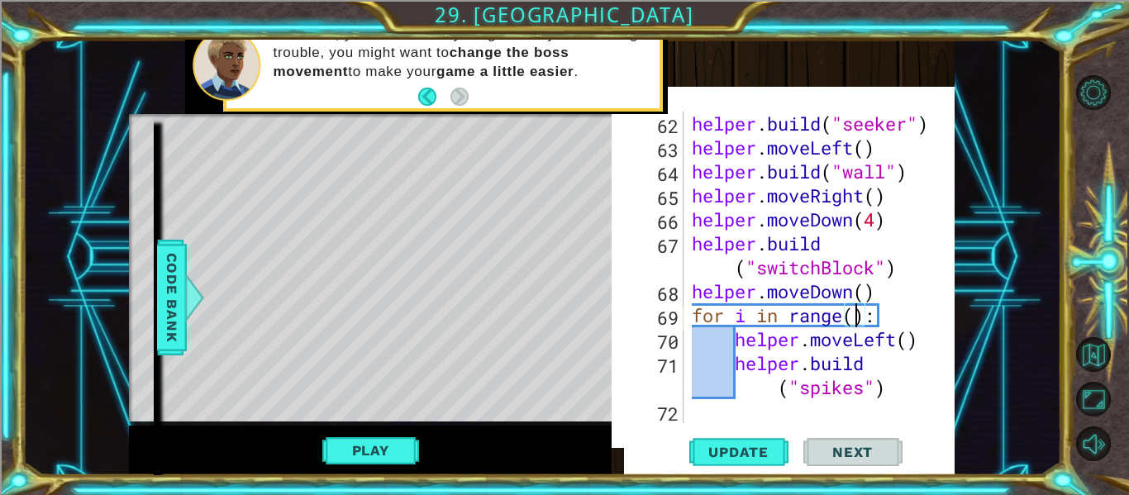
type textarea "for i in range(7):"
click at [696, 308] on div "helper . build ( "seeker" ) helper . moveLeft ( ) helper . build ( "wall" ) hel…" at bounding box center [824, 292] width 271 height 360
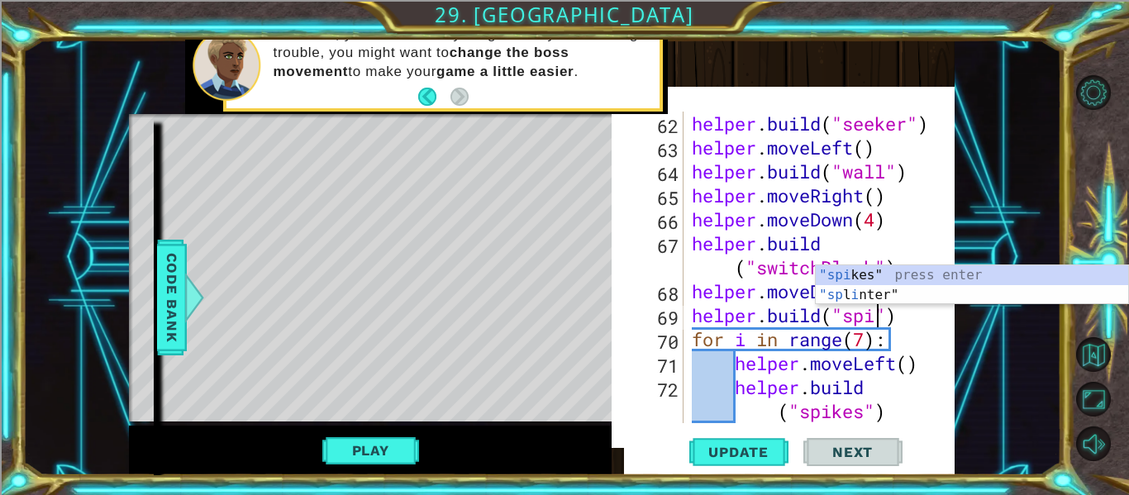
scroll to position [0, 10]
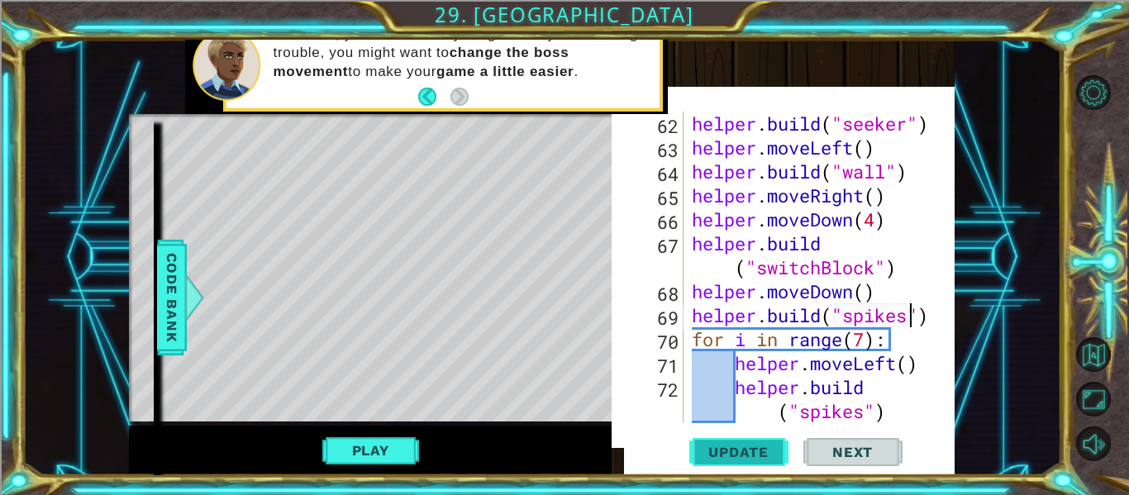
click at [723, 456] on span "Update" at bounding box center [738, 452] width 93 height 17
click at [394, 455] on button "Play" at bounding box center [370, 450] width 97 height 31
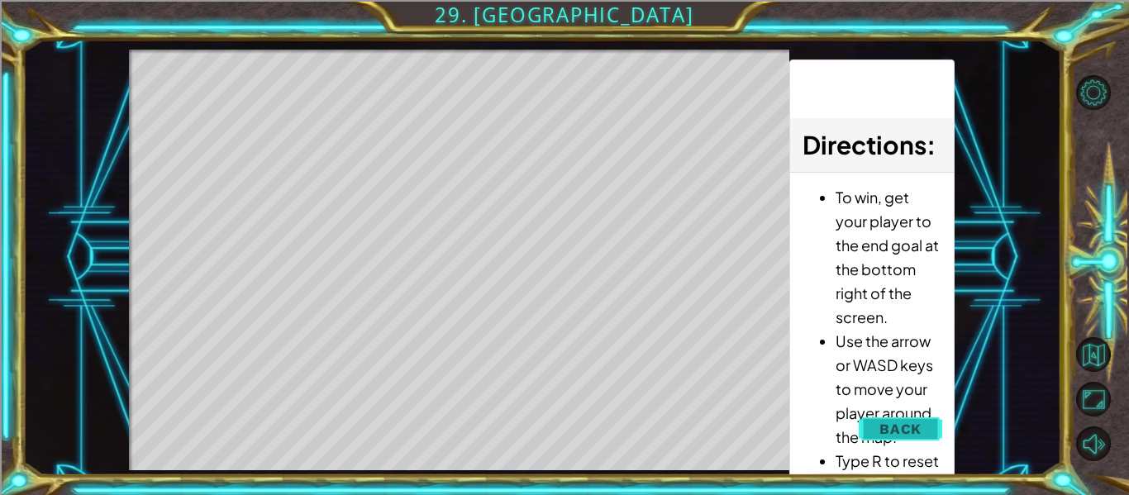
click at [898, 427] on span "Back" at bounding box center [901, 429] width 42 height 17
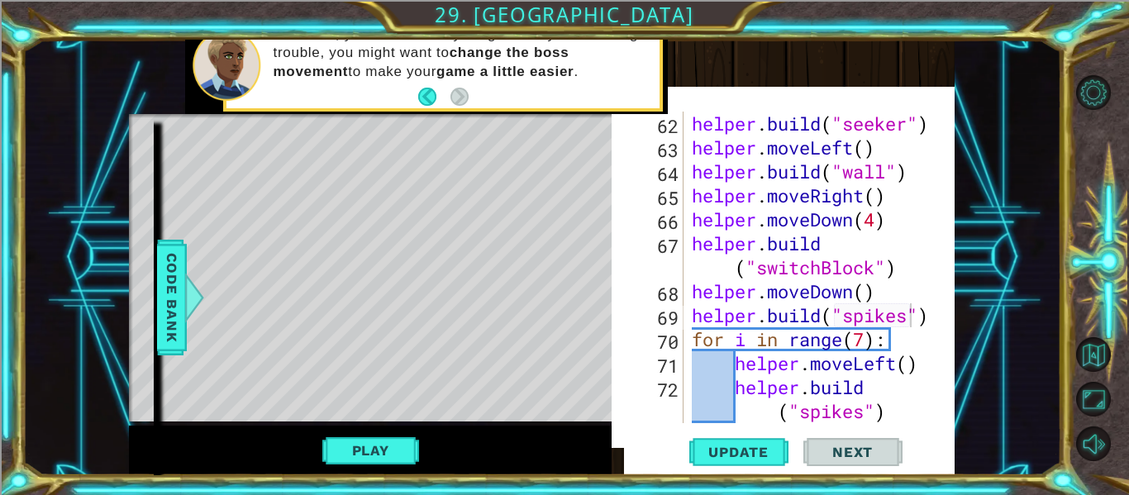
click at [878, 273] on div "helper . build ( "seeker" ) helper . moveLeft ( ) helper . build ( "wall" ) hel…" at bounding box center [824, 292] width 271 height 360
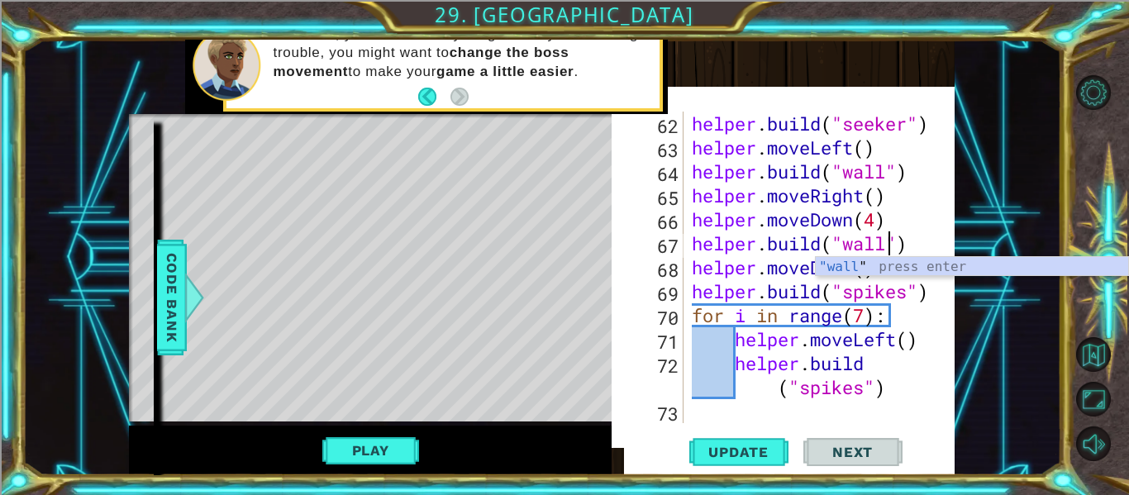
scroll to position [0, 9]
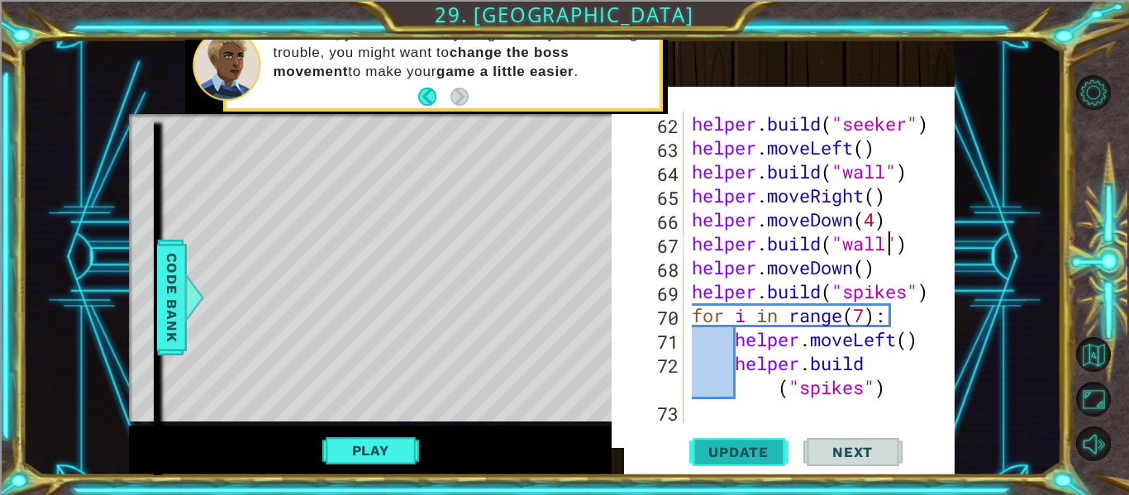
click at [773, 467] on button "Update" at bounding box center [738, 452] width 99 height 46
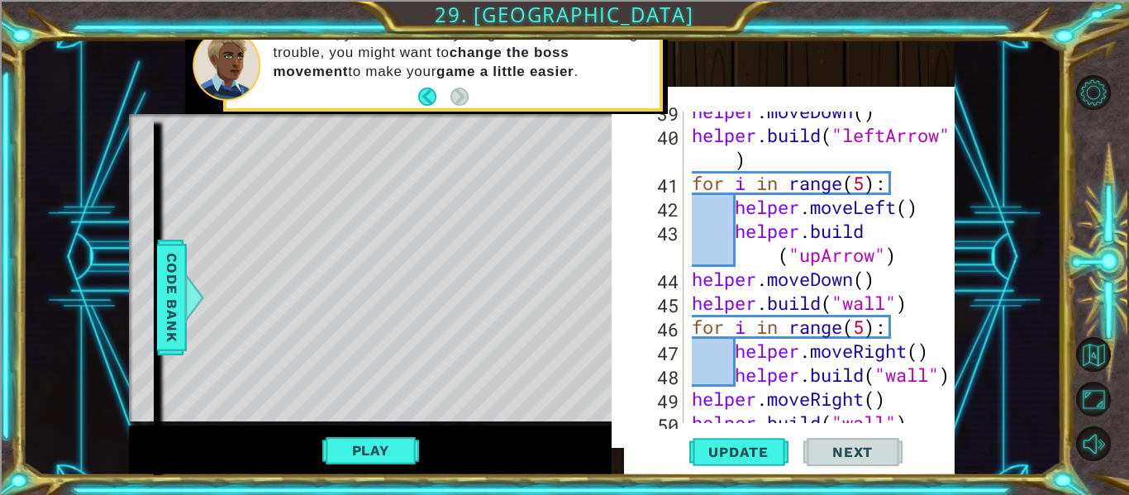
scroll to position [1258, 0]
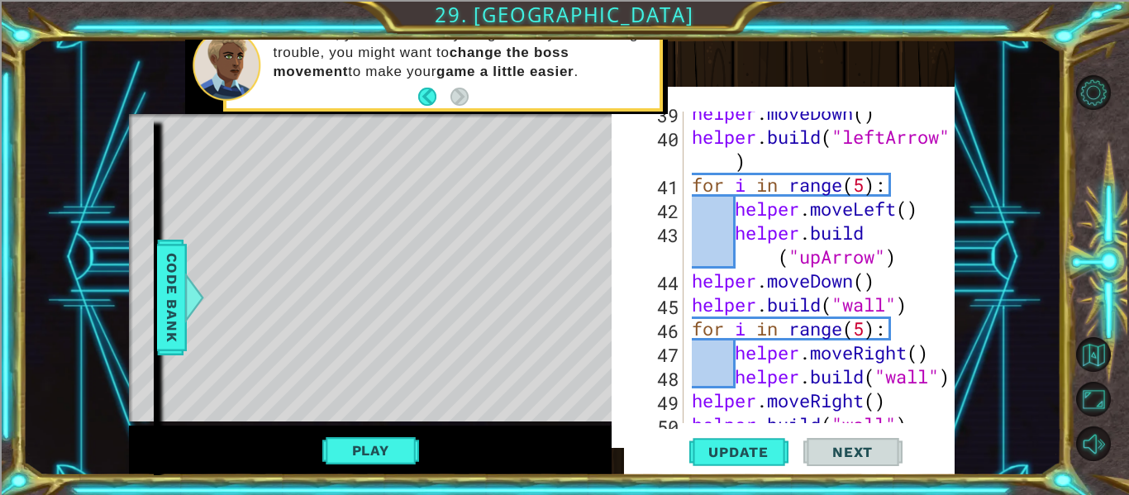
click at [690, 281] on div "helper . moveDown ( ) helper . build ( "leftArrow" ) for i in range ( 5 ) : hel…" at bounding box center [824, 281] width 271 height 360
type textarea "helper.moveDown()"
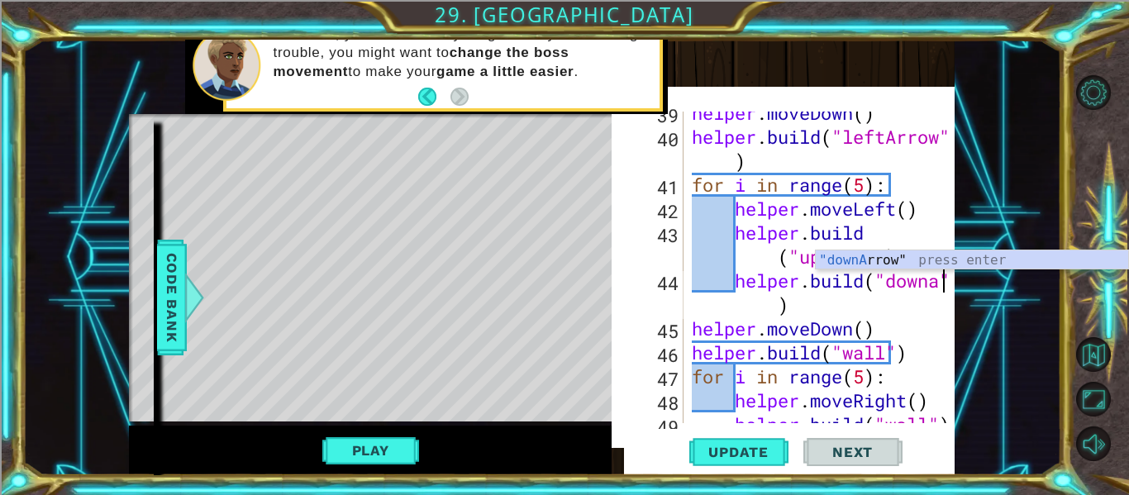
scroll to position [0, 12]
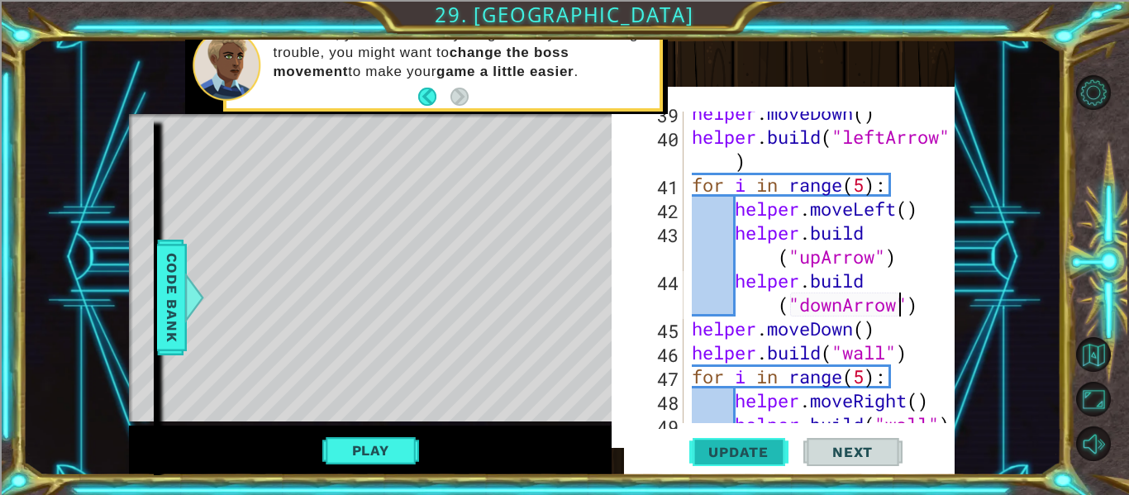
type textarea "[DOMAIN_NAME]("downArrow")"
click at [754, 451] on span "Update" at bounding box center [738, 452] width 93 height 17
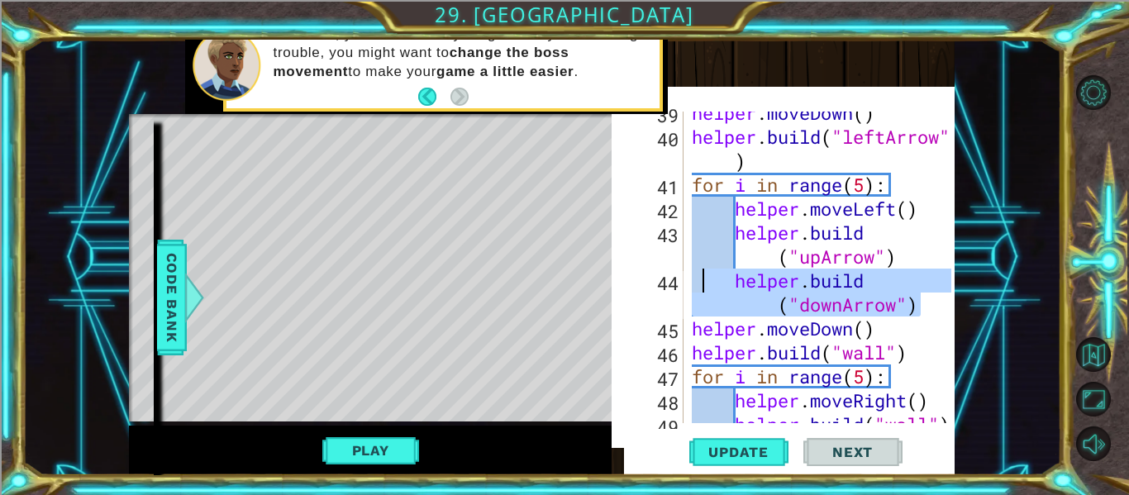
drag, startPoint x: 927, startPoint y: 315, endPoint x: 707, endPoint y: 280, distance: 222.6
click at [707, 280] on div "helper . moveDown ( ) helper . build ( "leftArrow" ) for i in range ( 5 ) : hel…" at bounding box center [824, 281] width 271 height 360
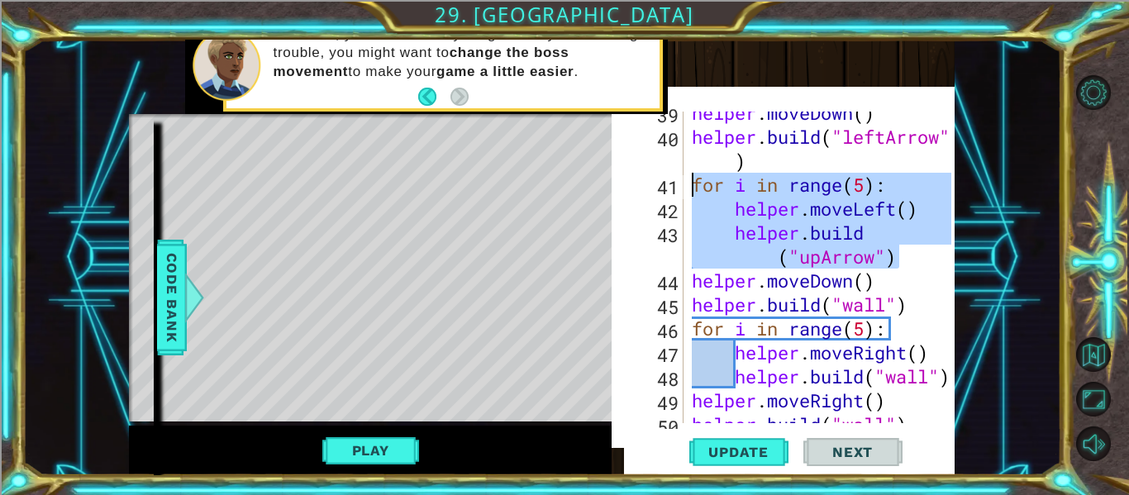
drag, startPoint x: 913, startPoint y: 264, endPoint x: 666, endPoint y: 186, distance: 259.1
click at [666, 186] on div "[DOMAIN_NAME]("upArrow") 39 40 41 42 43 44 45 46 47 48 49 50 51 helper . moveDo…" at bounding box center [794, 268] width 315 height 312
type textarea "for i in range(5): helper.moveLeft()"
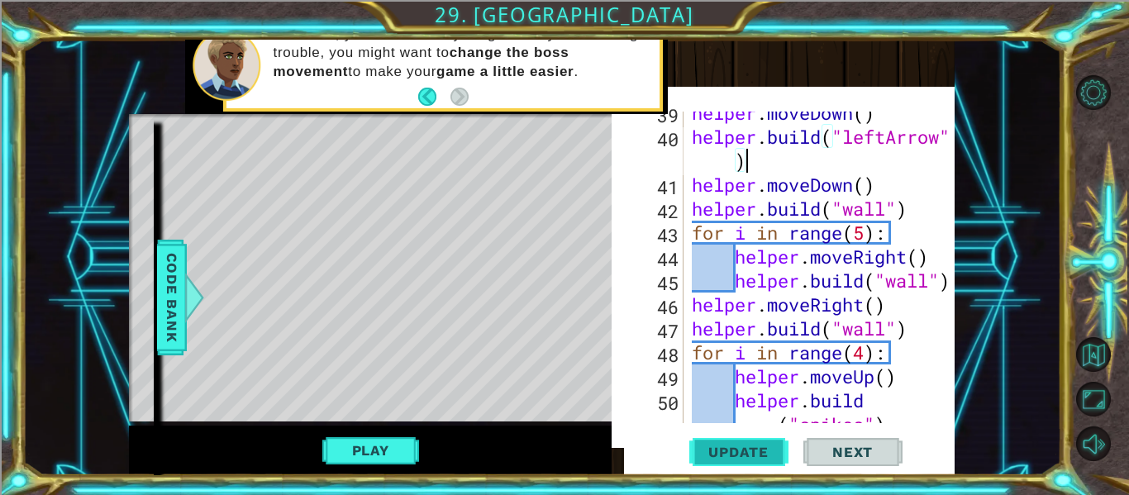
click at [722, 438] on button "Update" at bounding box center [738, 452] width 99 height 46
click at [694, 186] on div "helper . moveDown ( ) helper . build ( "leftArrow" ) helper . moveDown ( ) help…" at bounding box center [824, 293] width 271 height 384
type textarea "helper.moveDown()"
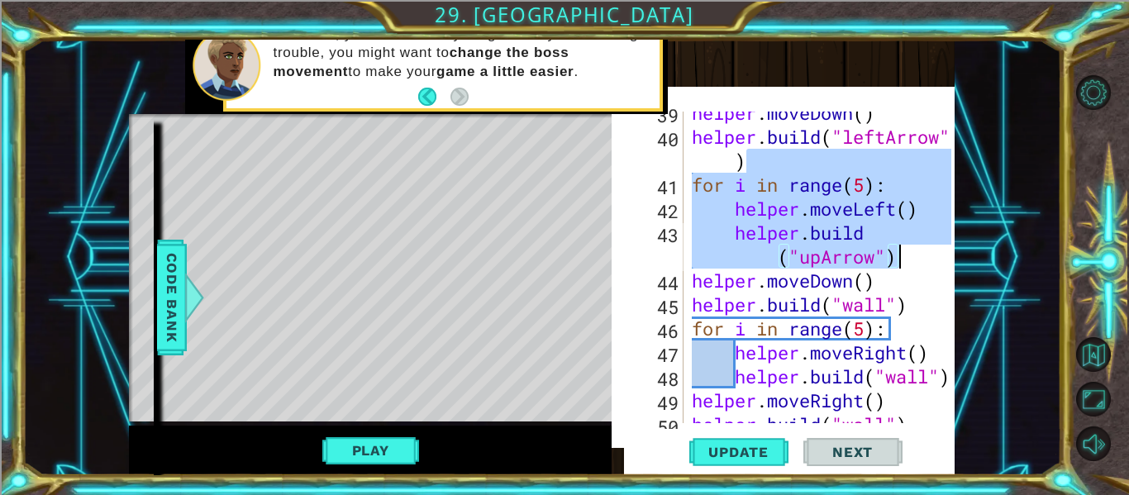
click at [846, 227] on div "helper . moveDown ( ) helper . build ( "leftArrow" ) for i in range ( 5 ) : hel…" at bounding box center [820, 268] width 263 height 312
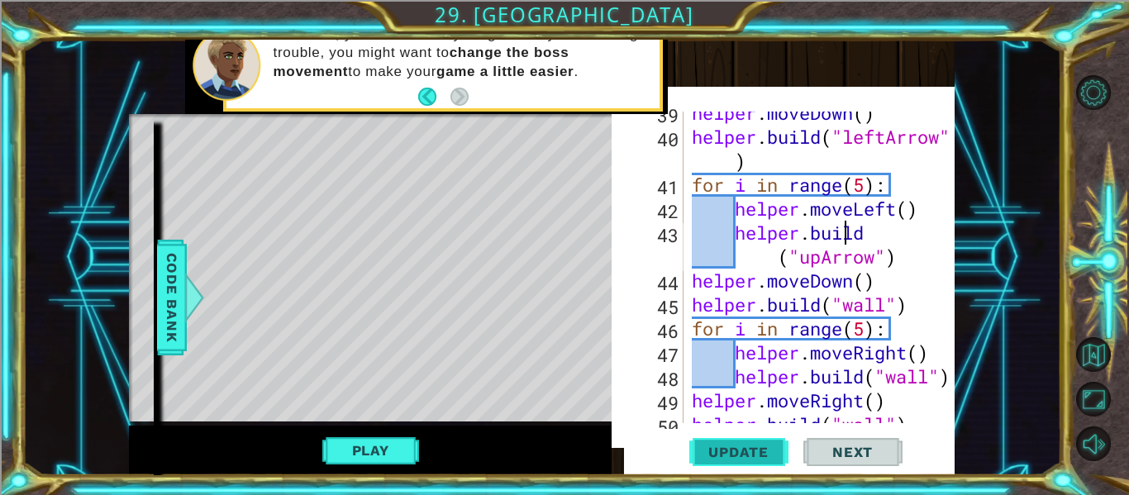
click at [719, 458] on span "Update" at bounding box center [738, 452] width 93 height 17
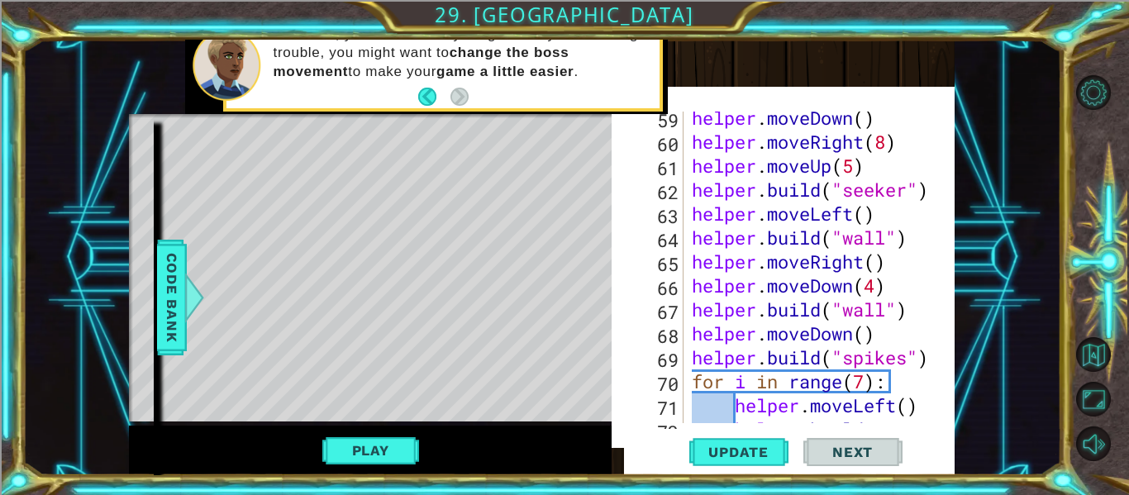
scroll to position [1853, 0]
drag, startPoint x: 914, startPoint y: 242, endPoint x: 888, endPoint y: 243, distance: 26.5
click at [888, 243] on div "helper . moveDown ( ) helper . moveRight ( 8 ) helper . moveUp ( 5 ) helper . b…" at bounding box center [824, 298] width 271 height 384
click at [888, 243] on div "helper . moveDown ( ) helper . moveRight ( 8 ) helper . moveUp ( 5 ) helper . b…" at bounding box center [820, 268] width 263 height 312
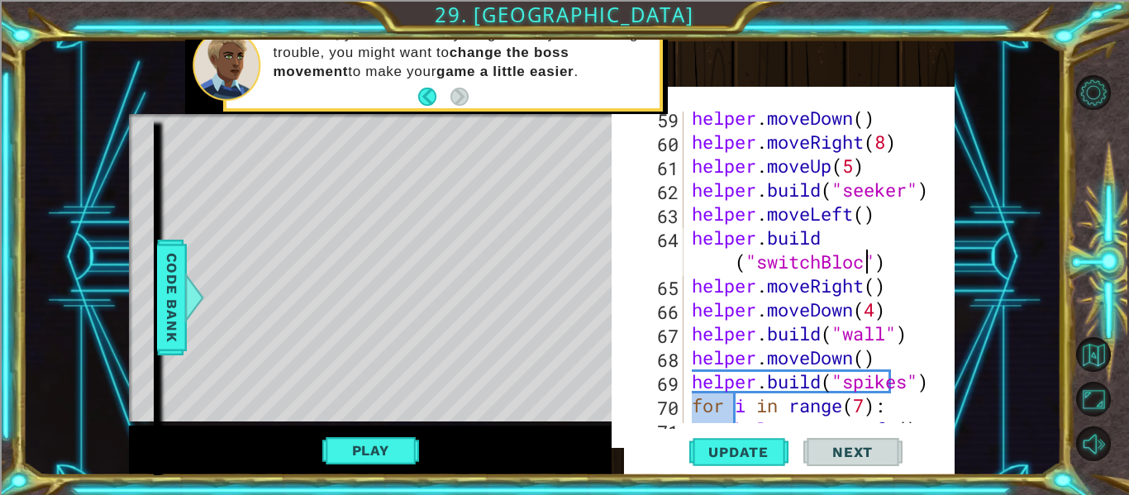
scroll to position [0, 12]
type textarea "[DOMAIN_NAME]("switchBlock")"
click at [775, 449] on span "Update" at bounding box center [738, 452] width 93 height 17
click at [376, 457] on button "Play" at bounding box center [370, 450] width 97 height 31
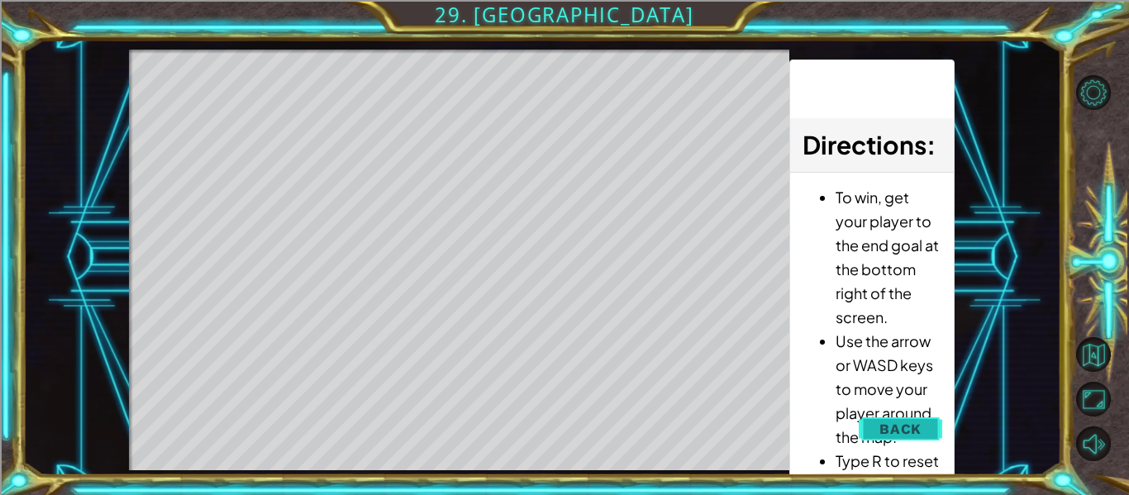
click at [904, 429] on span "Back" at bounding box center [901, 429] width 42 height 17
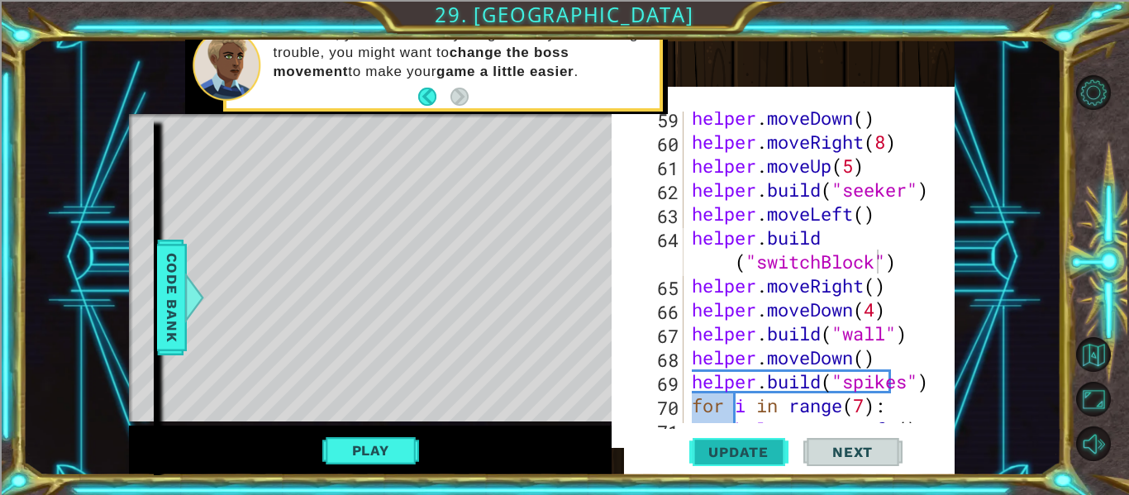
click at [754, 464] on button "Update" at bounding box center [738, 452] width 99 height 46
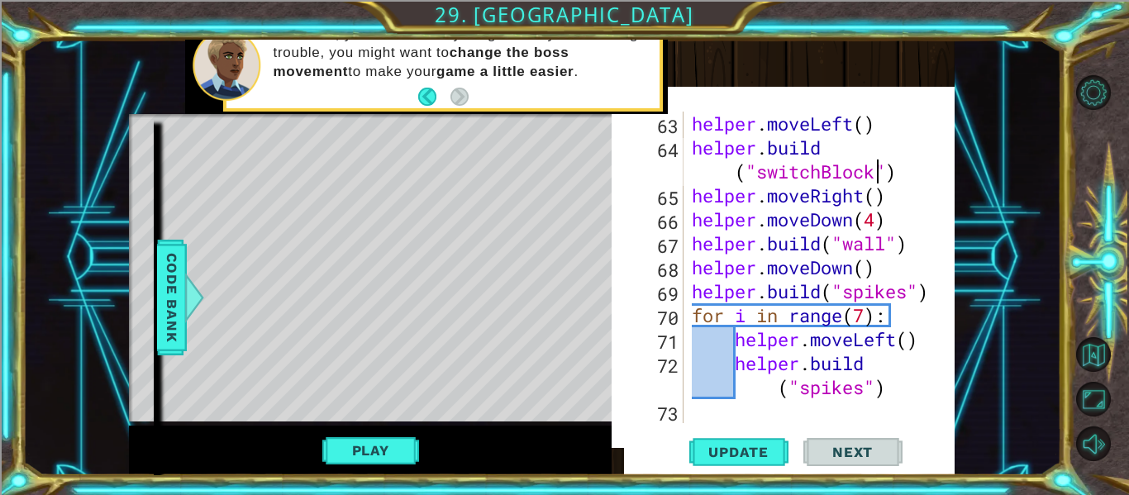
scroll to position [1942, 0]
click at [730, 414] on div "helper . moveLeft ( ) helper . build ( "switchBlock" ) helper . moveRight ( ) h…" at bounding box center [824, 292] width 271 height 360
type textarea "h"
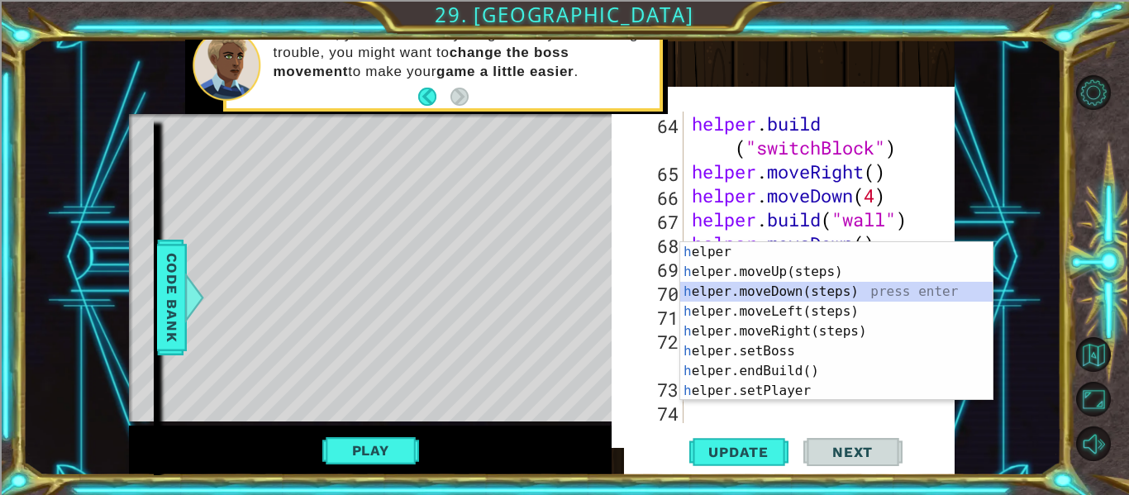
scroll to position [1990, 0]
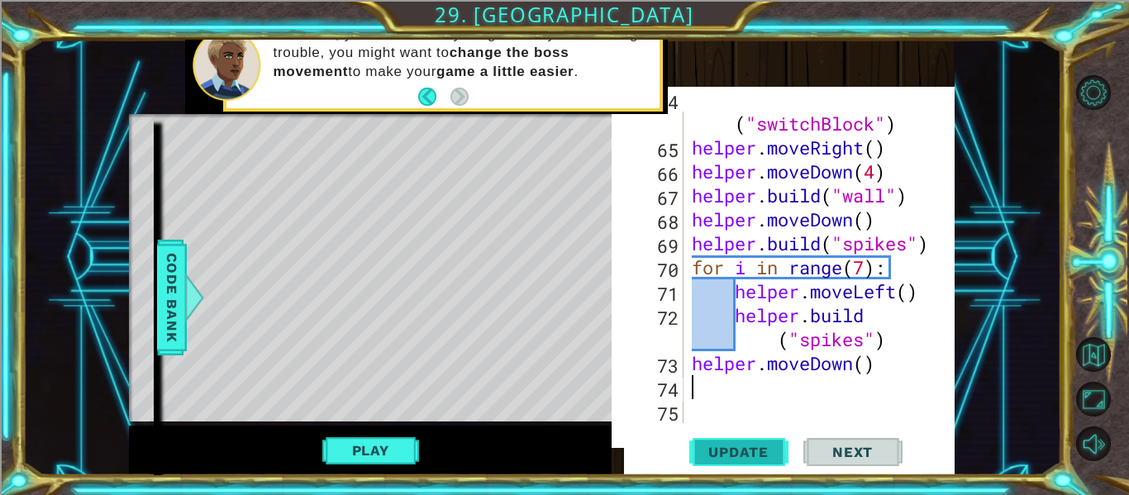
click at [751, 461] on button "Update" at bounding box center [738, 452] width 99 height 46
click at [175, 289] on span "Code Bank" at bounding box center [172, 297] width 26 height 101
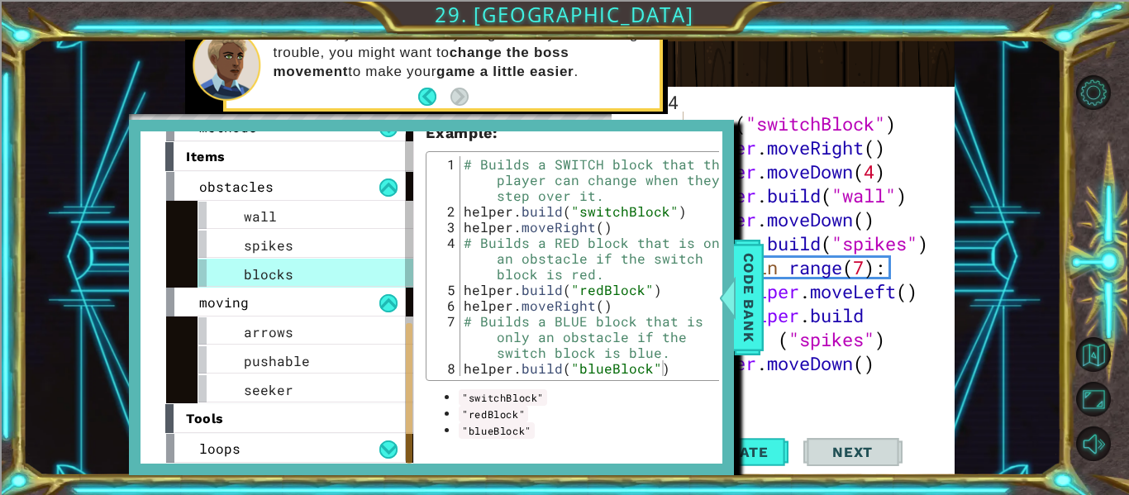
click at [794, 395] on div "helper . build ( "switchBlock" ) helper . moveRight ( ) helper . moveDown ( 4 )…" at bounding box center [824, 280] width 271 height 384
click at [752, 321] on span "Code Bank" at bounding box center [749, 297] width 26 height 101
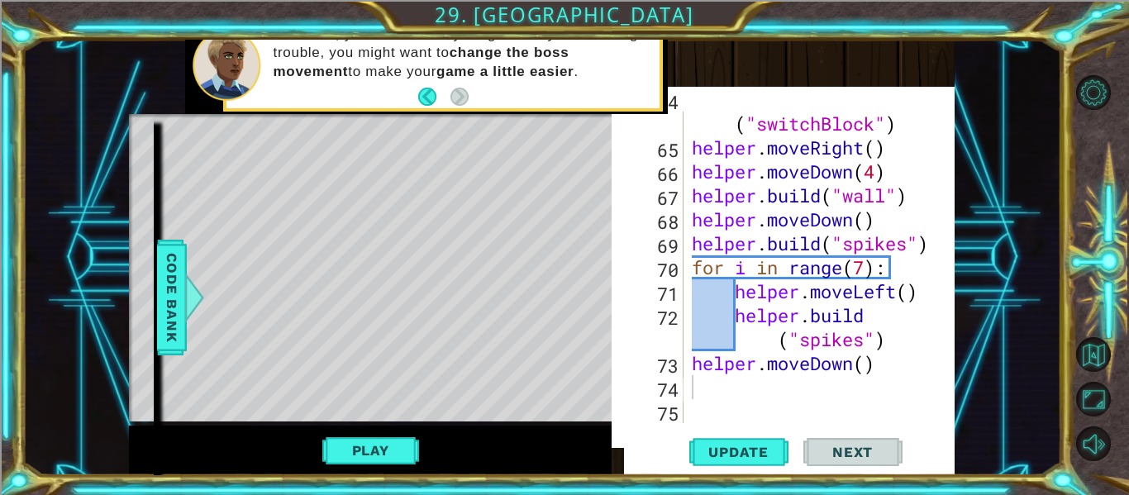
click at [743, 392] on div "helper . build ( "switchBlock" ) helper . moveRight ( ) helper . moveDown ( 4 )…" at bounding box center [824, 280] width 271 height 384
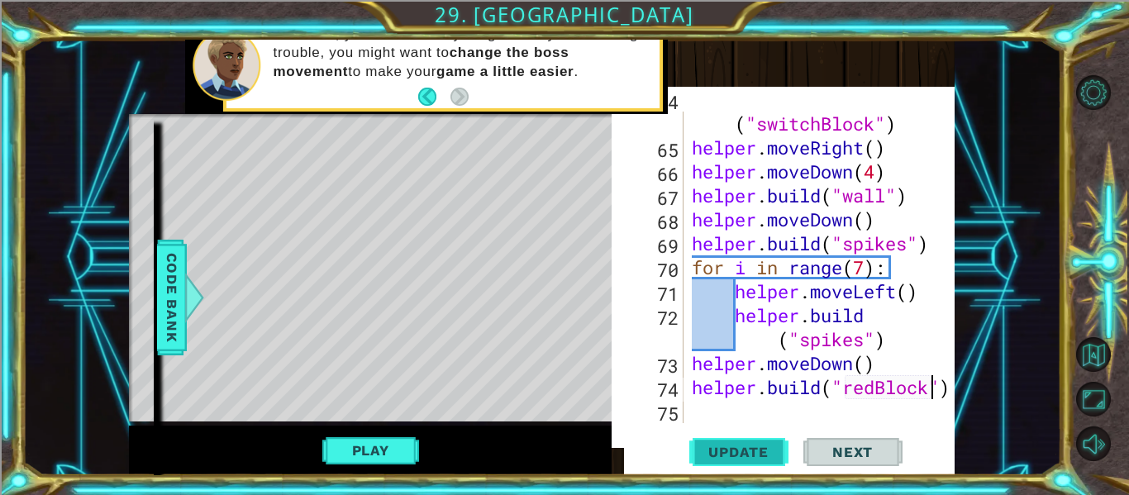
type textarea "[DOMAIN_NAME]("redBlock")"
click at [736, 465] on button "Update" at bounding box center [738, 452] width 99 height 46
click at [954, 392] on div "[DOMAIN_NAME]("redBlock") 64 65 66 67 68 69 70 71 72 73 74 75 helper . build ( …" at bounding box center [783, 275] width 343 height 361
click at [952, 392] on div "[DOMAIN_NAME]("redBlock") 64 65 66 67 68 69 70 71 72 73 74 75 helper . build ( …" at bounding box center [783, 275] width 343 height 361
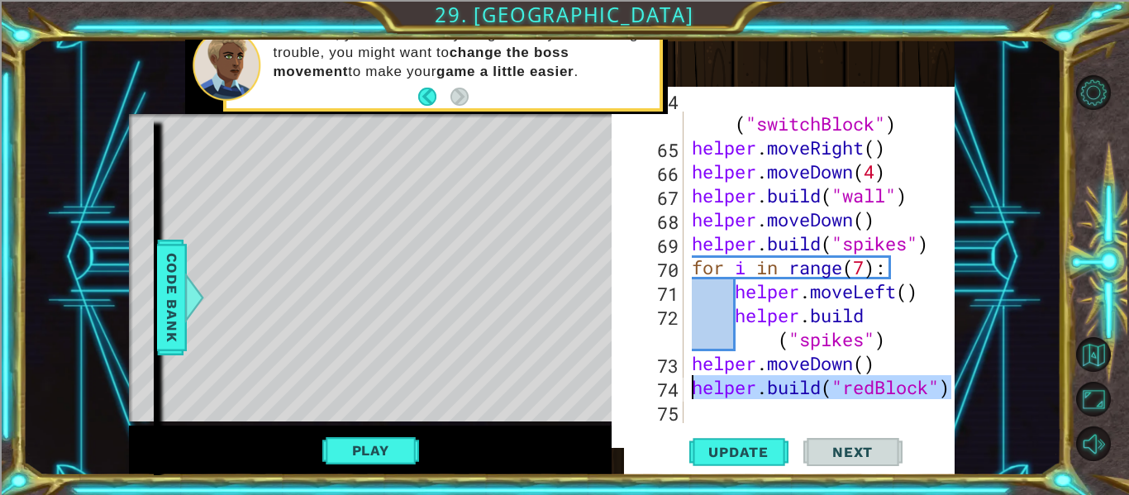
drag, startPoint x: 950, startPoint y: 389, endPoint x: 694, endPoint y: 394, distance: 256.3
click at [694, 394] on div "[DOMAIN_NAME]("redBlock") 64 65 66 67 68 69 70 71 72 73 74 75 helper . build ( …" at bounding box center [794, 268] width 315 height 312
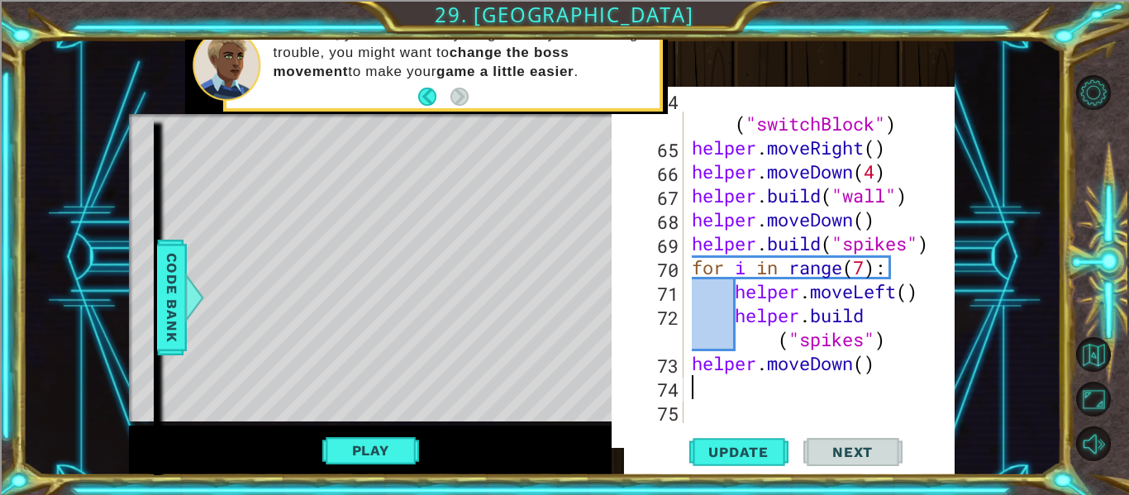
scroll to position [0, 0]
click at [737, 432] on button "Update" at bounding box center [738, 452] width 99 height 46
click at [718, 391] on div "helper . build ( "switchBlock" ) helper . moveRight ( ) helper . moveDown ( 4 )…" at bounding box center [824, 280] width 271 height 384
type textarea "h"
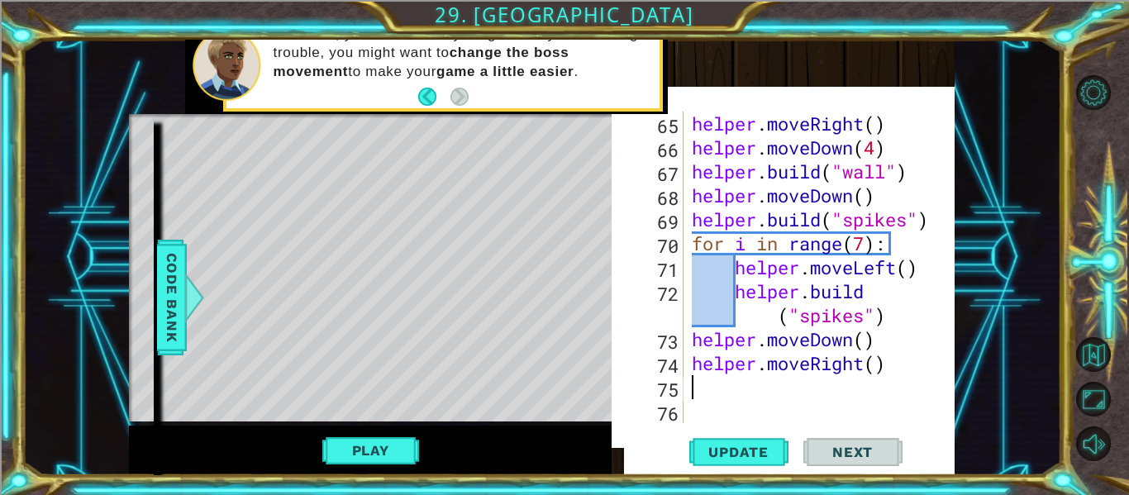
scroll to position [2014, 0]
click at [892, 374] on div "helper . moveRight ( ) helper . moveDown ( 4 ) helper . build ( "wall" ) helper…" at bounding box center [824, 292] width 271 height 360
click at [885, 371] on div "helper . moveRight ( ) helper . moveDown ( 4 ) helper . build ( "wall" ) helper…" at bounding box center [824, 292] width 271 height 360
click at [875, 369] on div "helper . moveRight ( ) helper . moveDown ( 4 ) helper . build ( "wall" ) helper…" at bounding box center [824, 292] width 271 height 360
type textarea "helper.moveRight(7)"
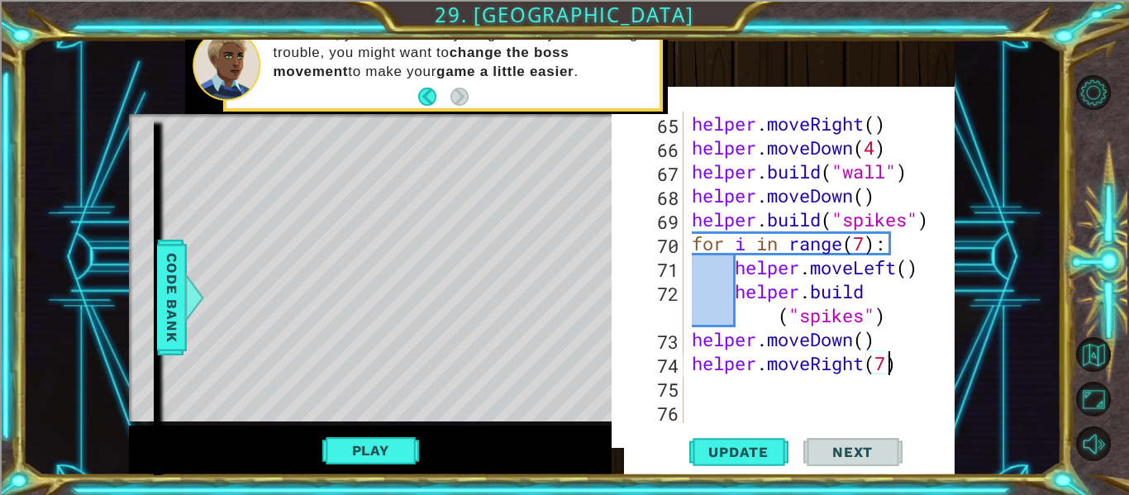
scroll to position [0, 8]
click at [814, 392] on div "helper . moveRight ( ) helper . moveDown ( 4 ) helper . build ( "wall" ) helper…" at bounding box center [824, 292] width 271 height 360
click at [780, 433] on button "Update" at bounding box center [738, 452] width 99 height 46
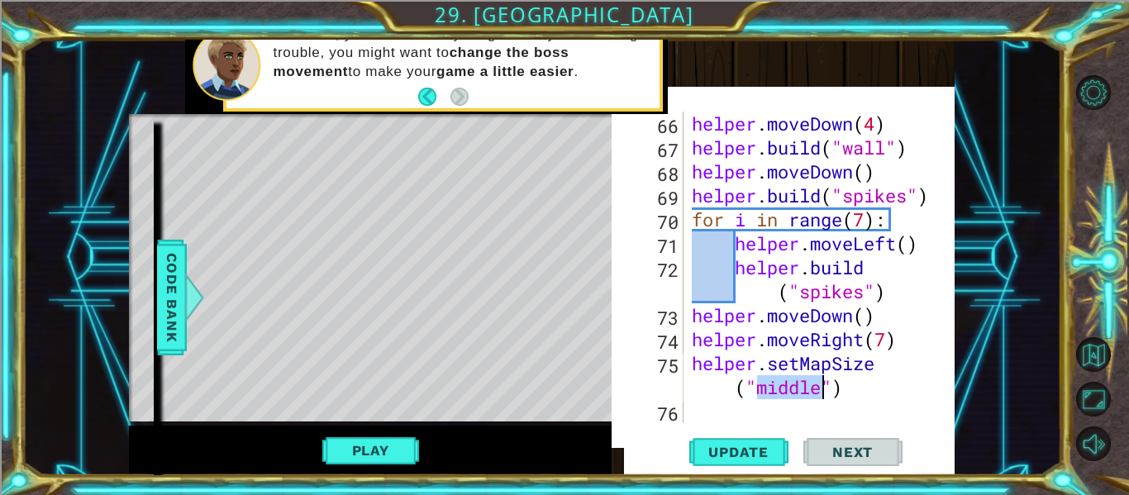
scroll to position [2038, 0]
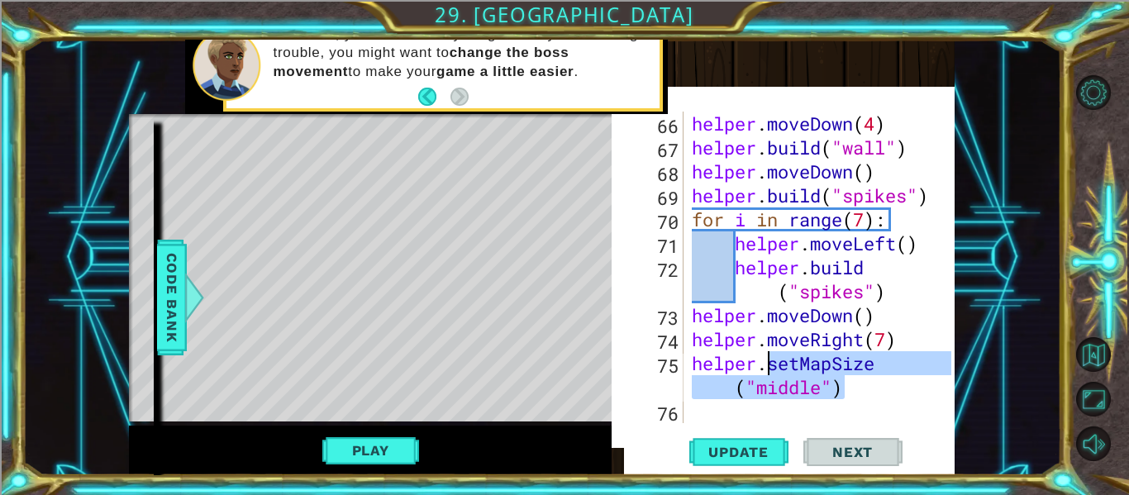
drag, startPoint x: 855, startPoint y: 390, endPoint x: 767, endPoint y: 365, distance: 91.1
click at [767, 365] on div "helper . moveDown ( 4 ) helper . build ( "wall" ) helper . moveDown ( ) helper …" at bounding box center [824, 292] width 271 height 360
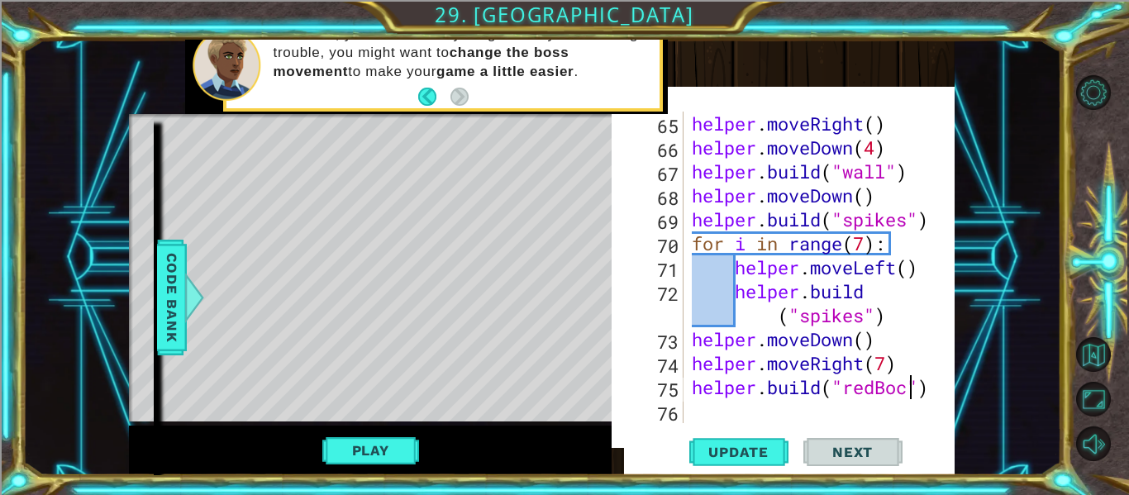
scroll to position [0, 11]
click at [756, 469] on button "Update" at bounding box center [738, 452] width 99 height 46
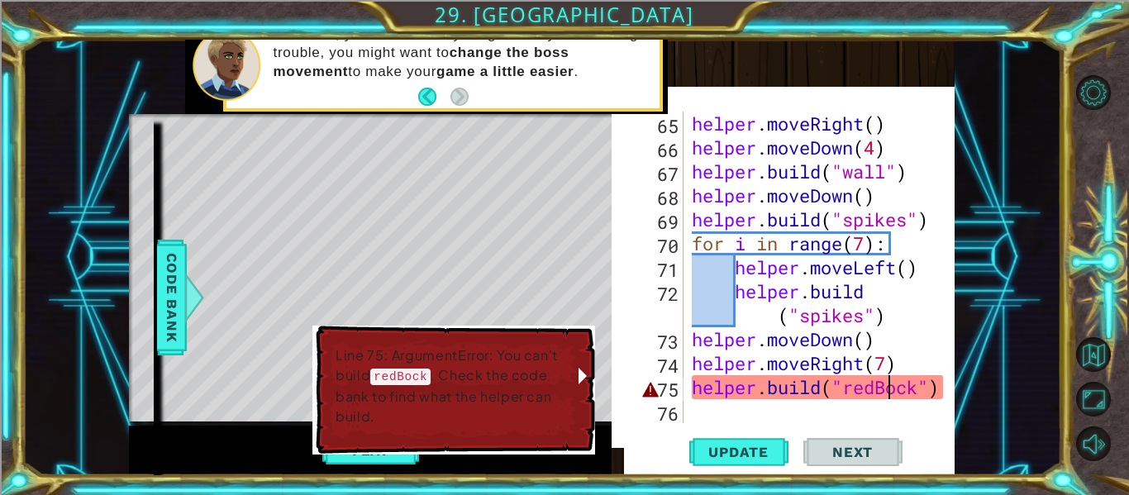
click at [887, 389] on div "helper . moveRight ( ) helper . moveDown ( 4 ) helper . build ( "wall" ) helper…" at bounding box center [824, 292] width 271 height 360
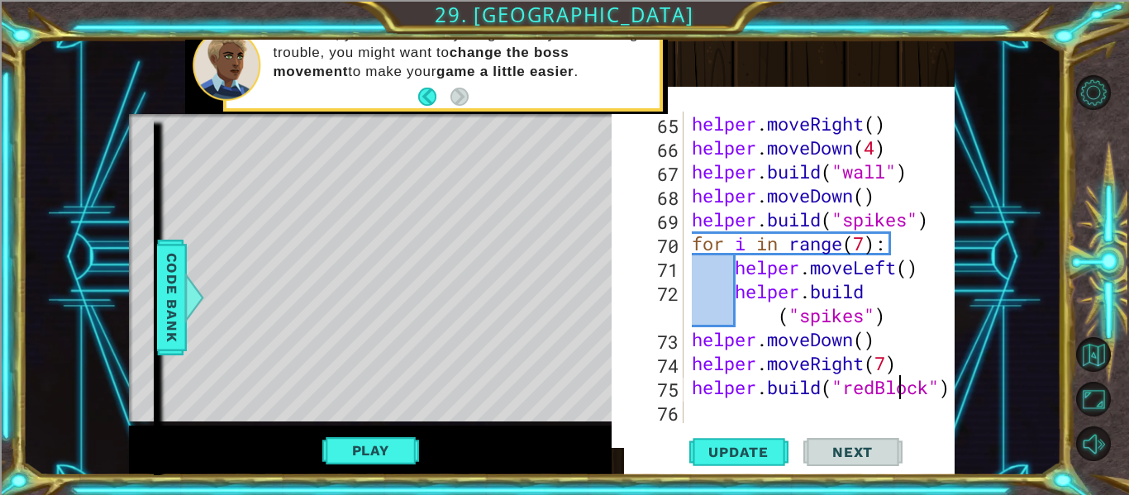
type textarea "[DOMAIN_NAME]("redBlock")"
click at [789, 436] on div "Update Next" at bounding box center [795, 452] width 343 height 46
click at [760, 447] on span "Update" at bounding box center [738, 452] width 93 height 17
click at [725, 416] on div "helper . moveRight ( ) helper . moveDown ( 4 ) helper . build ( "wall" ) helper…" at bounding box center [824, 292] width 271 height 360
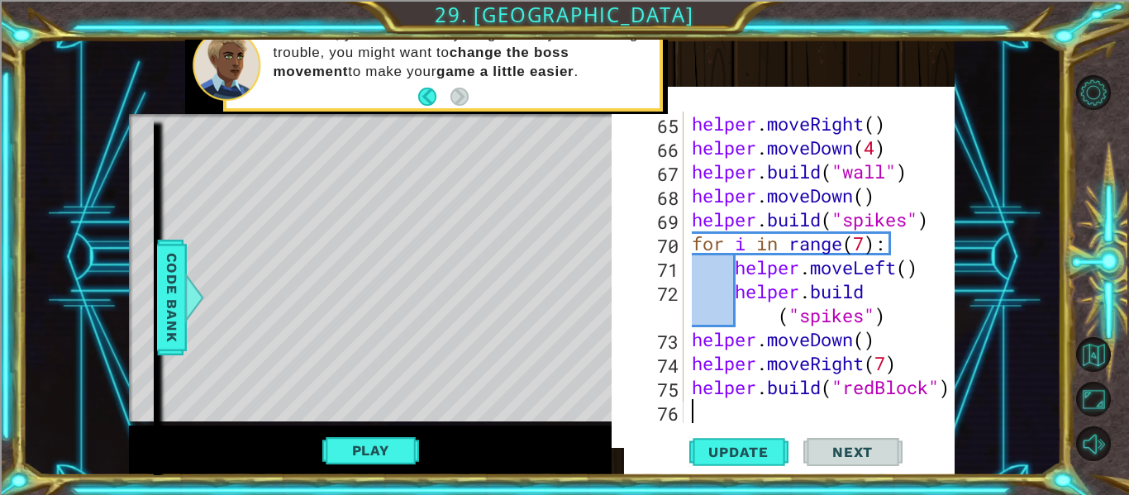
type textarea "h"
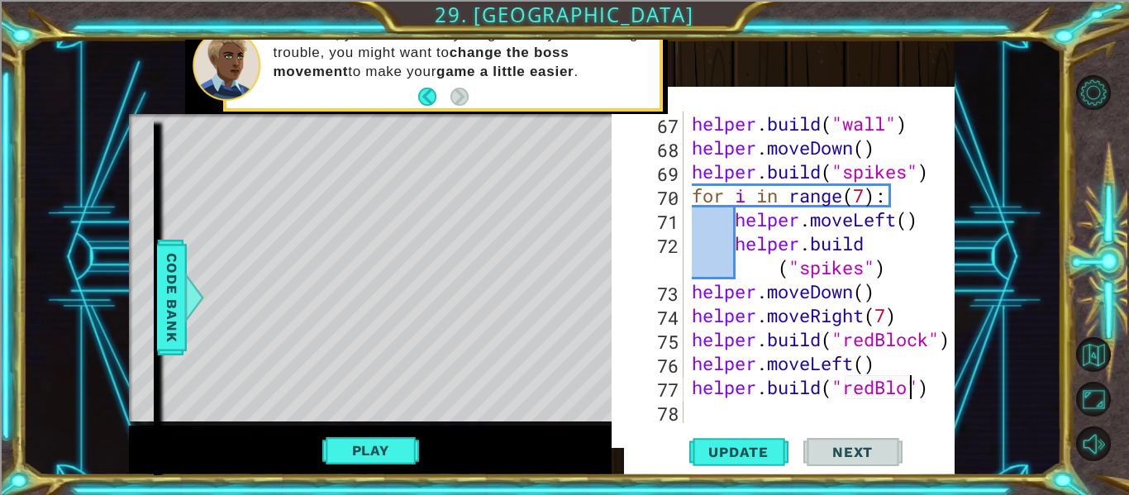
scroll to position [0, 11]
type textarea "[DOMAIN_NAME]("redBlock")"
click at [723, 456] on span "Update" at bounding box center [738, 452] width 93 height 17
click at [723, 414] on div "helper . build ( "wall" ) helper . moveDown ( ) helper . build ( "spikes" ) for…" at bounding box center [824, 292] width 271 height 360
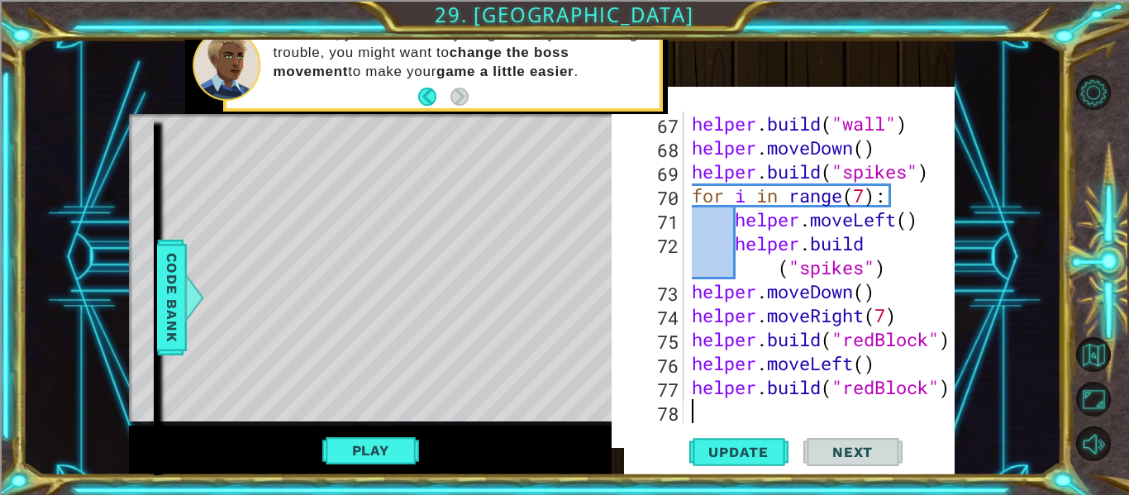
type textarea "h"
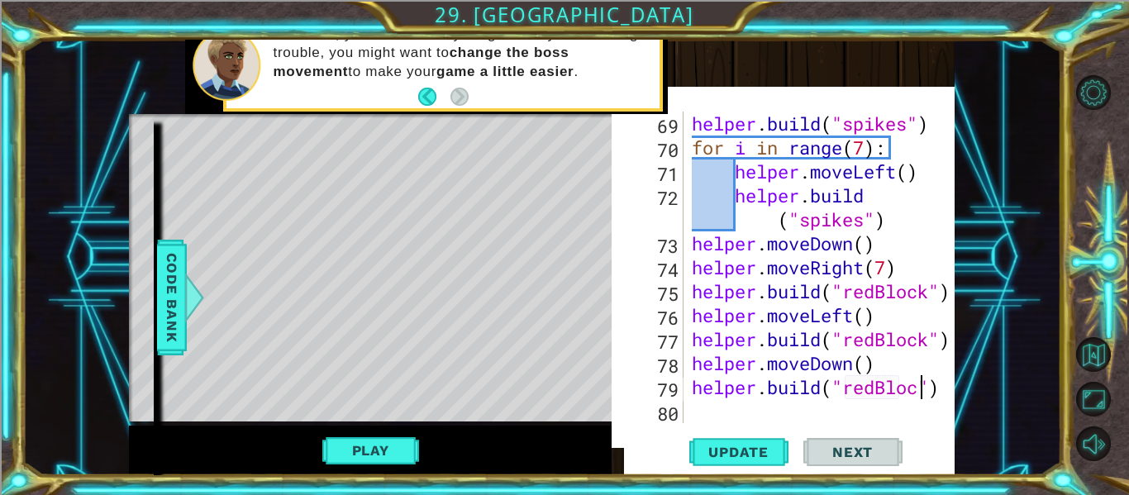
scroll to position [0, 11]
click at [784, 456] on span "Update" at bounding box center [738, 452] width 93 height 17
click at [376, 445] on button "Play" at bounding box center [370, 450] width 97 height 31
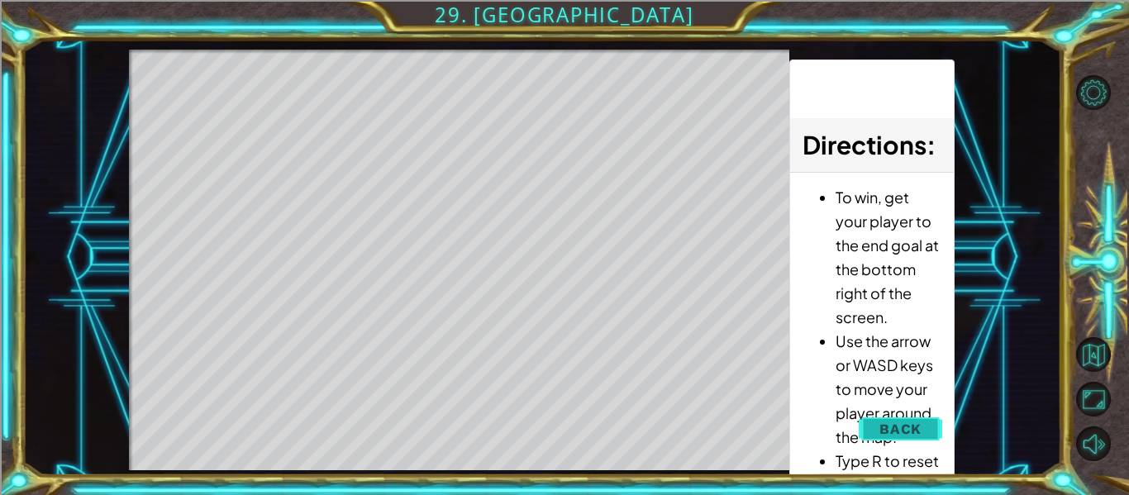
click at [918, 423] on span "Back" at bounding box center [901, 429] width 42 height 17
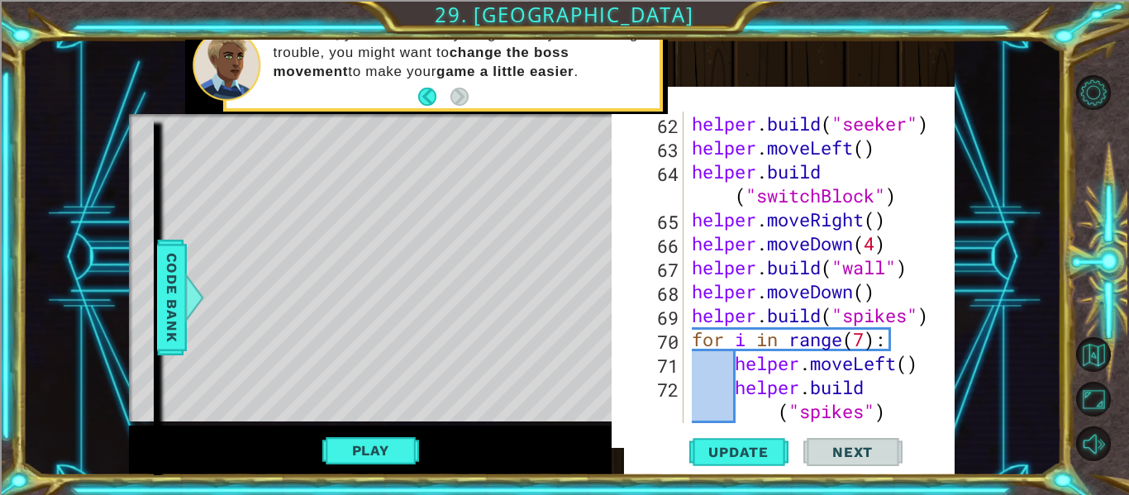
scroll to position [1965, 0]
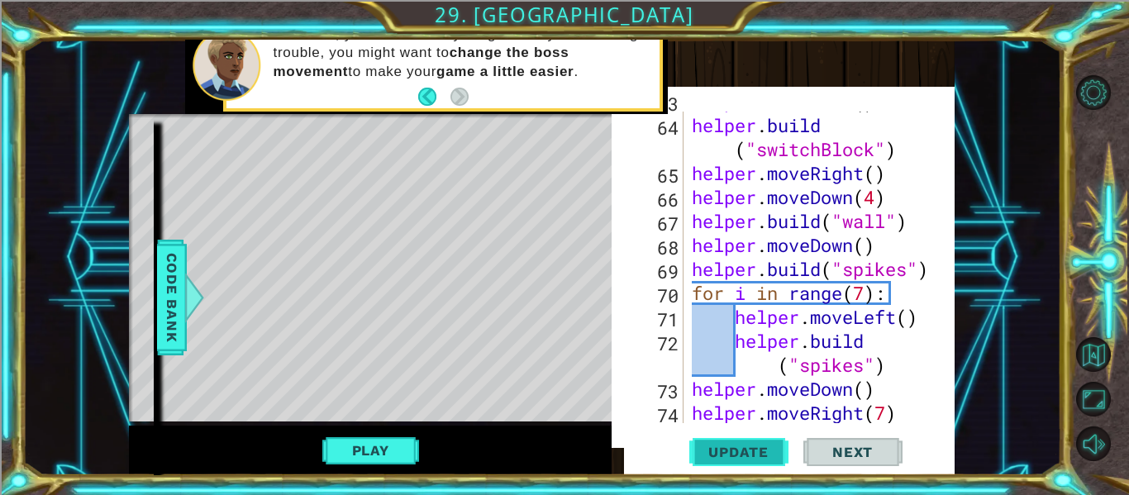
click at [715, 456] on span "Update" at bounding box center [738, 452] width 93 height 17
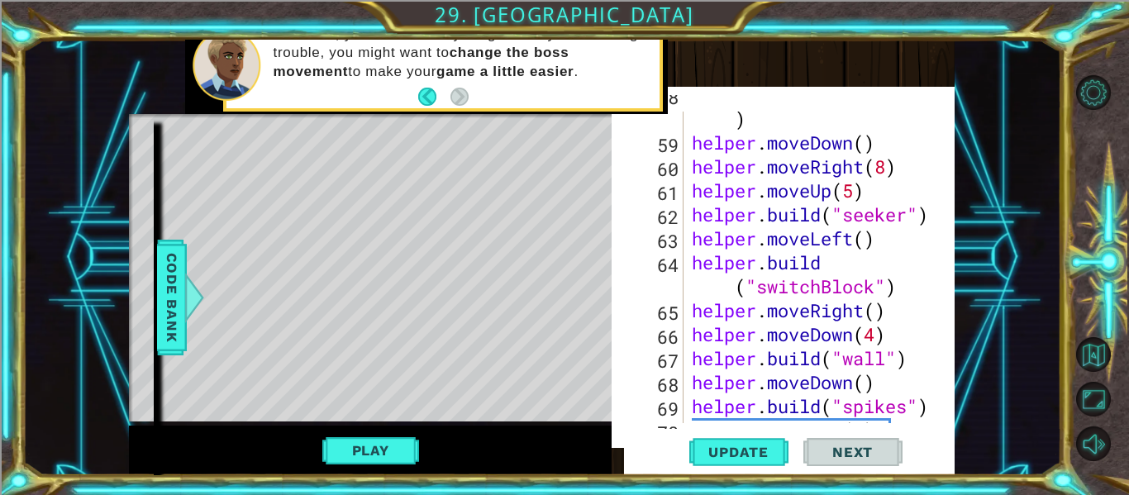
scroll to position [1830, 0]
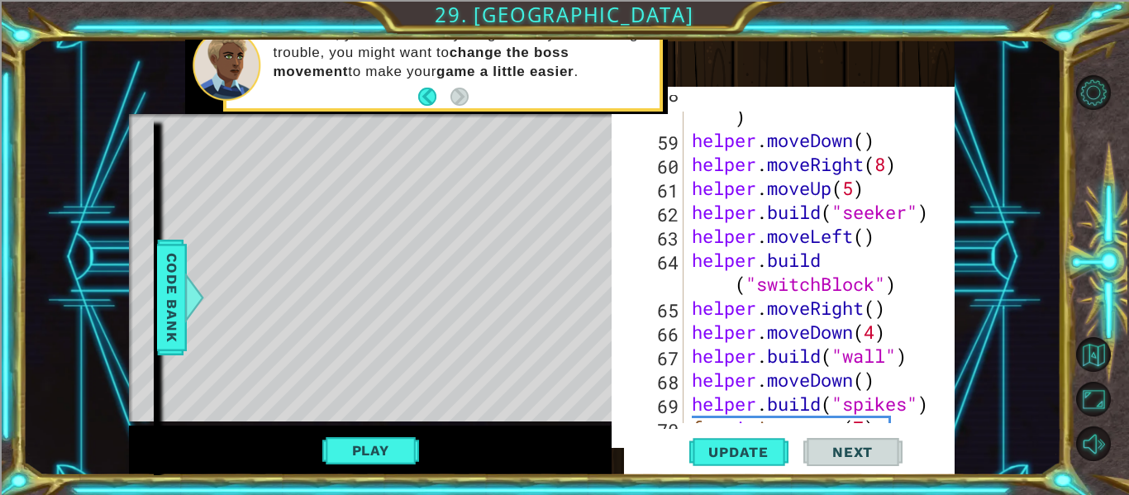
click at [689, 310] on div "helper . build ( "downArrow" ) helper . moveDown ( ) helper . moveRight ( 8 ) h…" at bounding box center [824, 272] width 271 height 384
type textarea "helper.moveRight()"
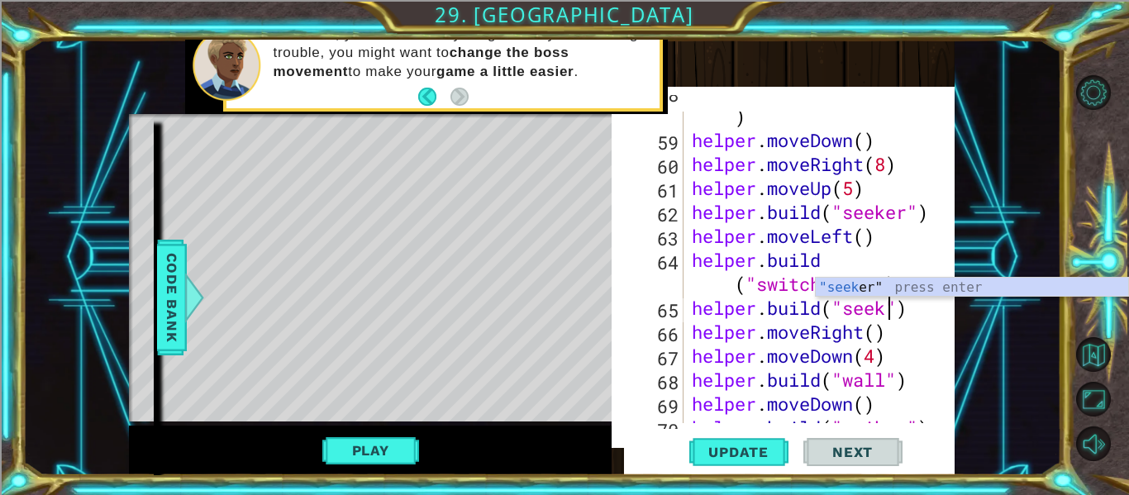
scroll to position [0, 10]
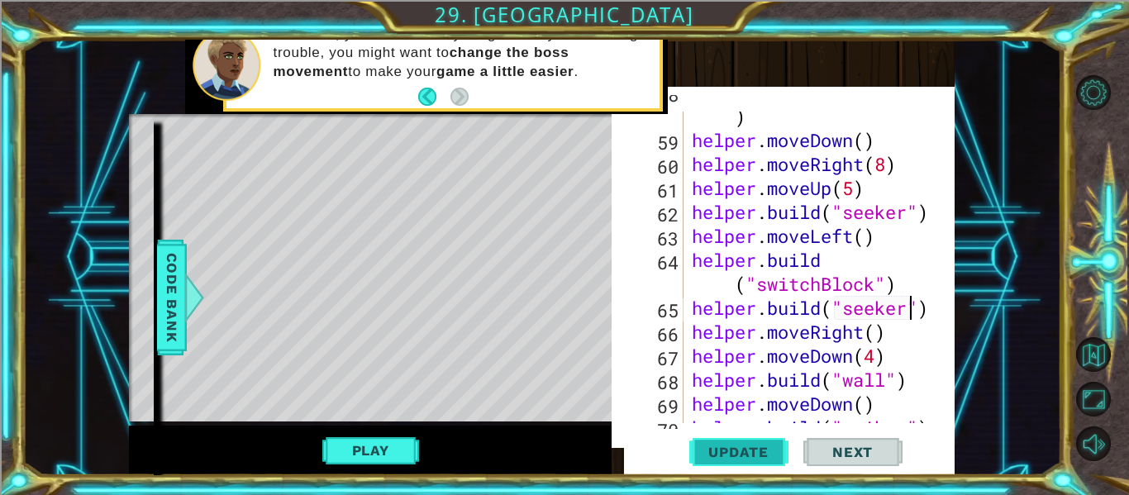
click at [743, 459] on span "Update" at bounding box center [738, 452] width 93 height 17
type textarea "h"
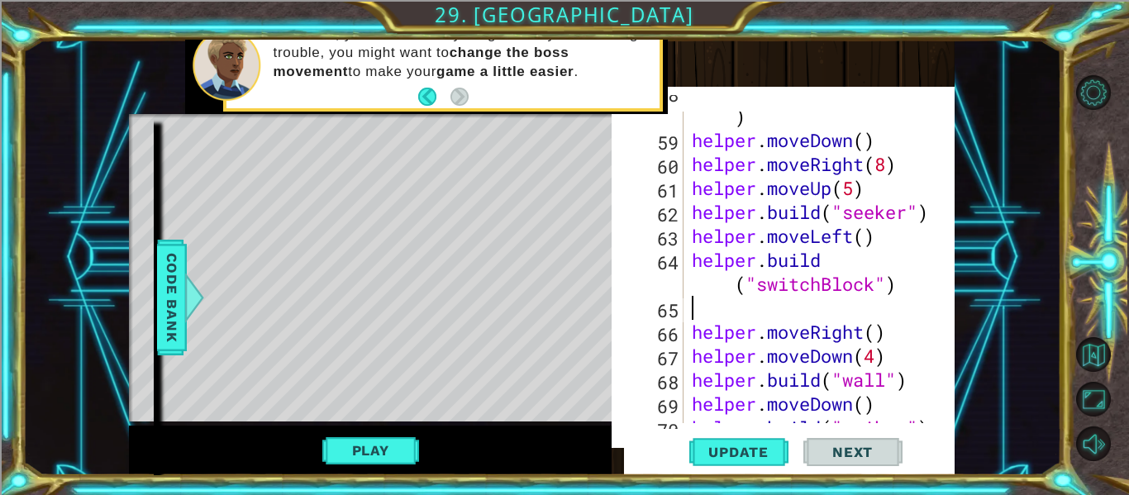
type textarea "helper.moveRight()"
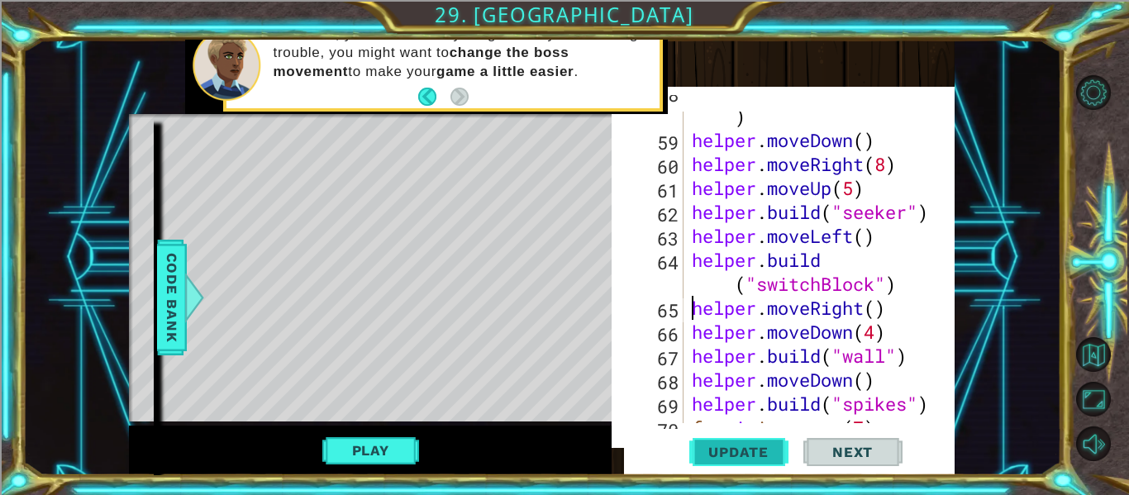
click at [765, 445] on span "Update" at bounding box center [738, 452] width 93 height 17
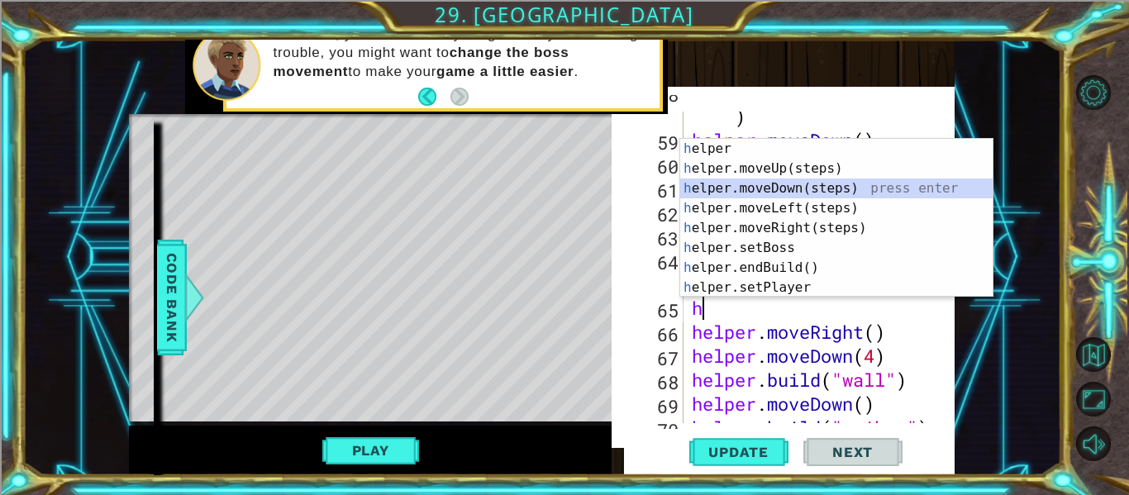
type textarea "helper.moveRight()"
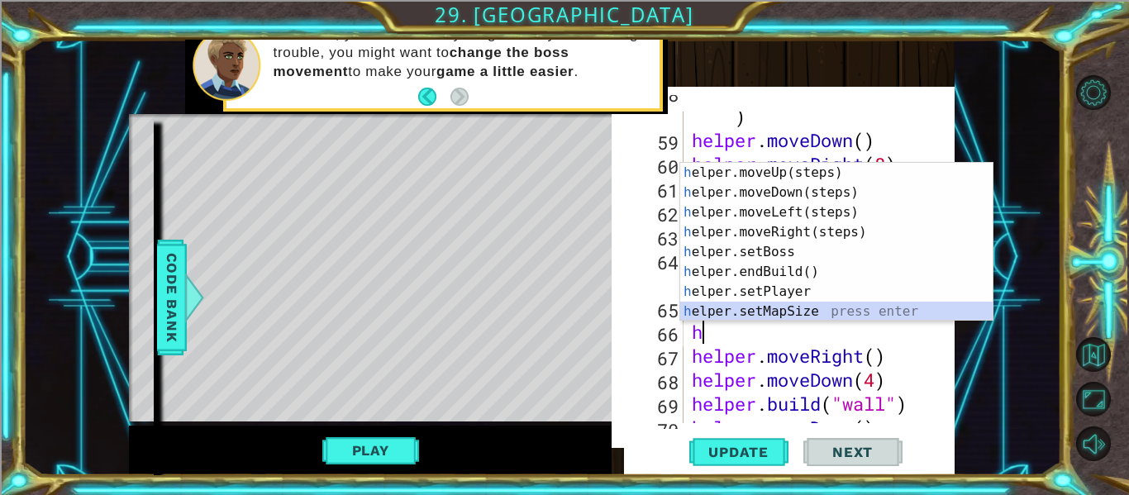
scroll to position [40, 0]
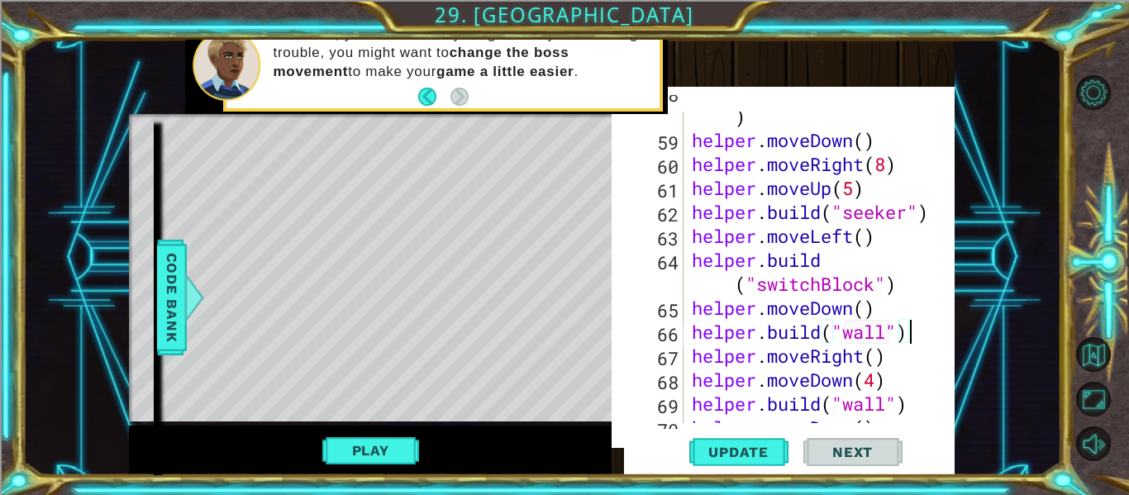
click at [883, 330] on div "helper . build ( "downArrow" ) helper . moveDown ( ) helper . moveRight ( 8 ) h…" at bounding box center [824, 272] width 271 height 384
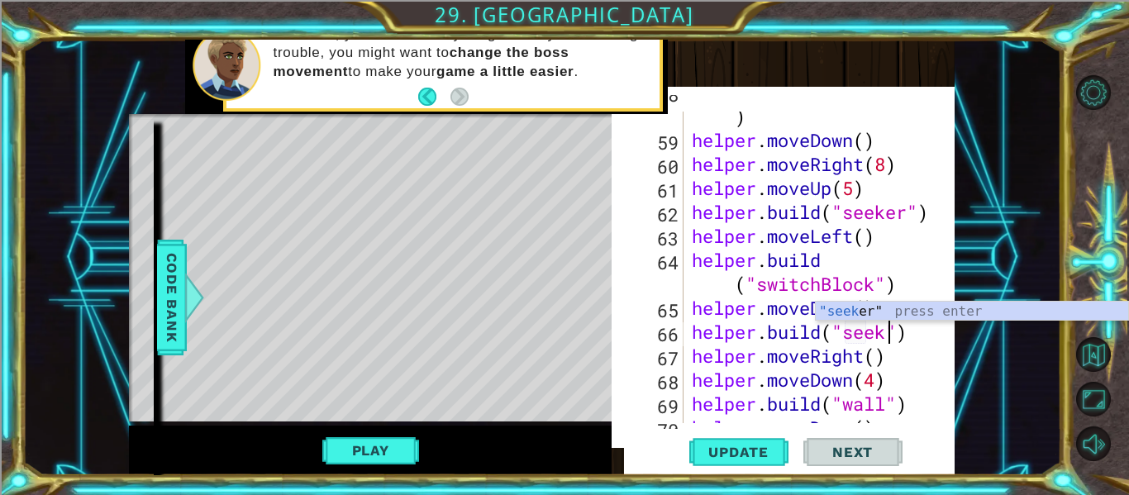
scroll to position [0, 10]
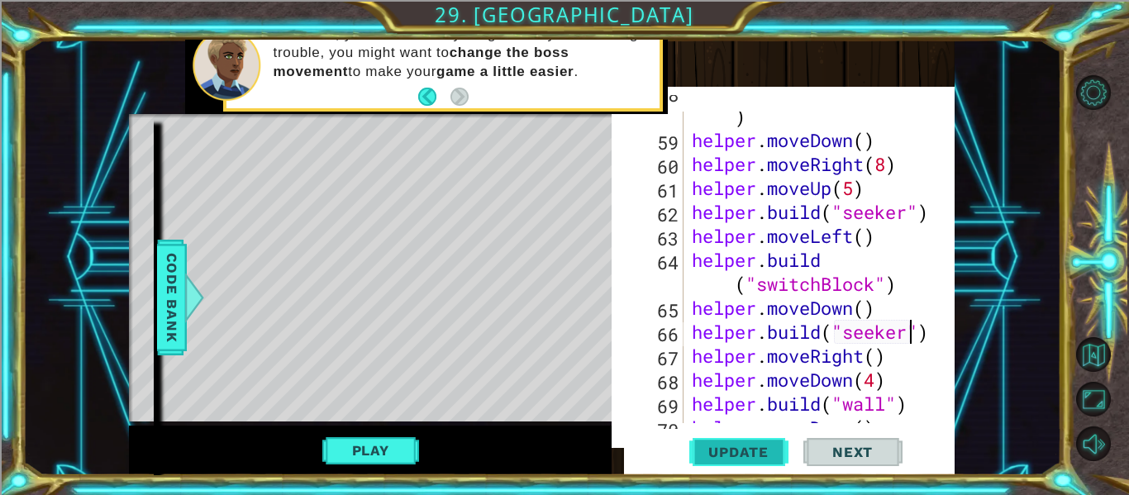
click at [775, 456] on span "Update" at bounding box center [738, 452] width 93 height 17
click at [693, 304] on div "helper . build ( "downArrow" ) helper . moveDown ( ) helper . moveRight ( 8 ) h…" at bounding box center [824, 272] width 271 height 384
type textarea "helper.moveDown()"
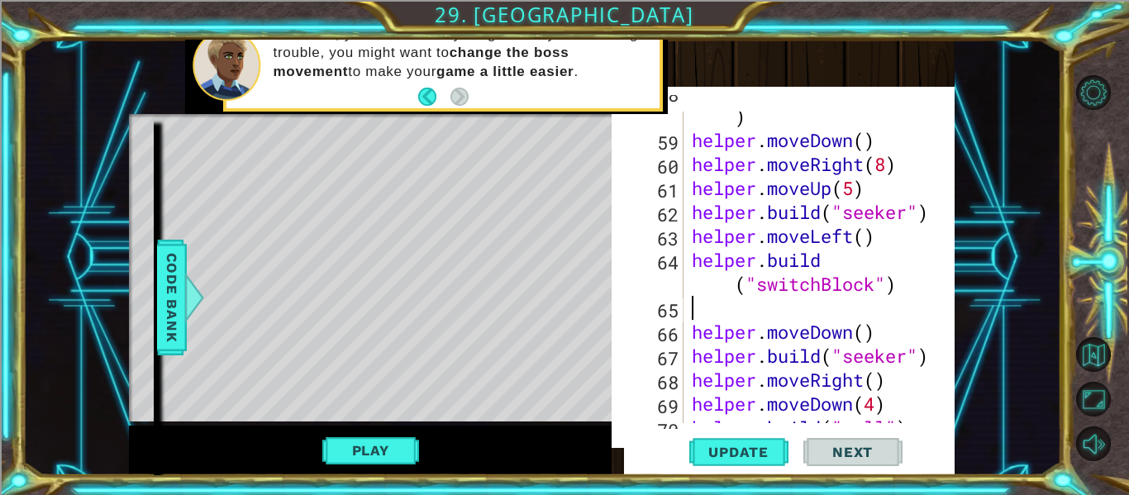
scroll to position [0, 0]
type textarea "h"
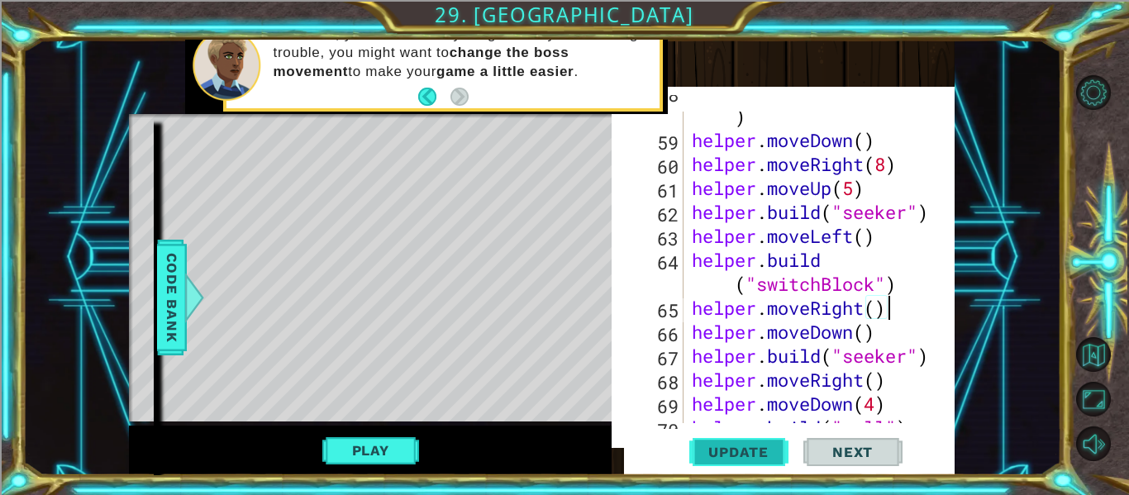
click at [704, 446] on span "Update" at bounding box center [738, 452] width 93 height 17
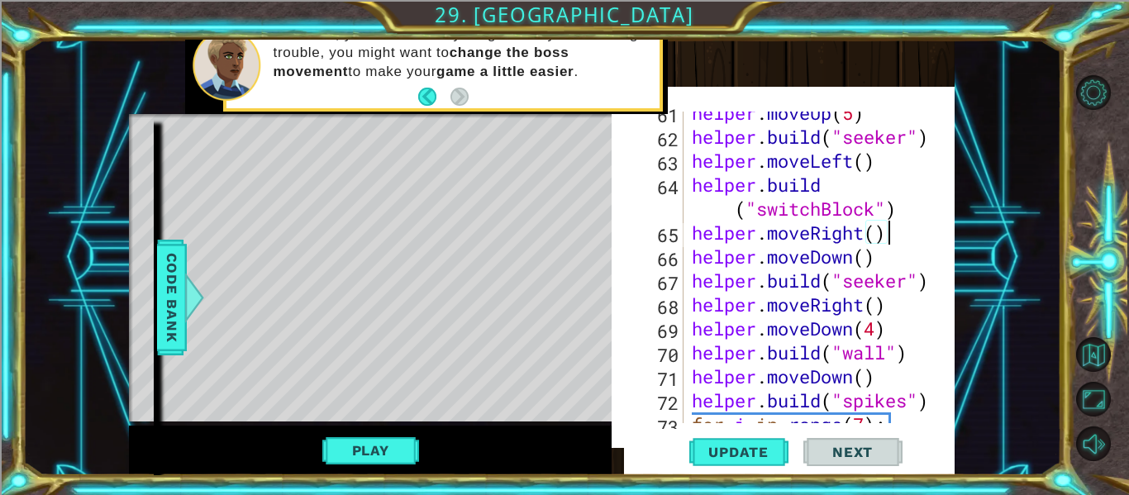
scroll to position [1924, 0]
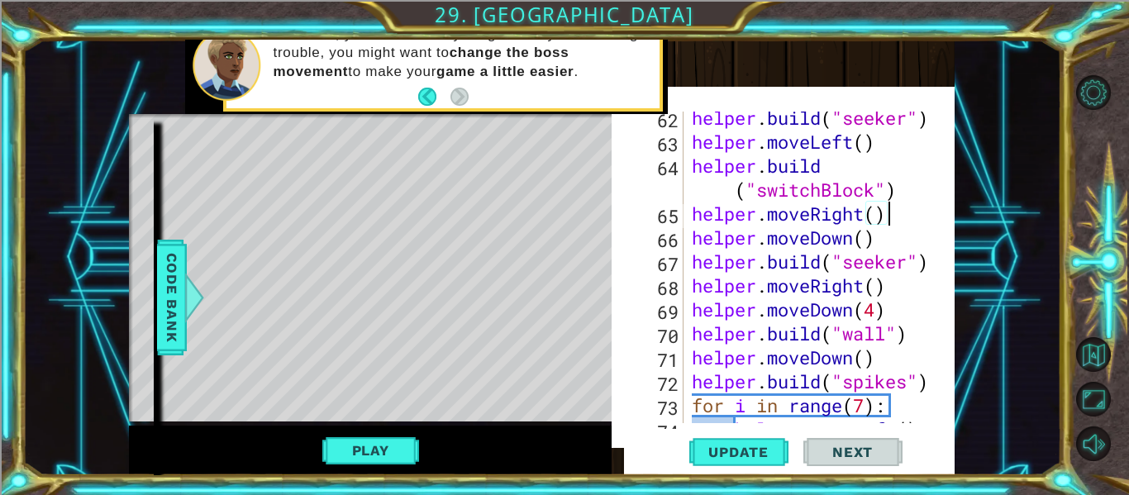
click at [875, 316] on div "helper . build ( "seeker" ) helper . moveLeft ( ) helper . build ( "switchBlock…" at bounding box center [824, 286] width 271 height 360
click at [727, 466] on button "Update" at bounding box center [738, 452] width 99 height 46
click at [694, 281] on div "helper . build ( "seeker" ) helper . moveLeft ( ) helper . build ( "switchBlock…" at bounding box center [824, 286] width 271 height 360
type textarea "helper.moveRight()"
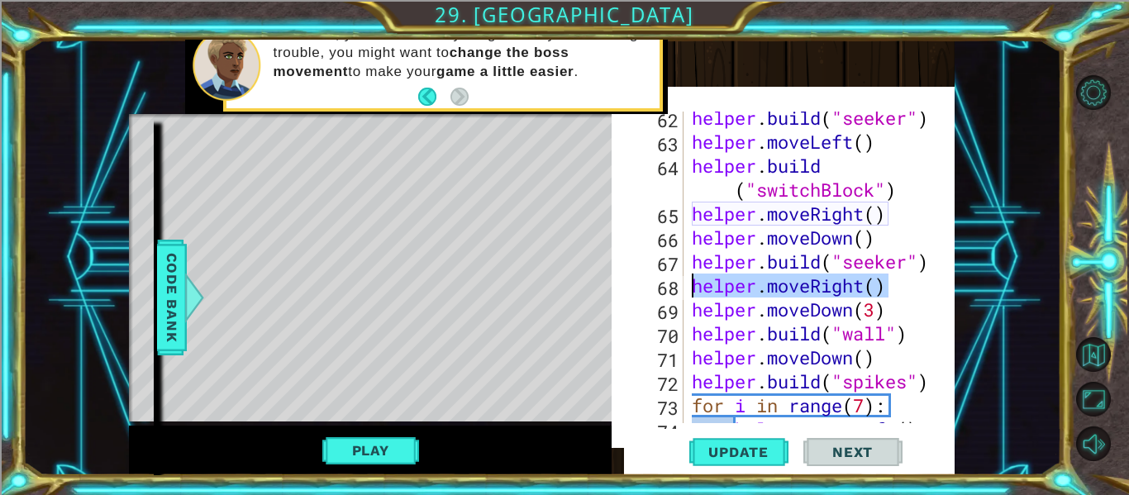
drag, startPoint x: 887, startPoint y: 293, endPoint x: 694, endPoint y: 287, distance: 193.5
click at [694, 287] on div "helper . build ( "seeker" ) helper . moveLeft ( ) helper . build ( "switchBlock…" at bounding box center [824, 286] width 271 height 360
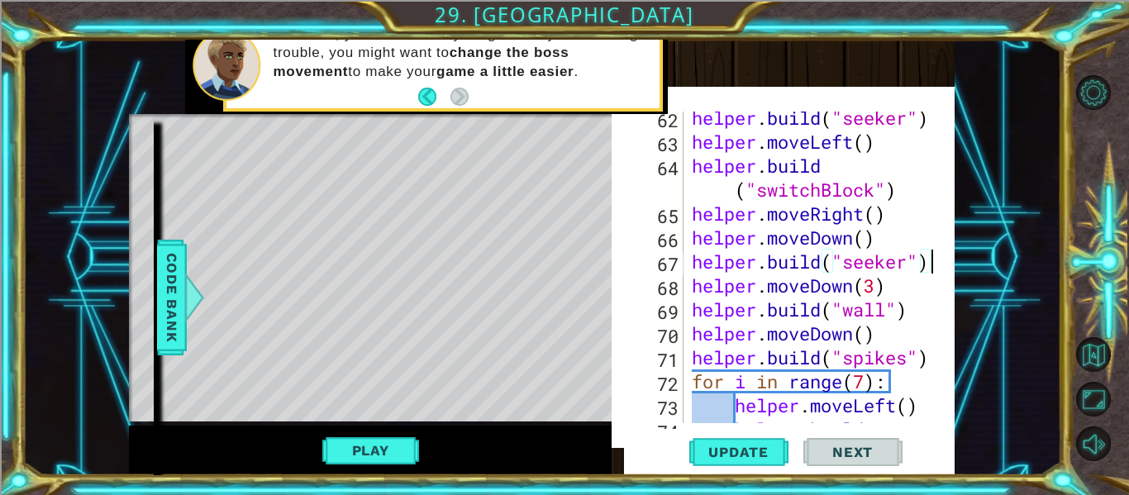
click at [875, 284] on div "helper . build ( "seeker" ) helper . moveLeft ( ) helper . build ( "switchBlock…" at bounding box center [824, 298] width 271 height 384
click at [694, 307] on div "helper . build ( "seeker" ) helper . moveLeft ( ) helper . build ( "switchBlock…" at bounding box center [824, 298] width 271 height 384
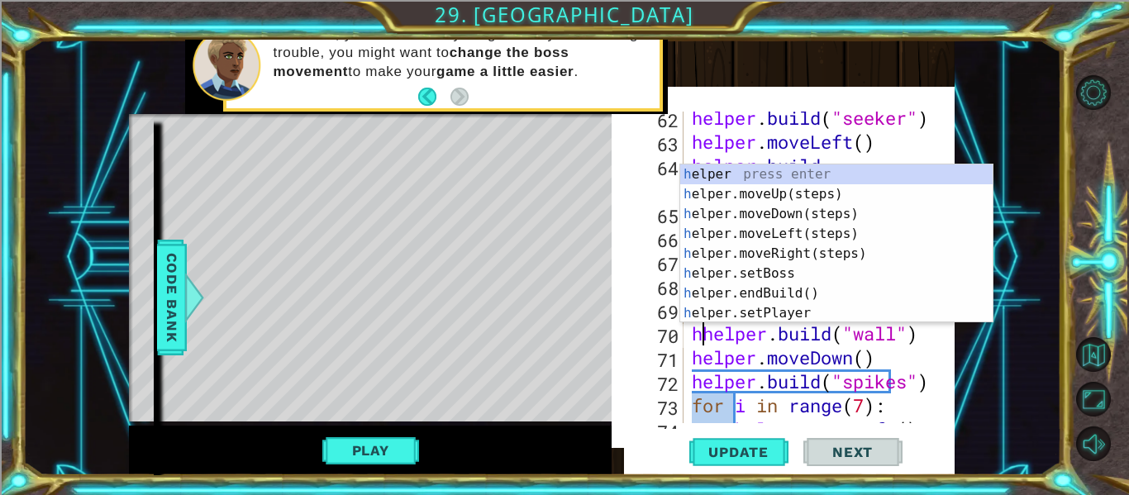
scroll to position [0, 1]
type textarea "[DOMAIN_NAME]("wall")"
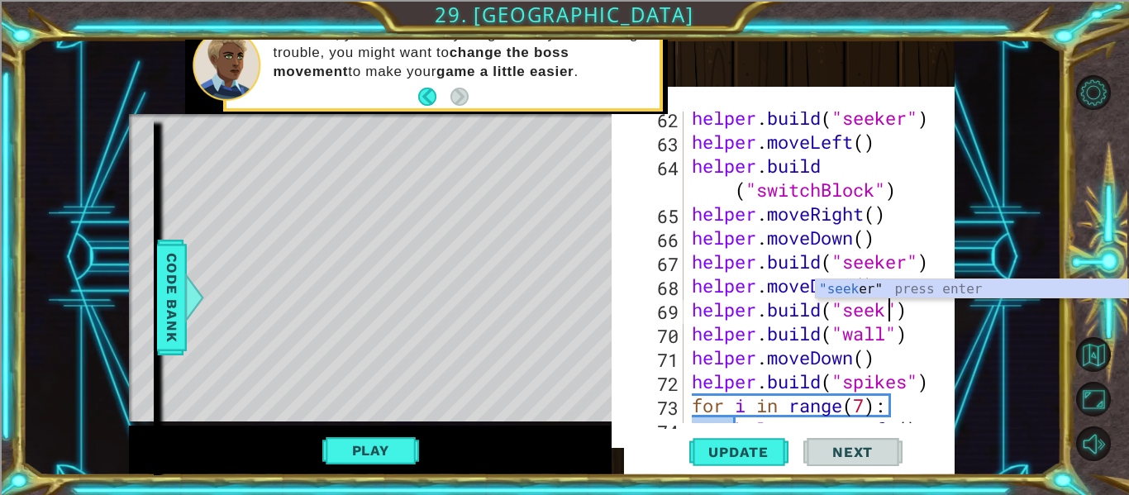
scroll to position [0, 10]
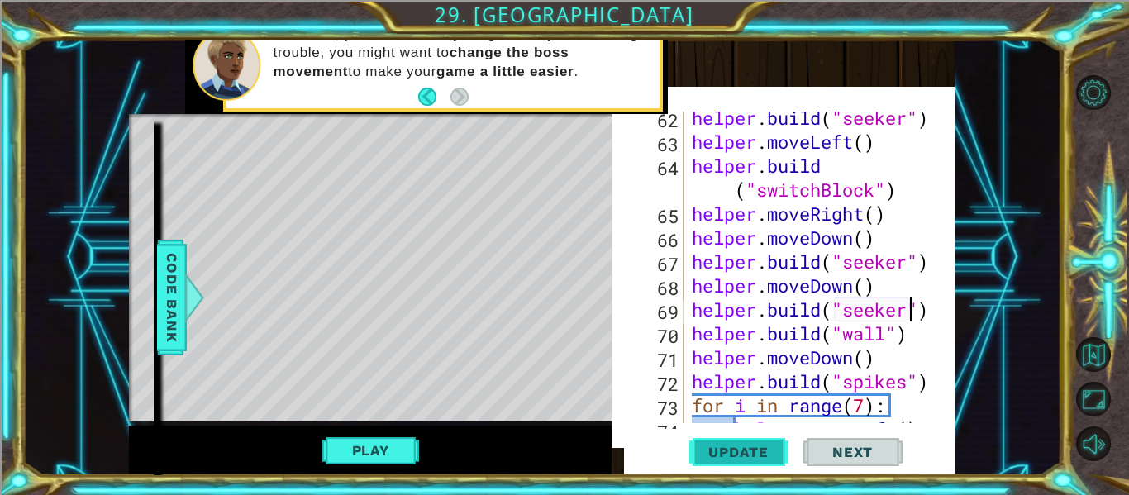
click at [761, 456] on span "Update" at bounding box center [738, 452] width 93 height 17
type textarea "h"
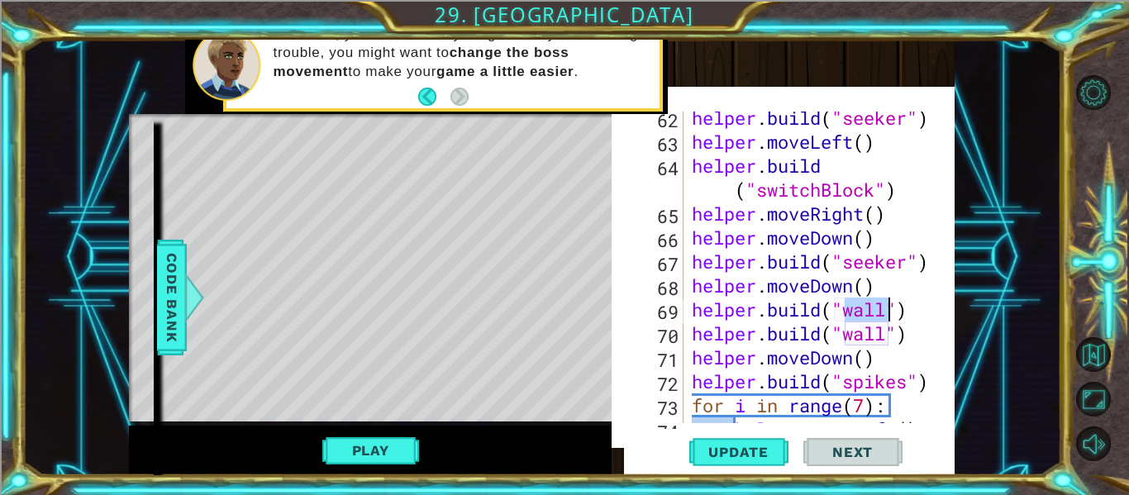
scroll to position [0, 0]
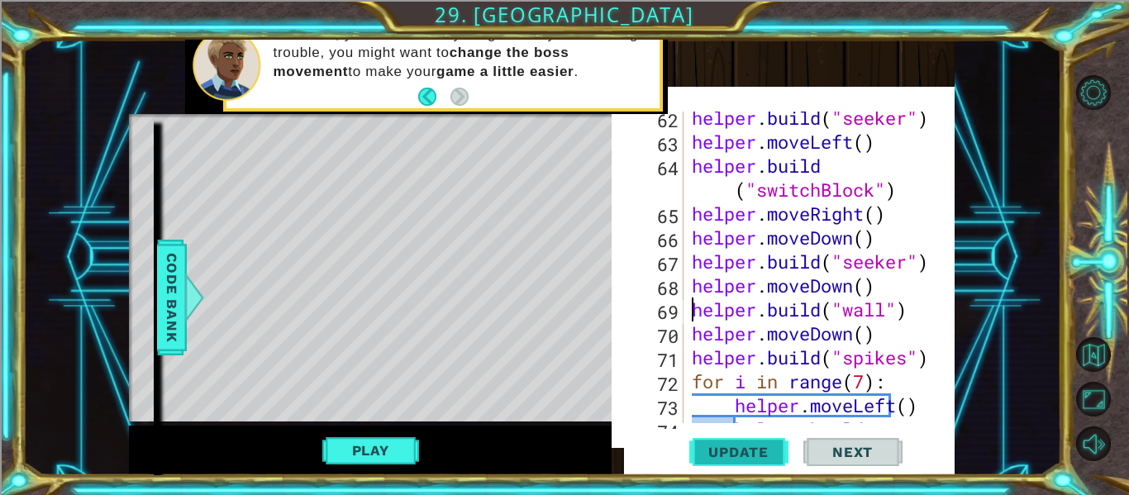
click at [710, 456] on span "Update" at bounding box center [738, 452] width 93 height 17
click at [713, 467] on button "Update" at bounding box center [738, 452] width 99 height 46
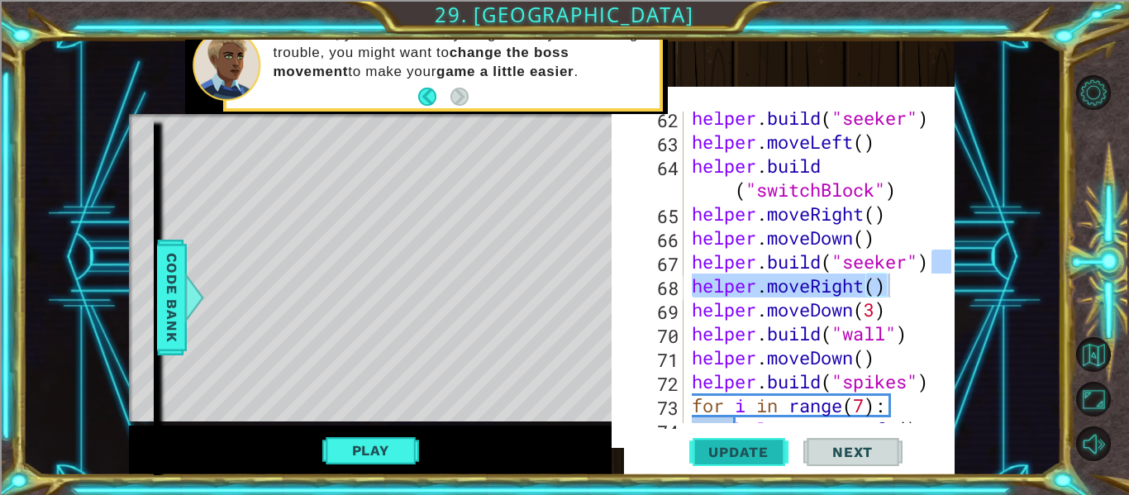
click at [769, 464] on button "Update" at bounding box center [738, 452] width 99 height 46
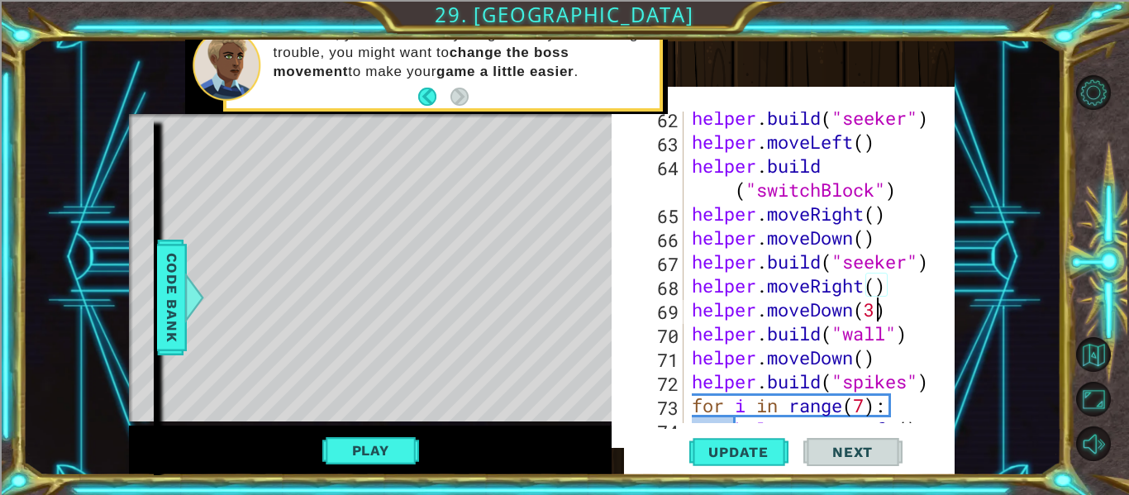
click at [880, 315] on div "helper . build ( "seeker" ) helper . moveLeft ( ) helper . build ( "switchBlock…" at bounding box center [824, 286] width 271 height 360
click at [694, 332] on div "helper . build ( "seeker" ) helper . moveLeft ( ) helper . build ( "switchBlock…" at bounding box center [824, 286] width 271 height 360
type textarea "[DOMAIN_NAME]("wall")"
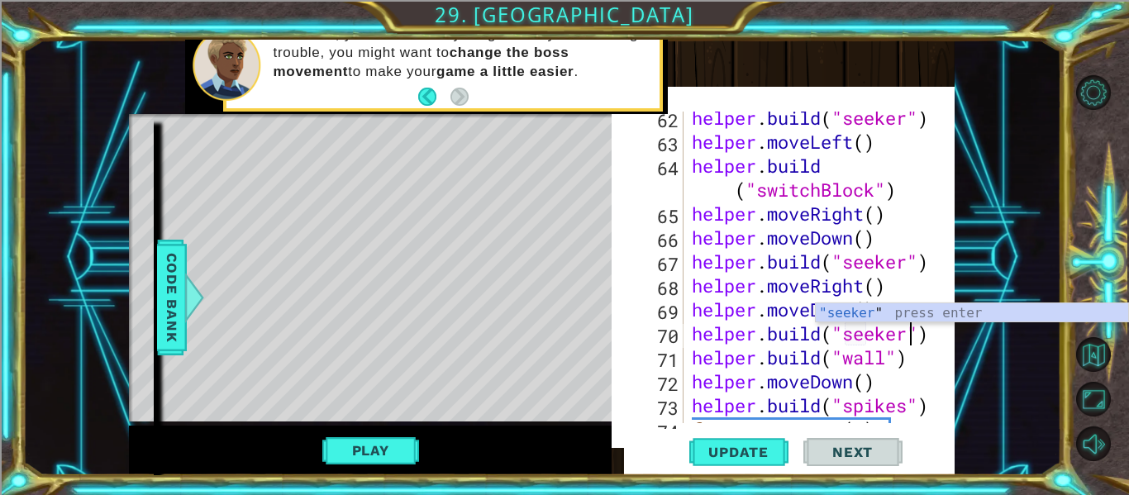
scroll to position [0, 10]
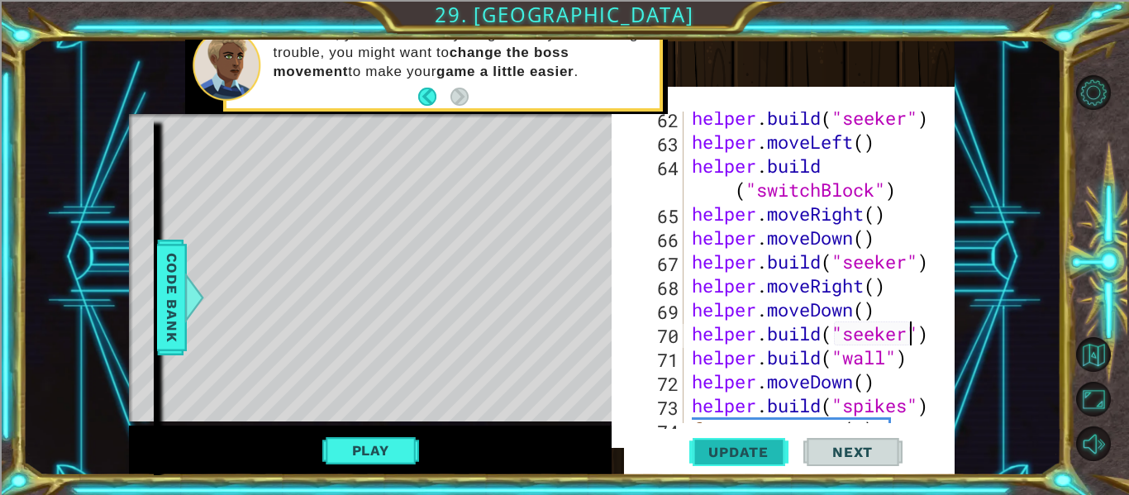
click at [732, 452] on span "Update" at bounding box center [738, 452] width 93 height 17
type textarea "h"
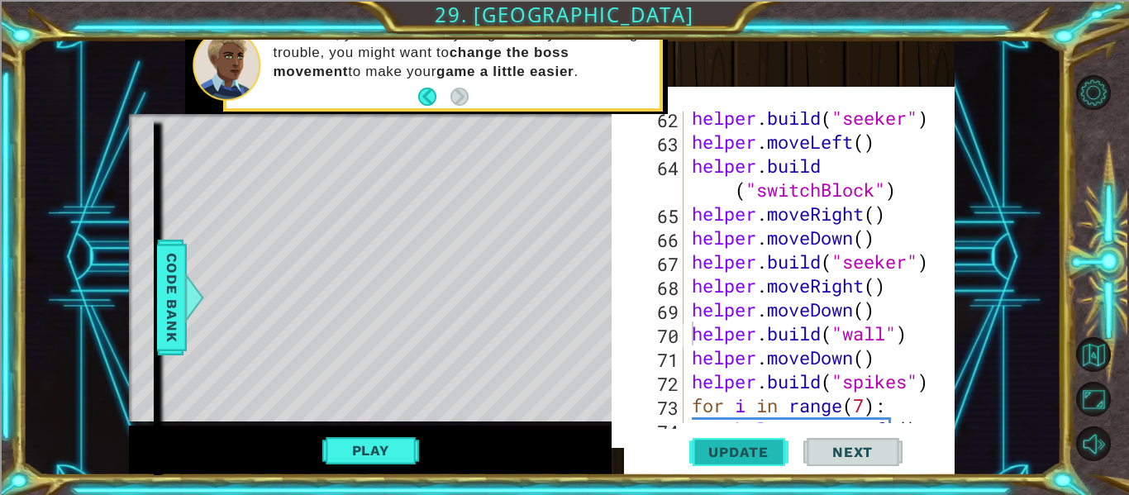
click at [739, 441] on button "Update" at bounding box center [738, 452] width 99 height 46
click at [749, 465] on button "Update" at bounding box center [738, 452] width 99 height 46
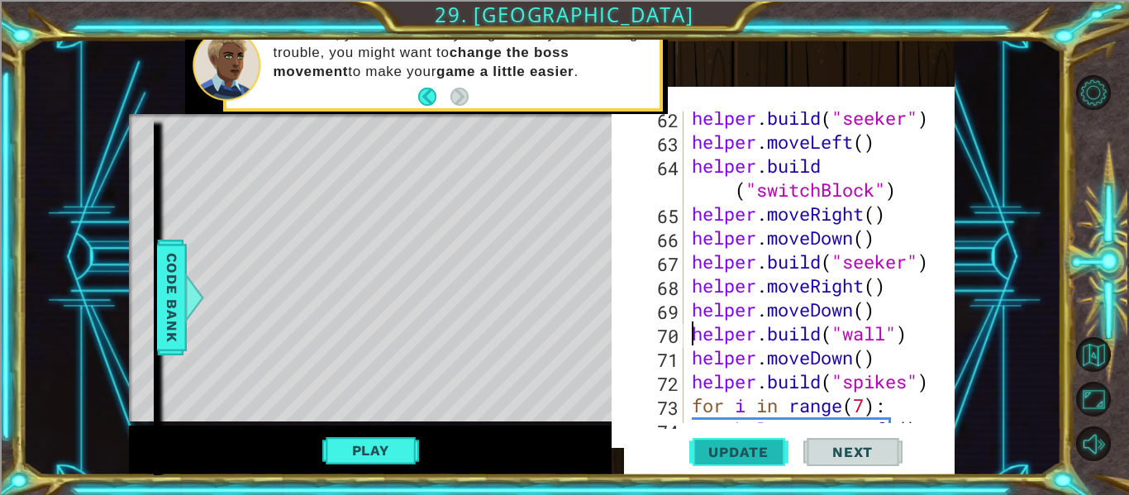
click at [749, 465] on button "Update" at bounding box center [738, 452] width 99 height 46
type textarea "helper.moveDown(3)"
click at [747, 454] on span "Update" at bounding box center [738, 452] width 93 height 17
